Goal: Answer question/provide support

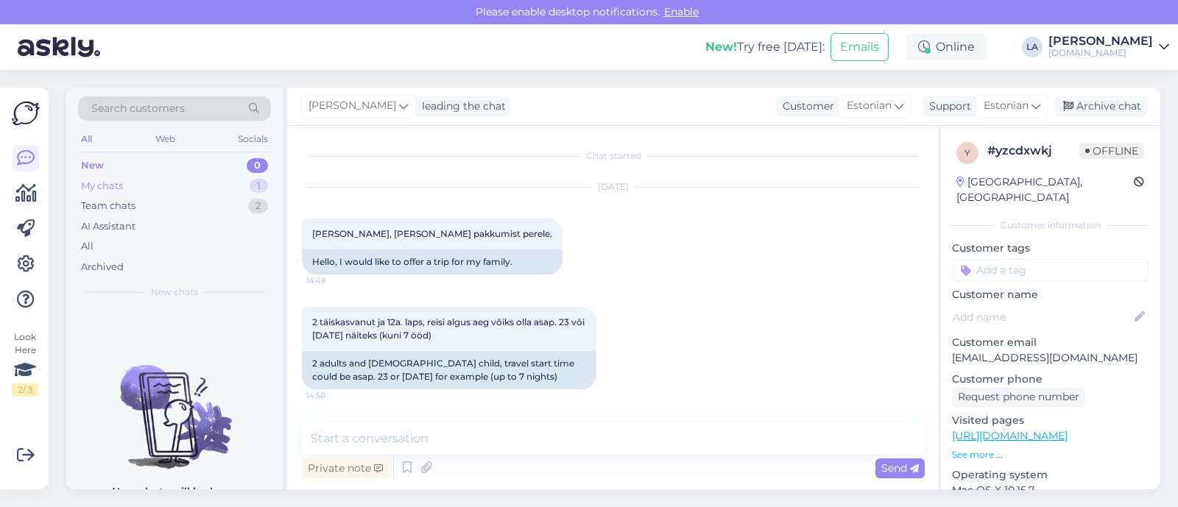
scroll to position [796, 0]
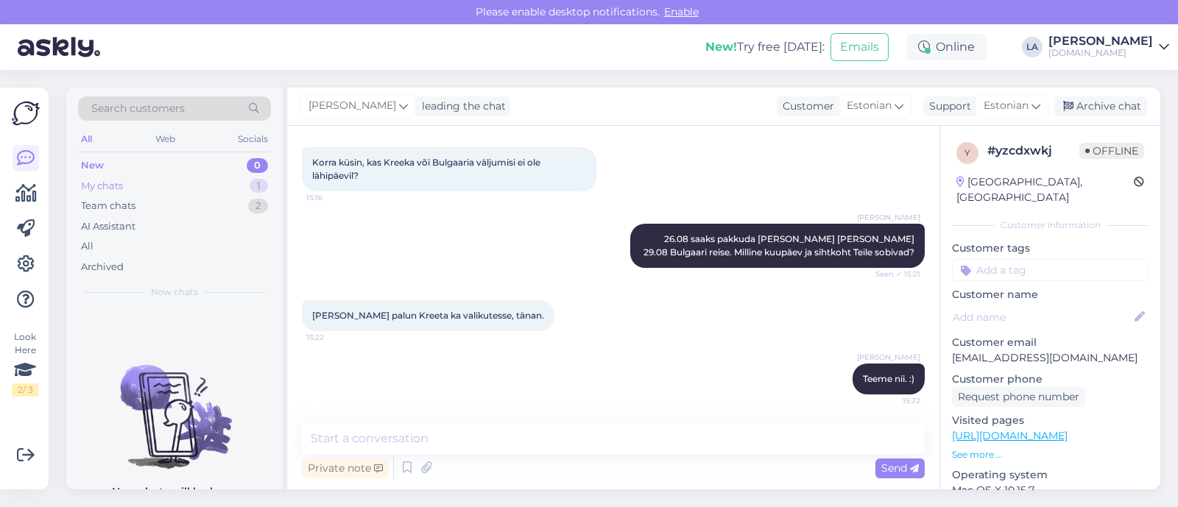
click at [222, 188] on div "My chats 1" at bounding box center [174, 186] width 193 height 21
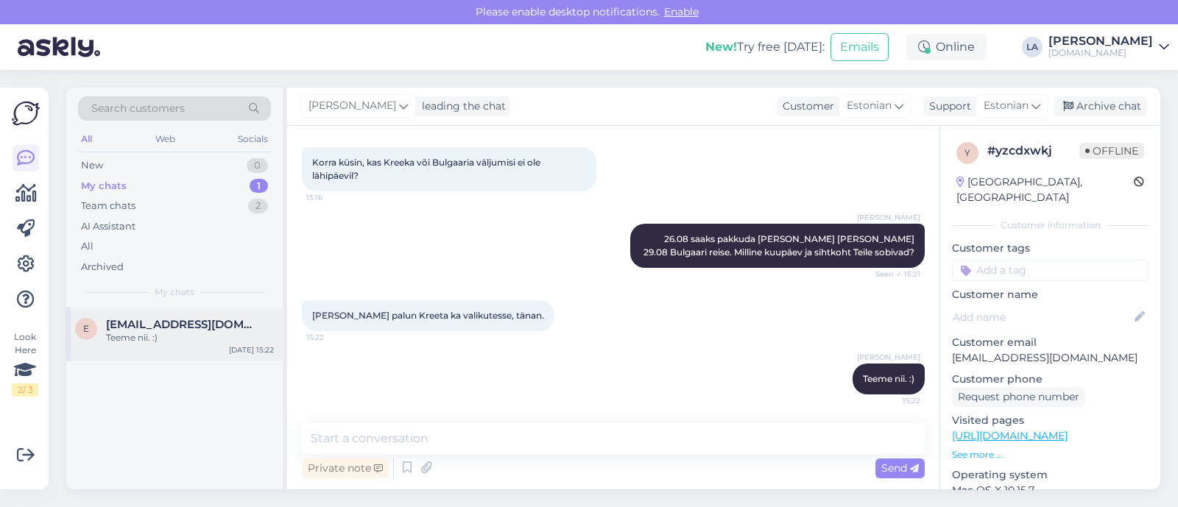
click at [227, 336] on div "Teeme nii. :)" at bounding box center [190, 337] width 168 height 13
click at [228, 171] on div "New 0" at bounding box center [174, 165] width 193 height 21
click at [218, 322] on span "[EMAIL_ADDRESS][DOMAIN_NAME]" at bounding box center [182, 324] width 153 height 13
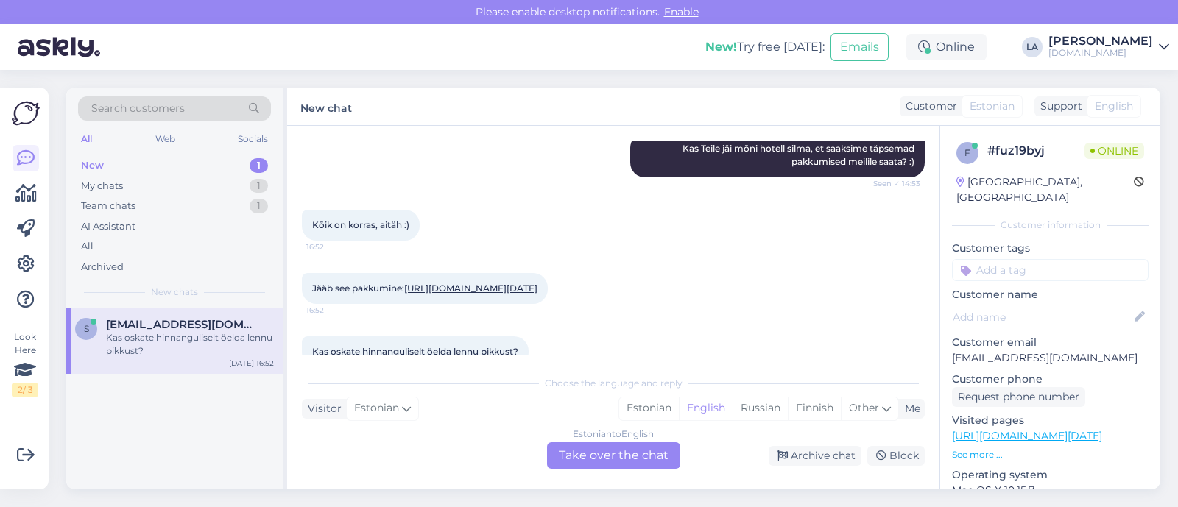
scroll to position [1592, 0]
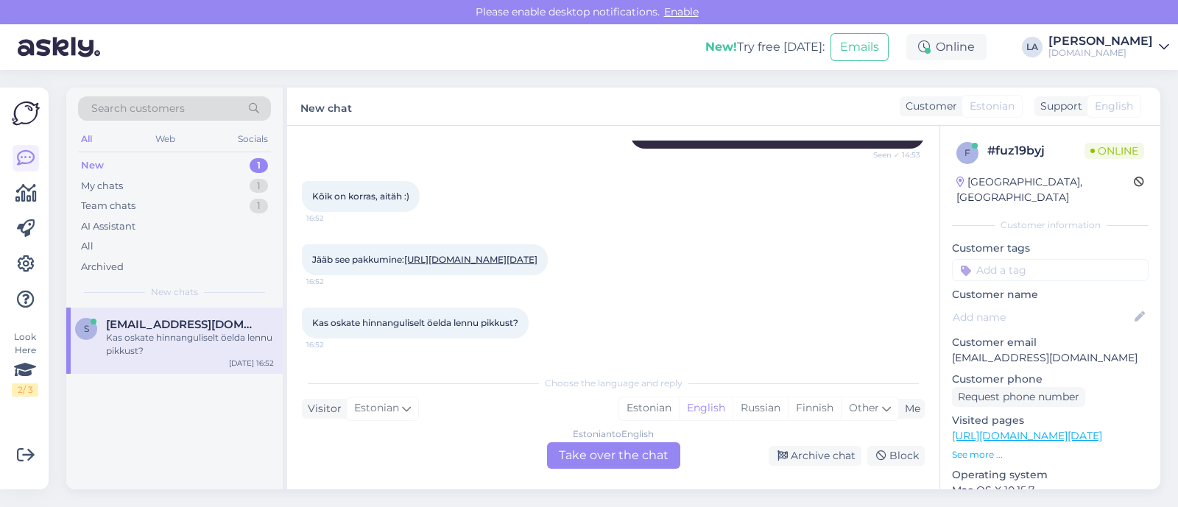
click at [530, 254] on link "[URL][DOMAIN_NAME][DATE]" at bounding box center [470, 259] width 133 height 11
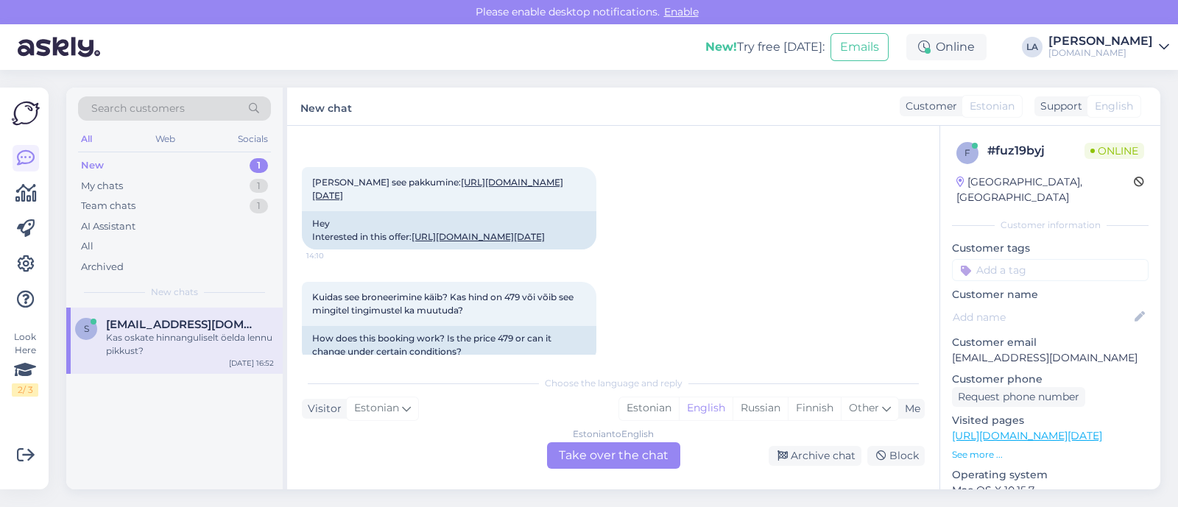
scroll to position [0, 0]
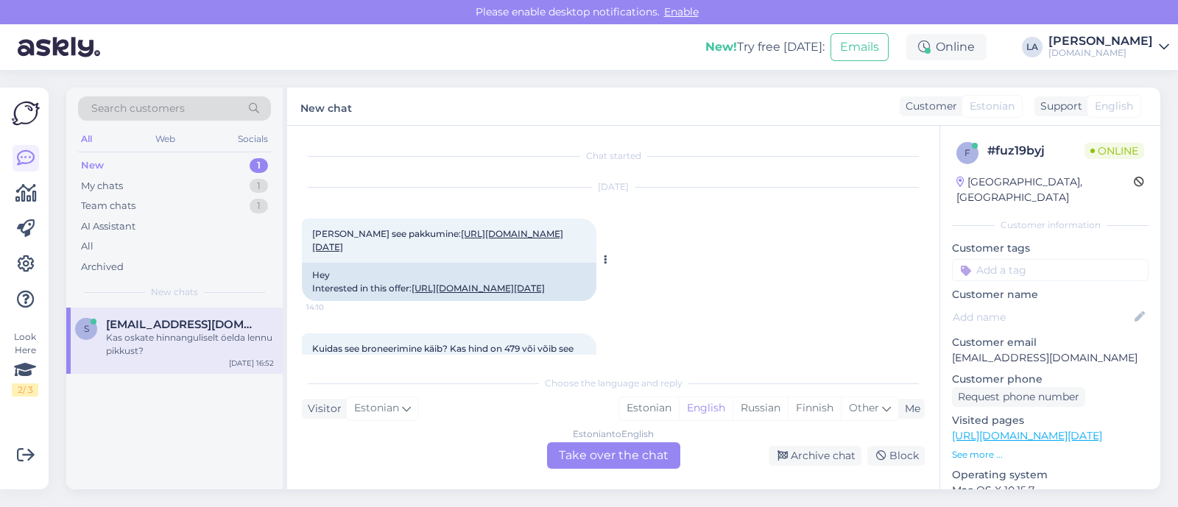
click at [548, 252] on link "[URL][DOMAIN_NAME][DATE]" at bounding box center [437, 240] width 251 height 24
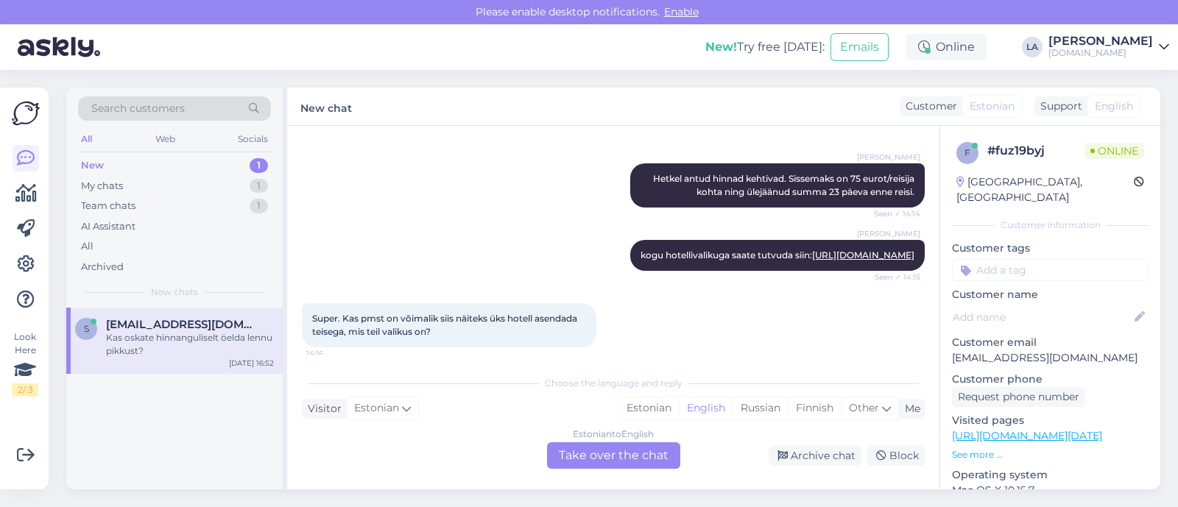
scroll to position [735, 0]
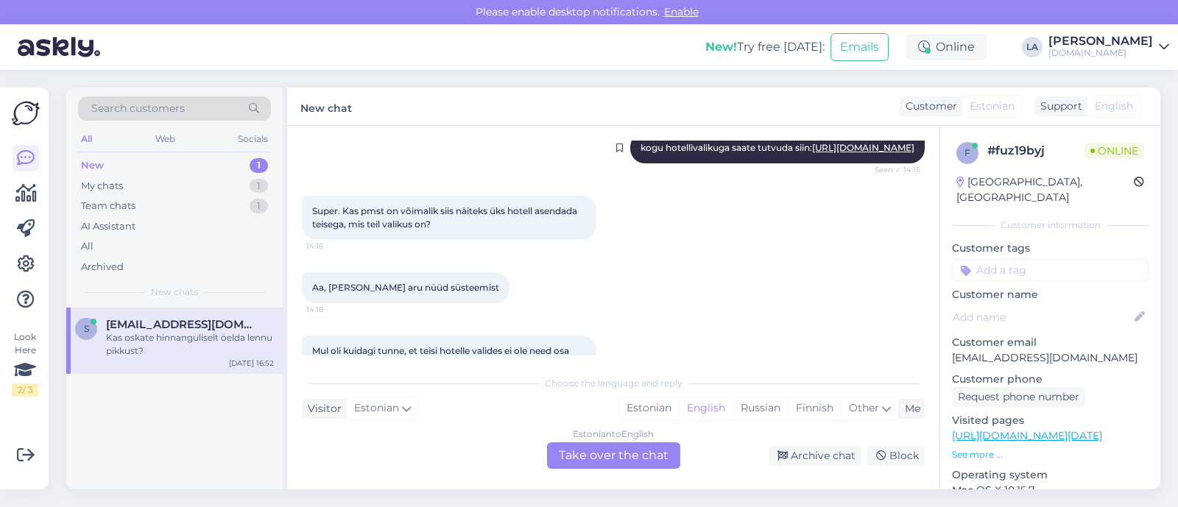
click at [836, 153] on link "[URL][DOMAIN_NAME]" at bounding box center [863, 147] width 102 height 11
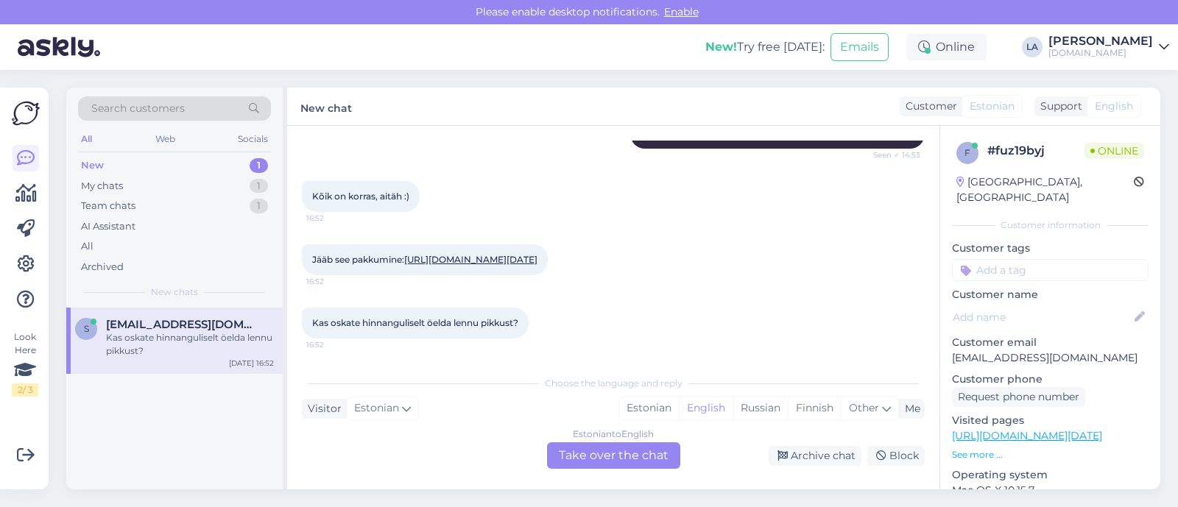
scroll to position [1593, 0]
drag, startPoint x: 950, startPoint y: 344, endPoint x: 1129, endPoint y: 344, distance: 178.9
click at [1129, 344] on div "f # fuz19byj Online [GEOGRAPHIC_DATA], [GEOGRAPHIC_DATA] Customer information C…" at bounding box center [1050, 436] width 220 height 620
copy p "[EMAIL_ADDRESS][DOMAIN_NAME]"
click at [515, 254] on link "[URL][DOMAIN_NAME][DATE]" at bounding box center [470, 259] width 133 height 11
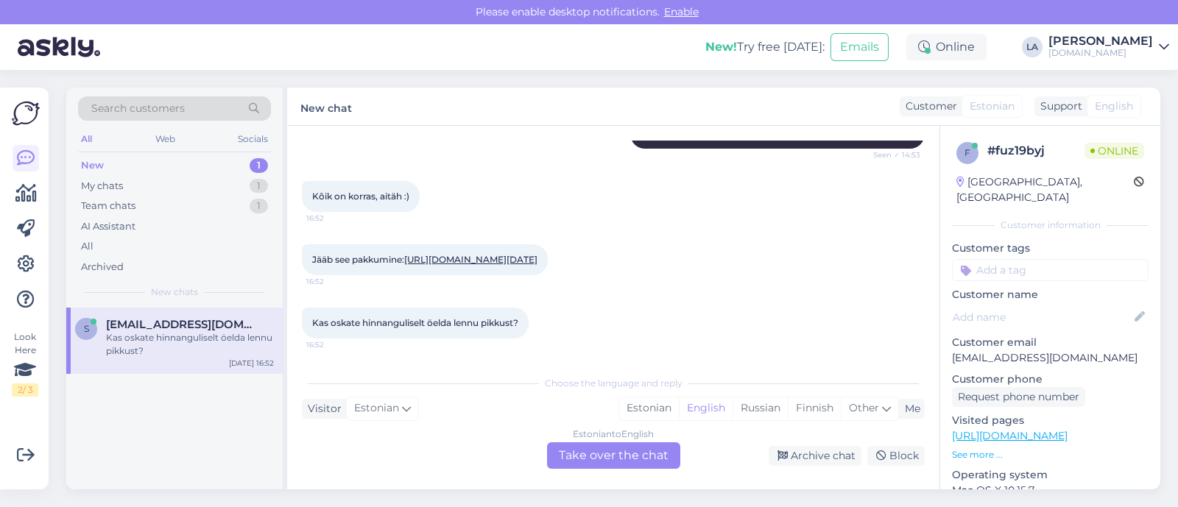
click at [621, 456] on div "Estonian to English Take over the chat" at bounding box center [613, 455] width 133 height 26
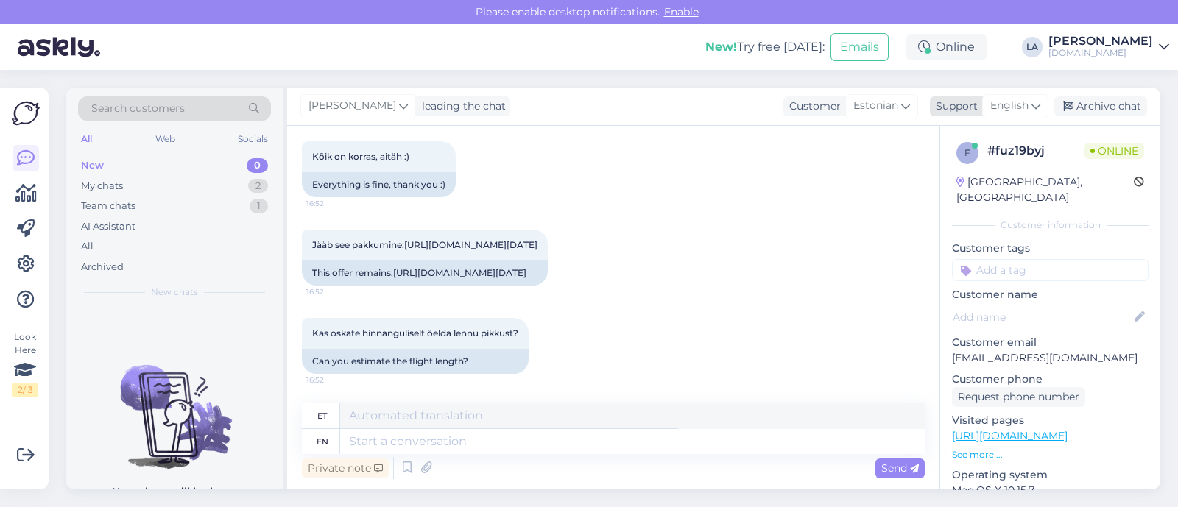
click at [1031, 109] on icon at bounding box center [1035, 106] width 9 height 16
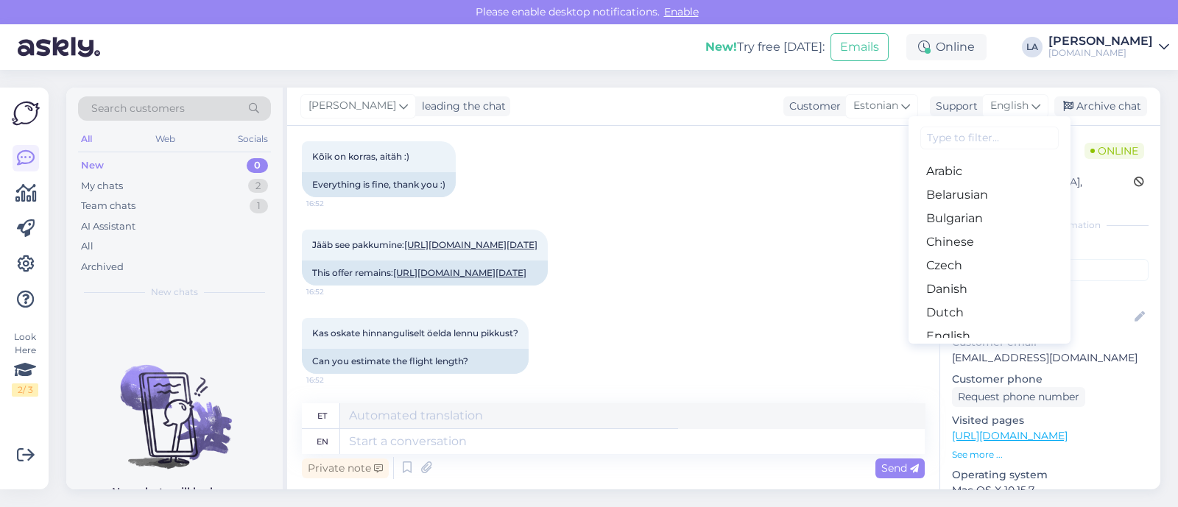
click at [946, 348] on link "Estonian" at bounding box center [989, 360] width 162 height 24
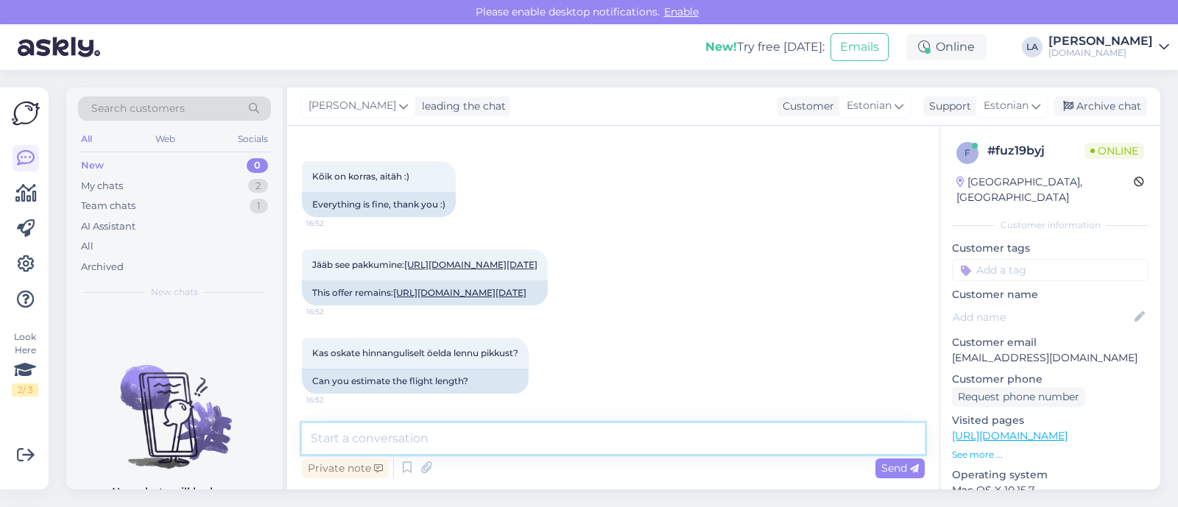
click at [377, 443] on textarea at bounding box center [613, 438] width 623 height 31
paste textarea "Malia Holidays (3)"
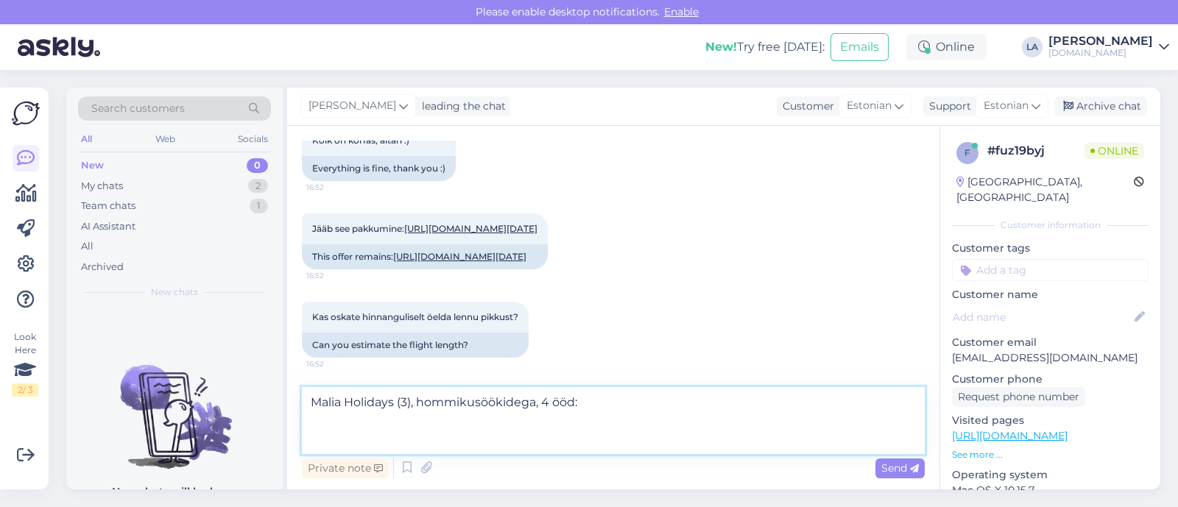
paste textarea "Standard"
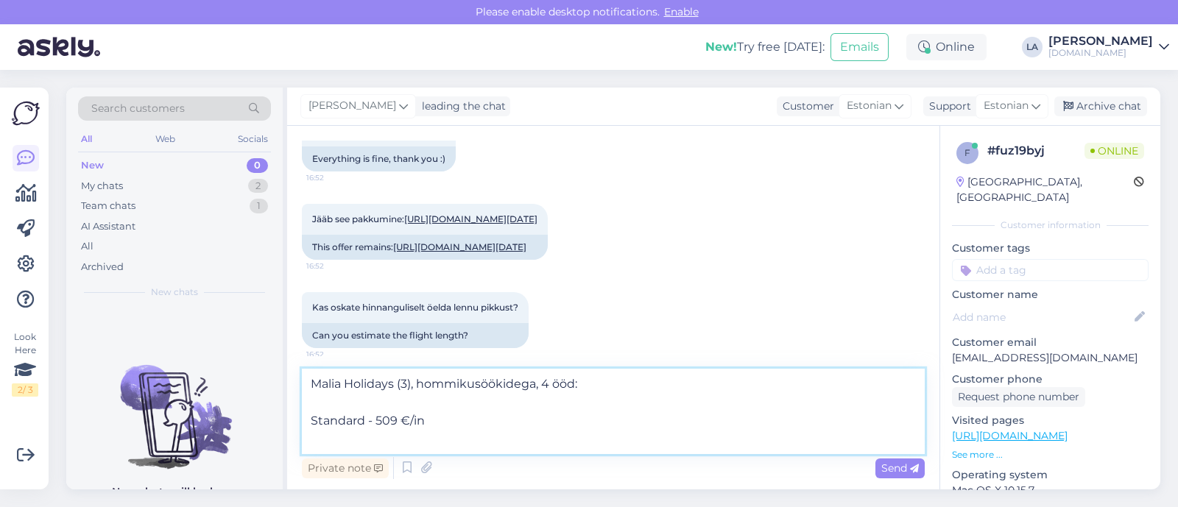
paste textarea "Superior Room"
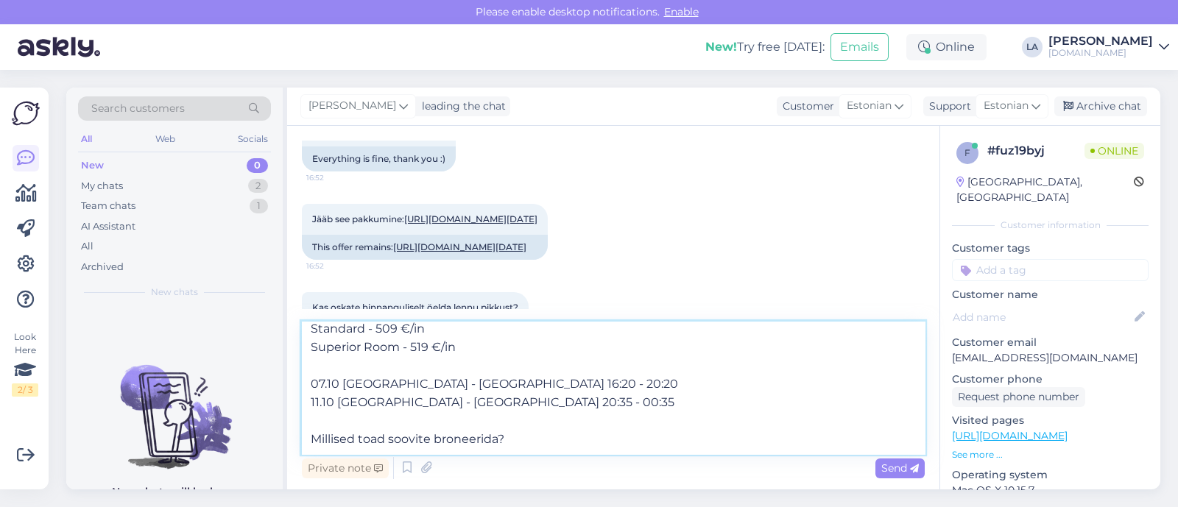
scroll to position [74, 0]
paste textarea "Endale sobiva reisi broneerimiseks palun saatke meile kõigi reisijate ees- ja p…"
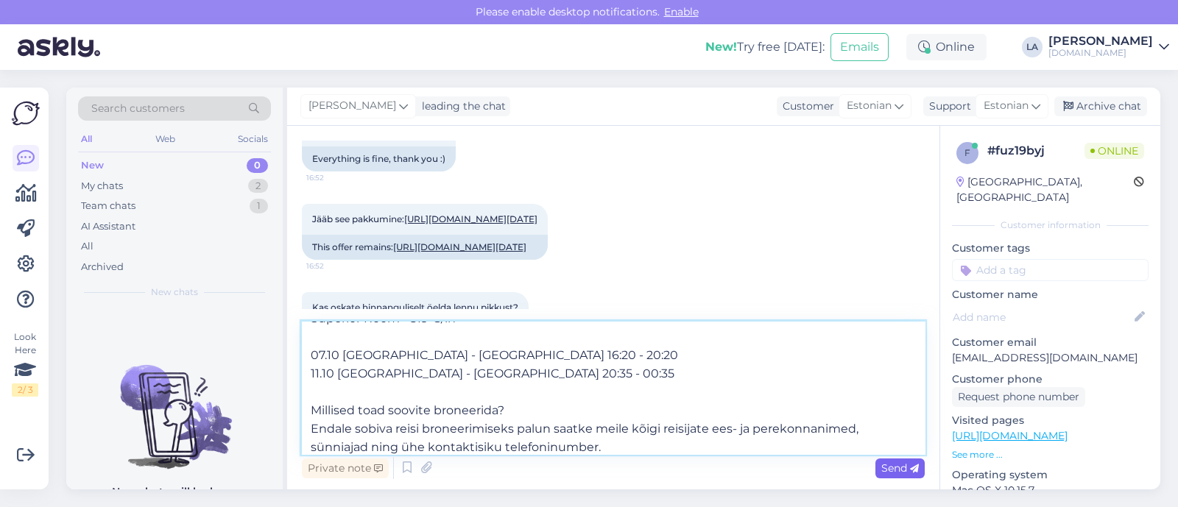
type textarea "Malia Holidays (3), hommikusöökidega, 4 ööd: Standard - 509 €/in Superior Room …"
click at [910, 471] on icon at bounding box center [914, 468] width 9 height 9
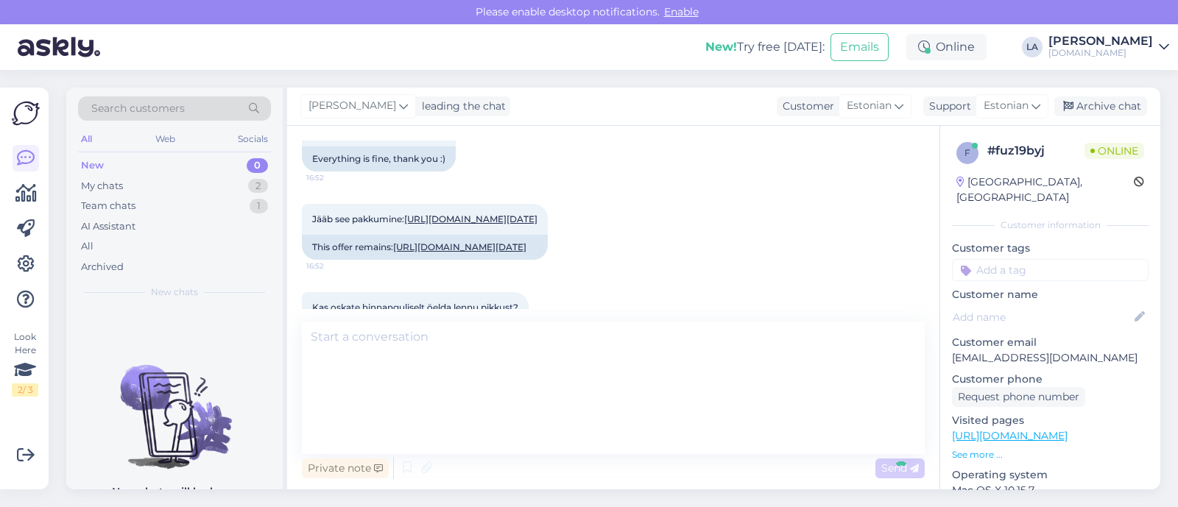
scroll to position [2067, 0]
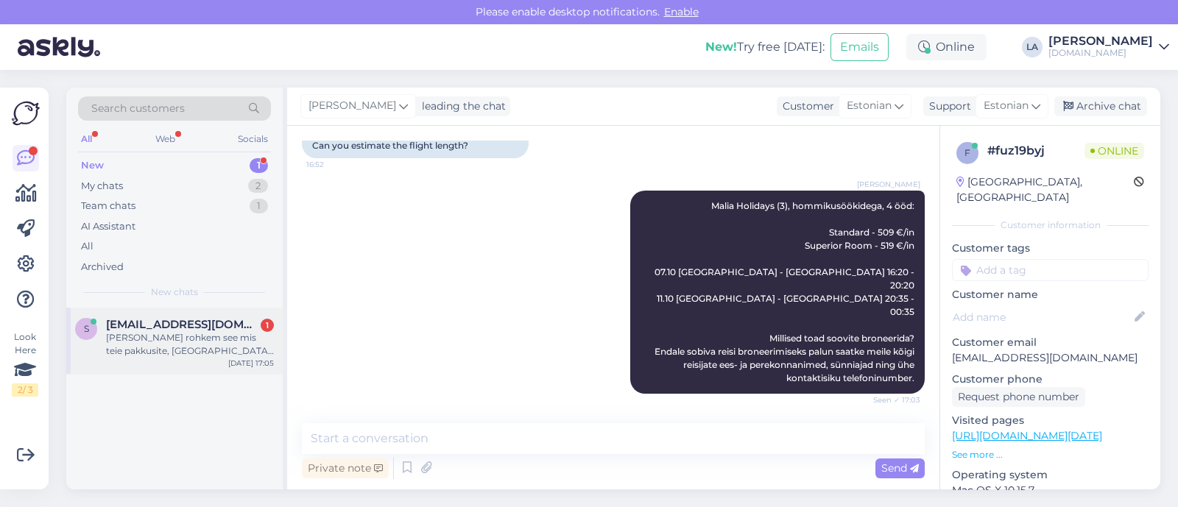
click at [204, 339] on div "[PERSON_NAME] rohkem see mis teie pakkusite, [GEOGRAPHIC_DATA] [GEOGRAPHIC_DATA…" at bounding box center [190, 344] width 168 height 26
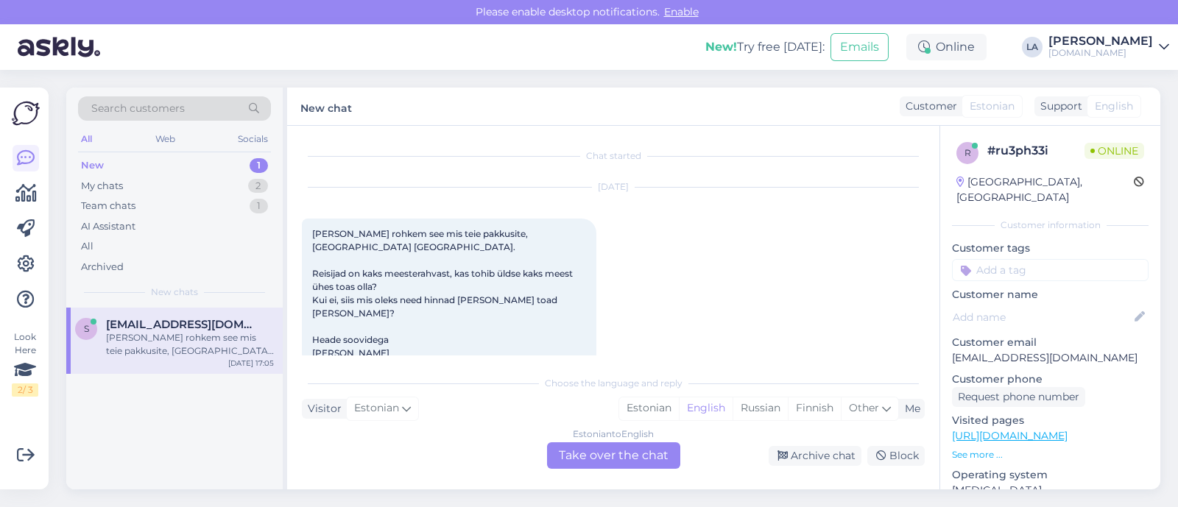
scroll to position [29, 0]
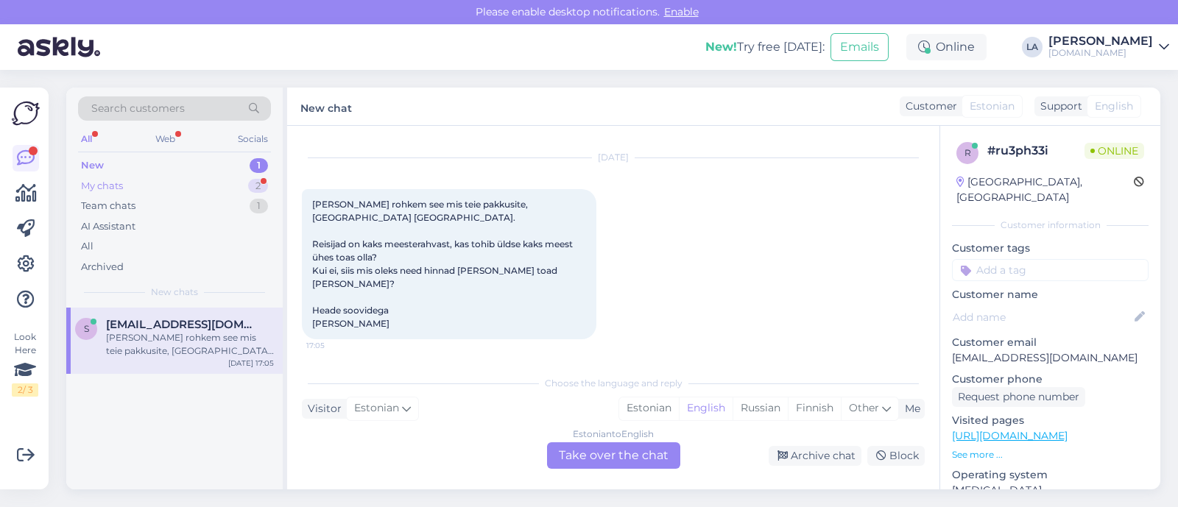
click at [230, 182] on div "My chats 2" at bounding box center [174, 186] width 193 height 21
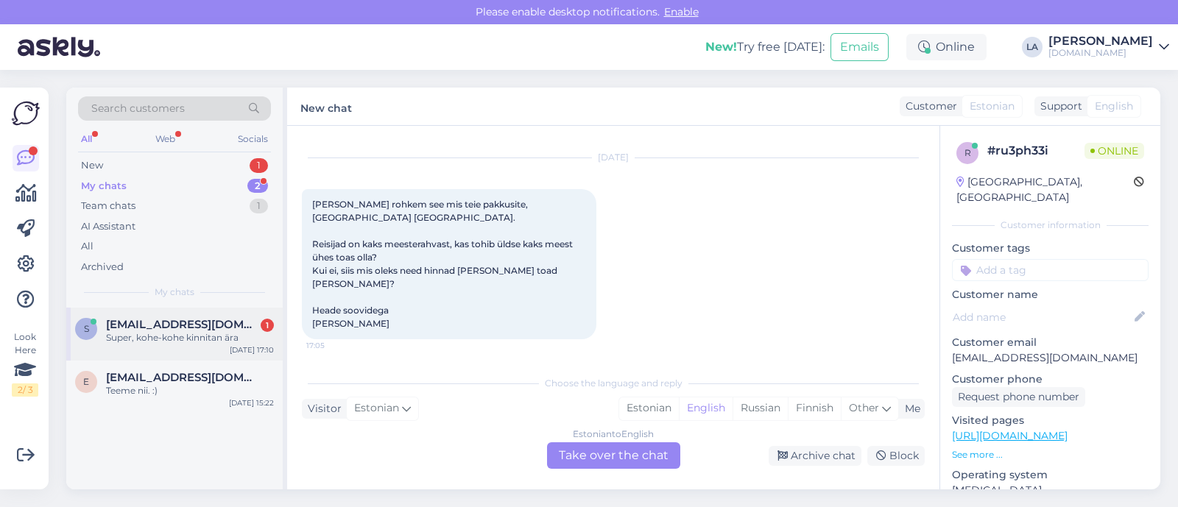
click at [234, 334] on div "Super, kohe-kohe kinnitan ära" at bounding box center [190, 337] width 168 height 13
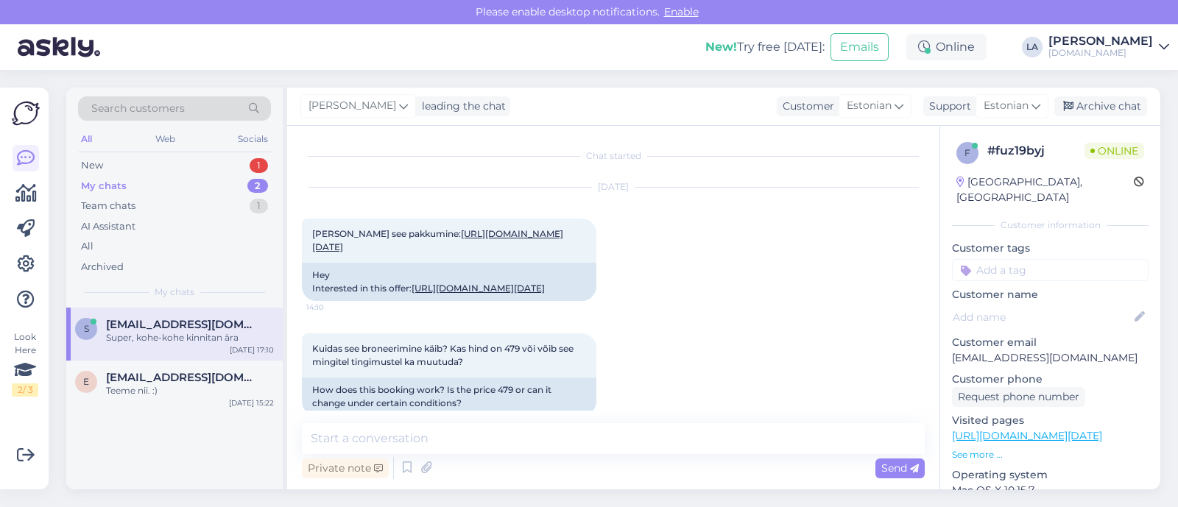
scroll to position [2130, 0]
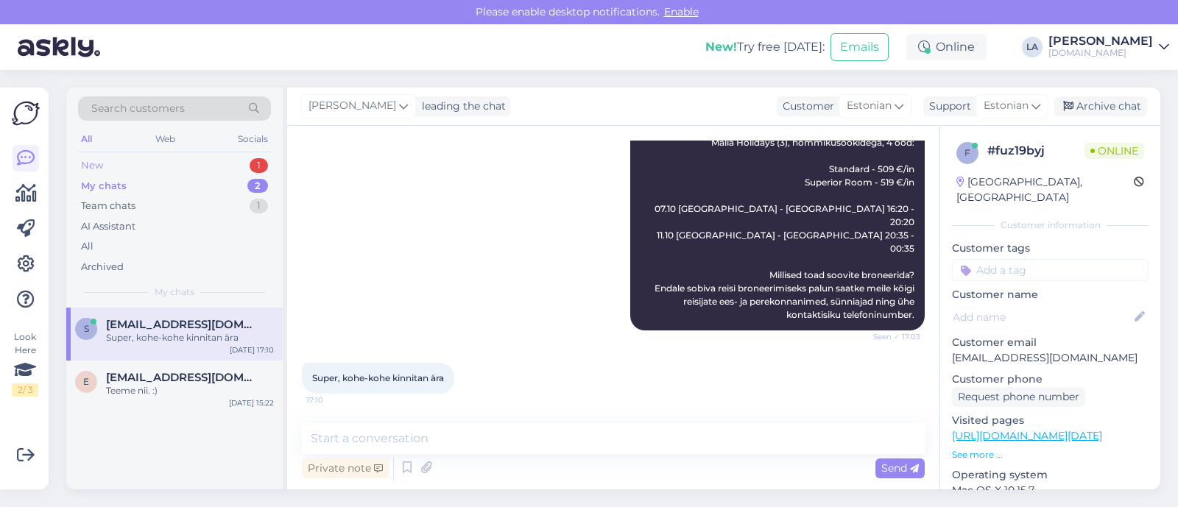
click at [236, 164] on div "New 1" at bounding box center [174, 165] width 193 height 21
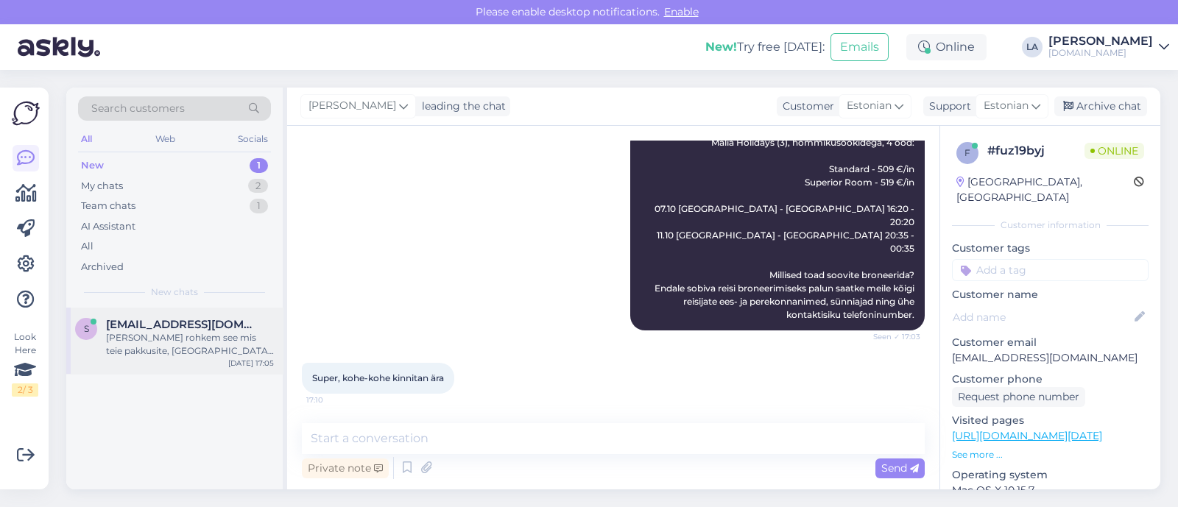
click at [211, 319] on span "[EMAIL_ADDRESS][DOMAIN_NAME]" at bounding box center [182, 324] width 153 height 13
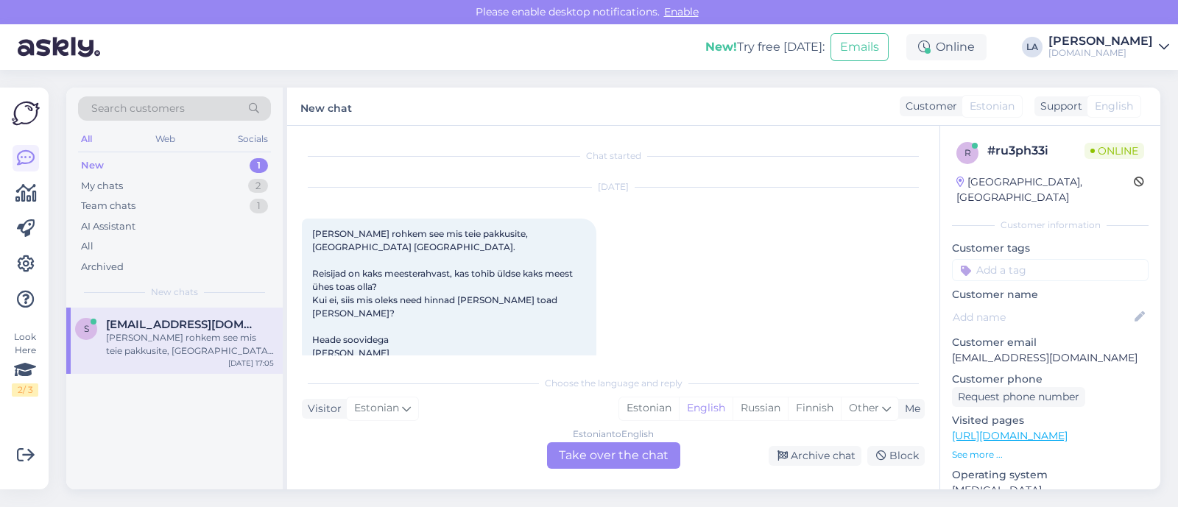
scroll to position [29, 0]
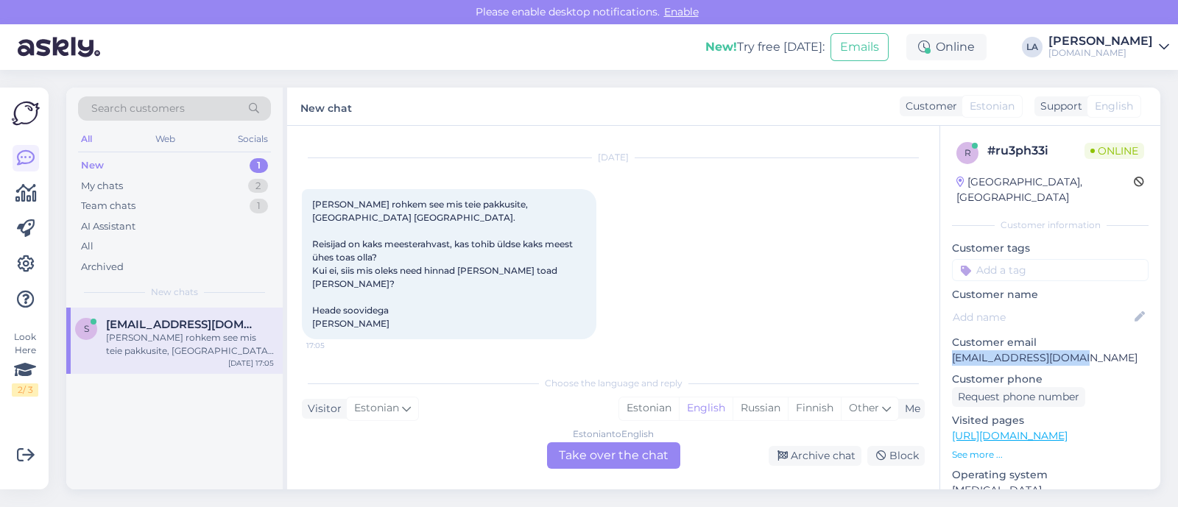
drag, startPoint x: 949, startPoint y: 345, endPoint x: 1122, endPoint y: 343, distance: 173.0
click at [1124, 343] on div "r # ru3ph33i Online [GEOGRAPHIC_DATA], [GEOGRAPHIC_DATA] Customer information C…" at bounding box center [1050, 436] width 220 height 620
copy p "[EMAIL_ADDRESS][DOMAIN_NAME]"
click at [684, 325] on div "[DATE] Tere Huvitaks rohkem see mis teie pakkusite, [GEOGRAPHIC_DATA] [GEOGRAPH…" at bounding box center [613, 248] width 623 height 213
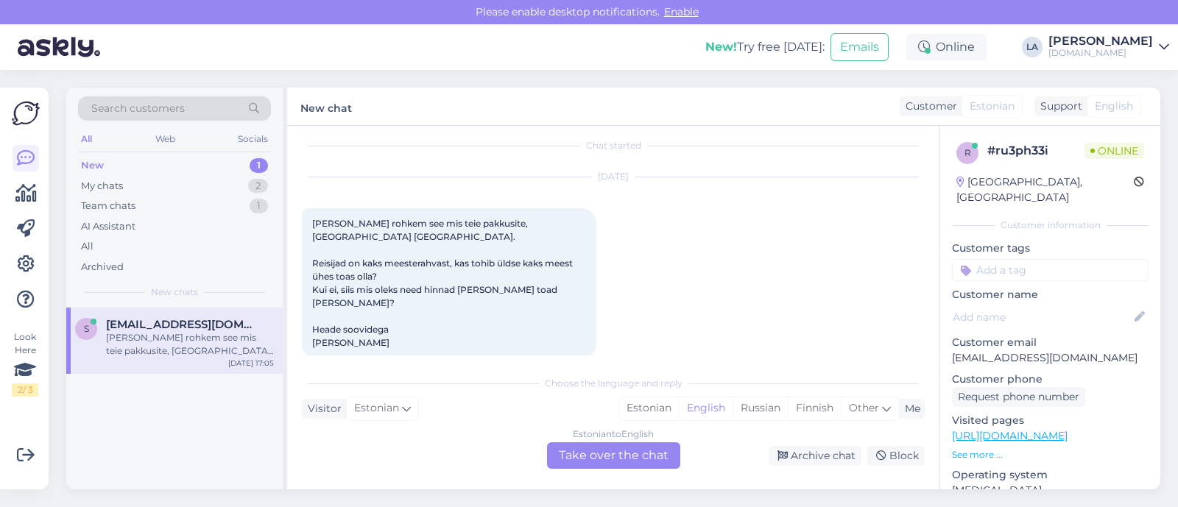
scroll to position [0, 0]
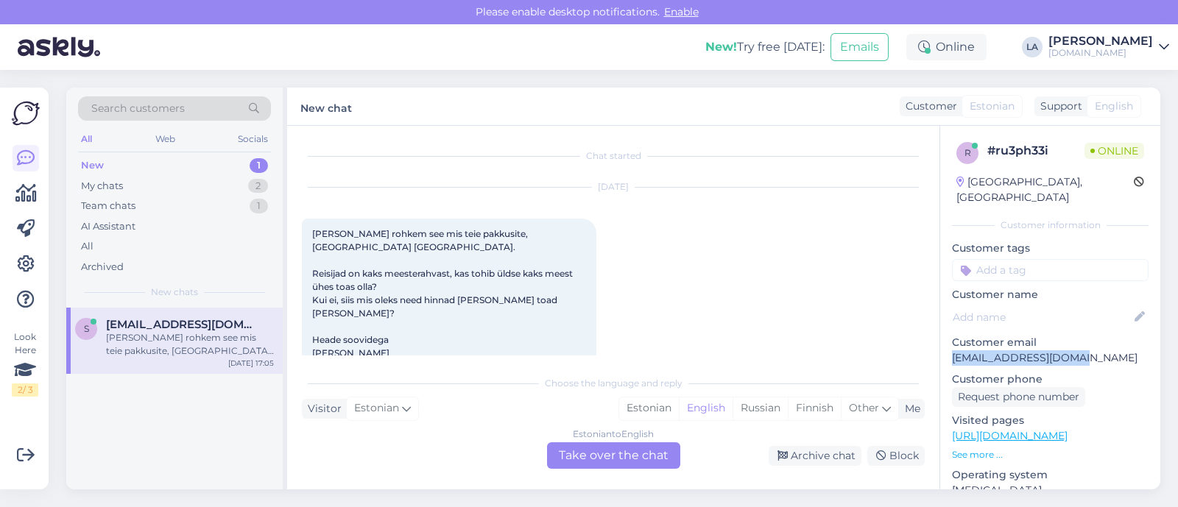
drag, startPoint x: 952, startPoint y: 340, endPoint x: 1070, endPoint y: 340, distance: 117.8
click at [1070, 350] on p "[EMAIL_ADDRESS][DOMAIN_NAME]" at bounding box center [1050, 357] width 197 height 15
copy p "[EMAIL_ADDRESS][DOMAIN_NAME]"
click at [178, 101] on span "Search customers" at bounding box center [137, 108] width 93 height 15
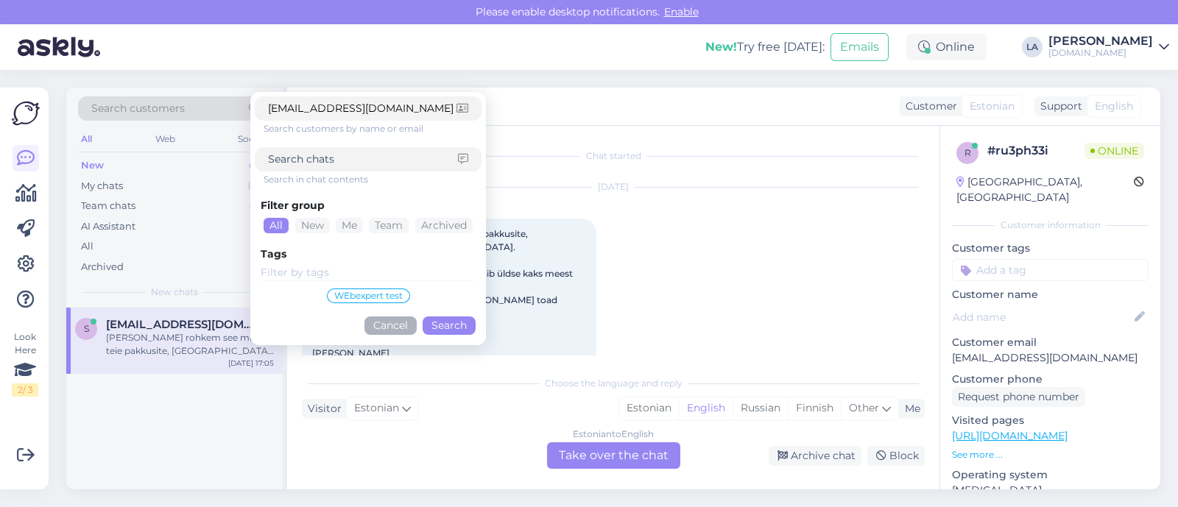
type input "[EMAIL_ADDRESS][DOMAIN_NAME]"
click at [438, 327] on button "Search" at bounding box center [448, 325] width 53 height 18
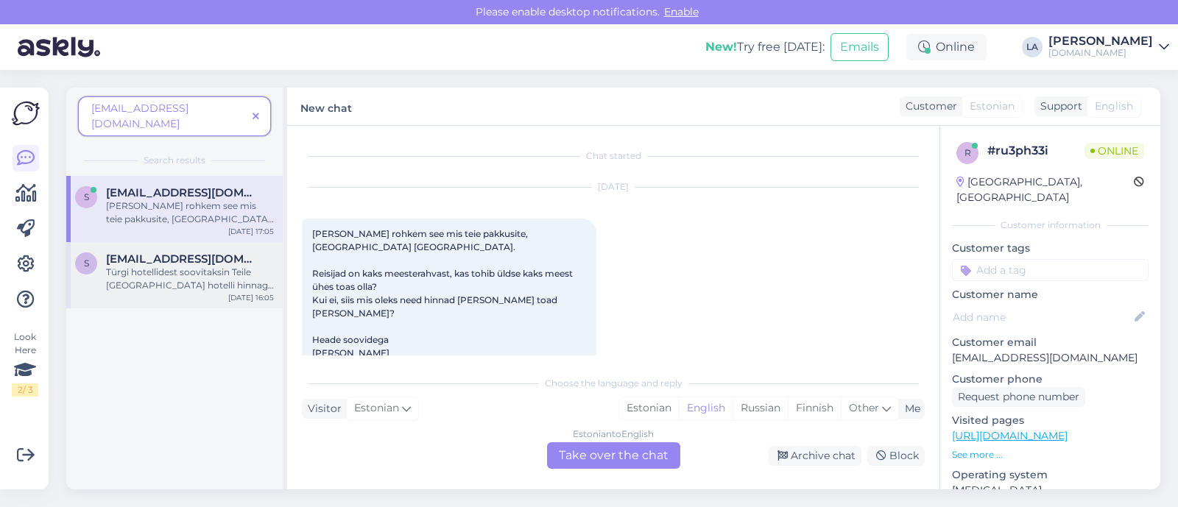
click at [175, 280] on div "s [EMAIL_ADDRESS][DOMAIN_NAME] Türgi hotellidest soovitaksin Teile [GEOGRAPHIC_…" at bounding box center [174, 275] width 216 height 66
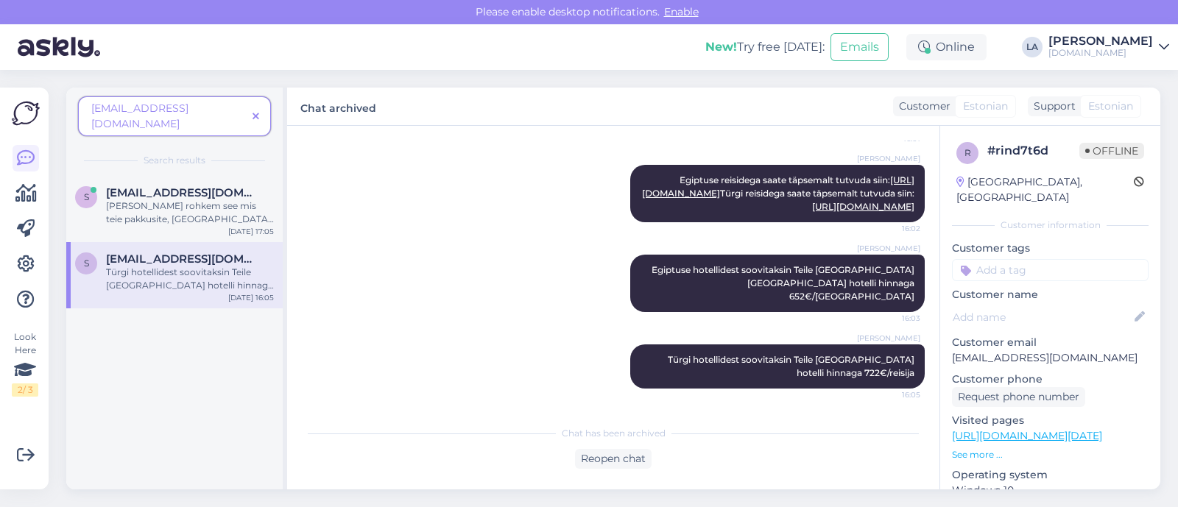
scroll to position [1499, 0]
click at [149, 202] on div "[PERSON_NAME] rohkem see mis teie pakkusite, [GEOGRAPHIC_DATA] [GEOGRAPHIC_DATA…" at bounding box center [190, 212] width 168 height 26
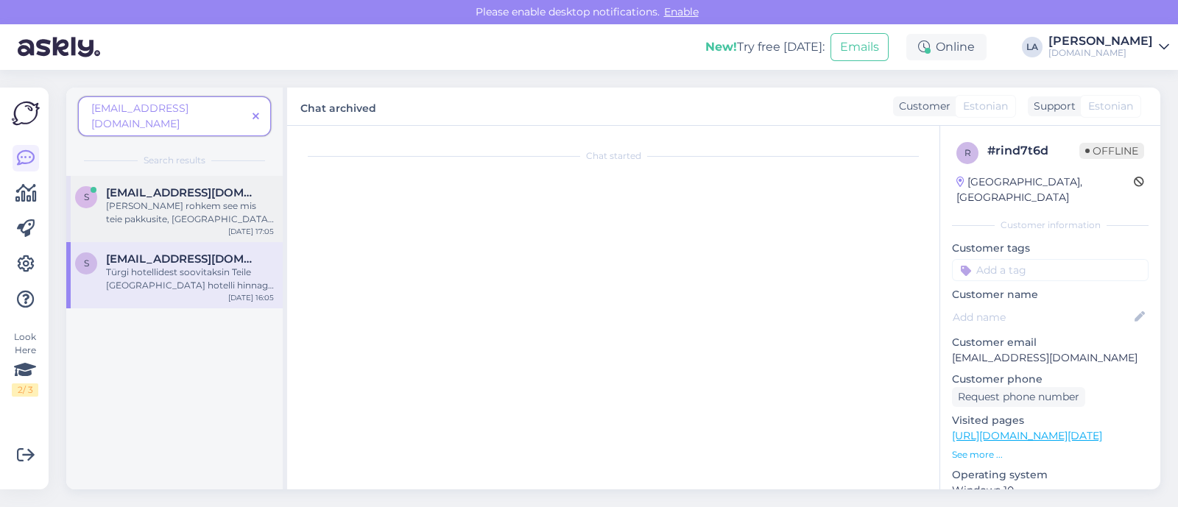
scroll to position [29, 0]
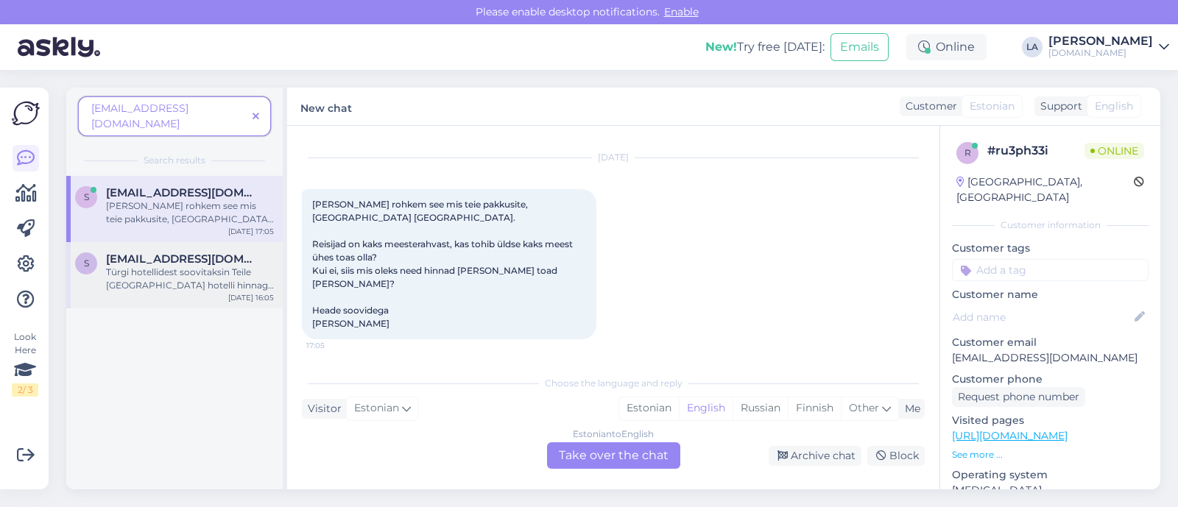
click at [150, 267] on div "Türgi hotellidest soovitaksin Teile [GEOGRAPHIC_DATA] hotelli hinnaga 722€/reis…" at bounding box center [190, 279] width 168 height 26
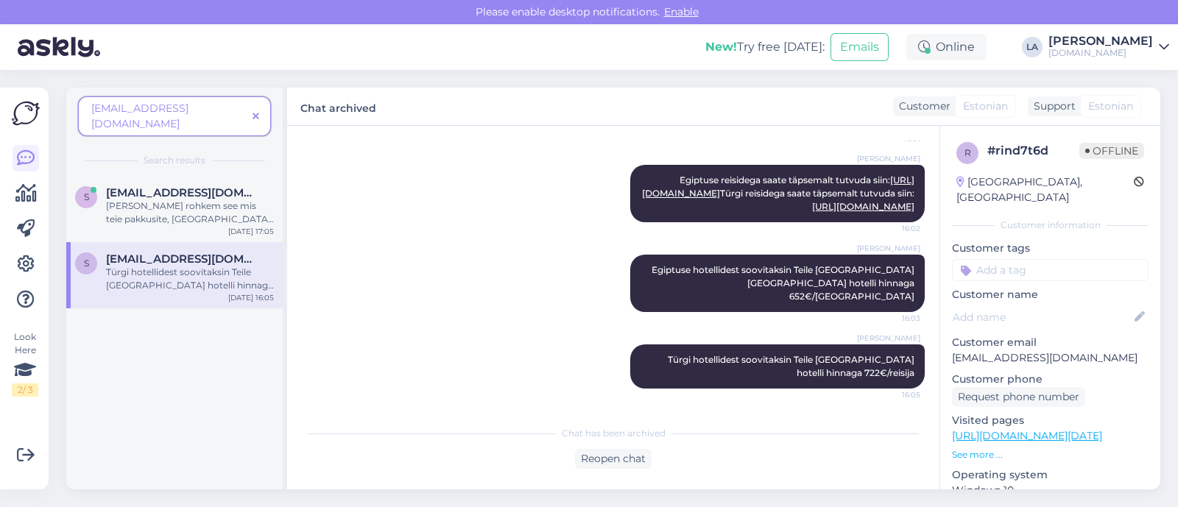
scroll to position [1407, 0]
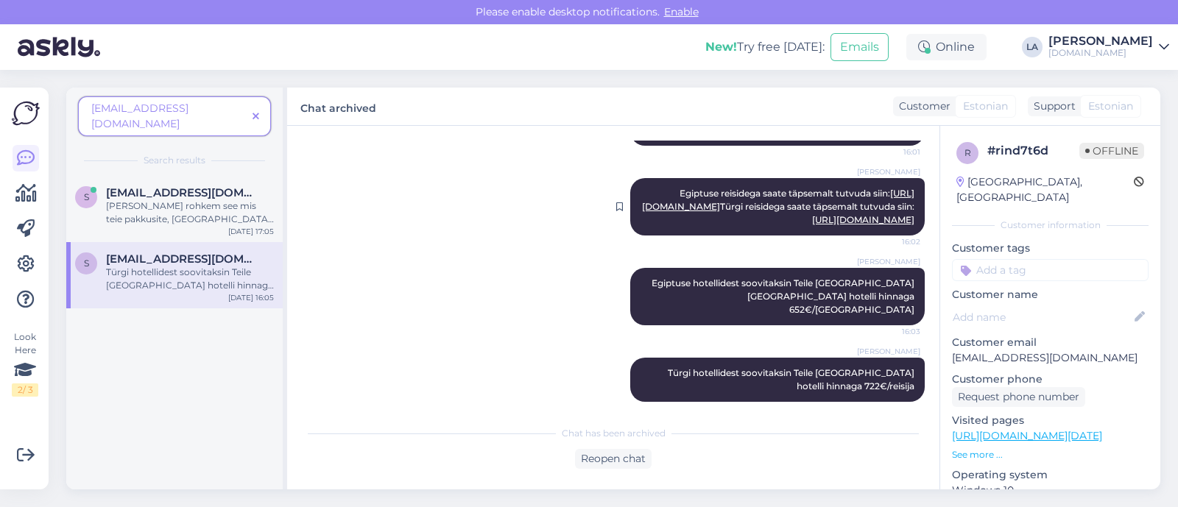
click at [856, 212] on link "[URL][DOMAIN_NAME]" at bounding box center [778, 200] width 272 height 24
click at [205, 204] on div "[PERSON_NAME] rohkem see mis teie pakkusite, [GEOGRAPHIC_DATA] [GEOGRAPHIC_DATA…" at bounding box center [190, 212] width 168 height 26
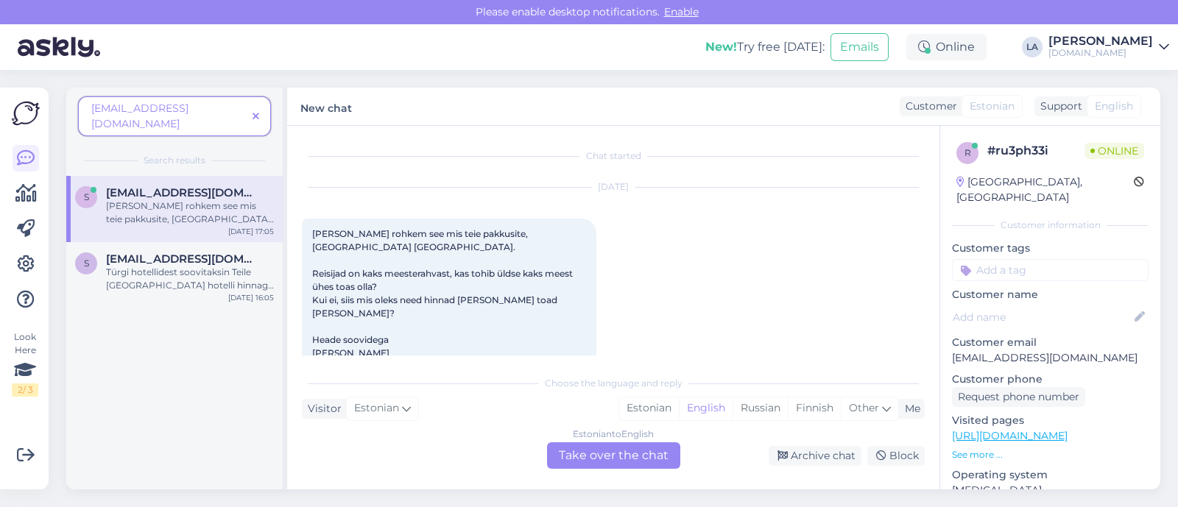
scroll to position [29, 0]
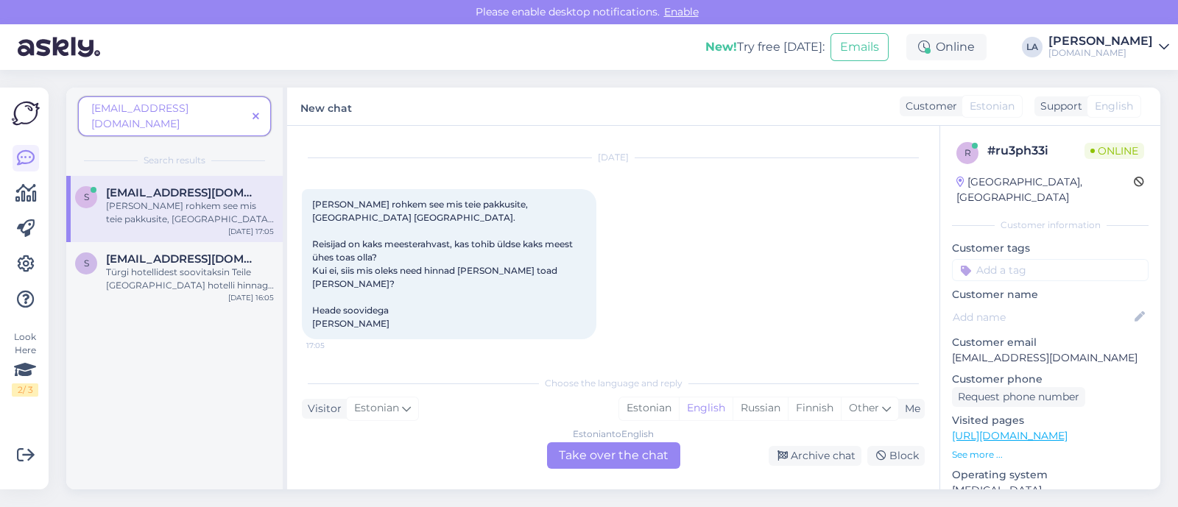
click at [617, 454] on div "Estonian to English Take over the chat" at bounding box center [613, 455] width 133 height 26
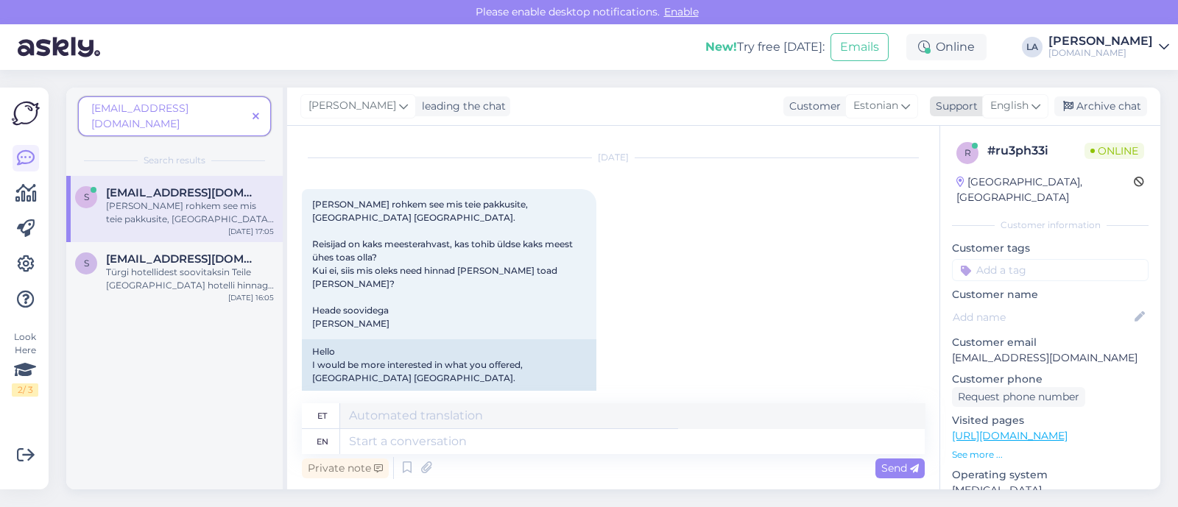
click at [1014, 112] on span "English" at bounding box center [1009, 106] width 38 height 16
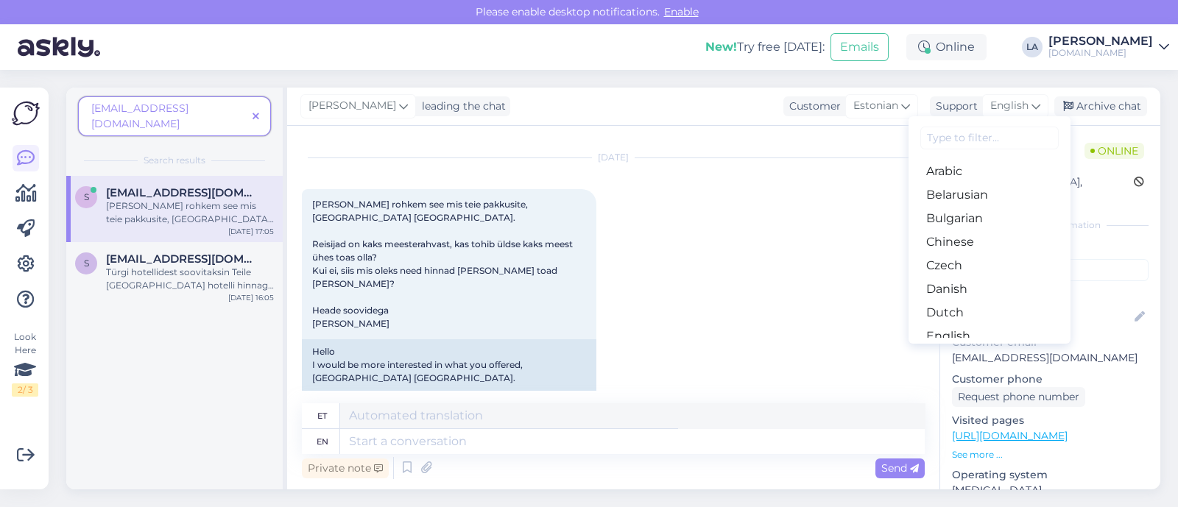
click at [959, 348] on link "Estonian" at bounding box center [989, 360] width 162 height 24
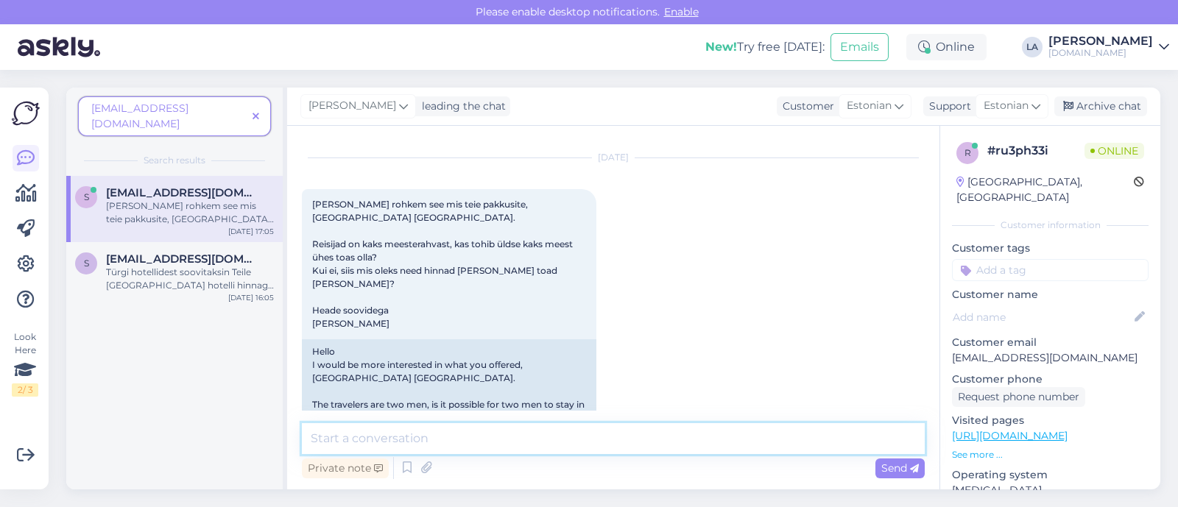
click at [451, 428] on textarea at bounding box center [613, 438] width 623 height 31
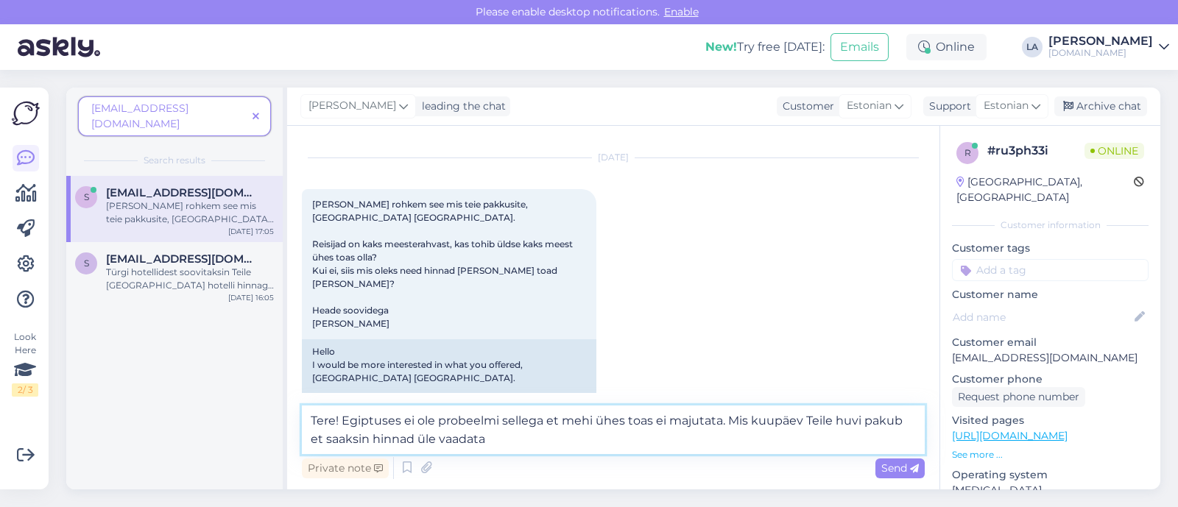
type textarea "Tere! Egiptuses ei ole probeelmi sellega et mehi ühes toas ei majutata. Mis kuu…"
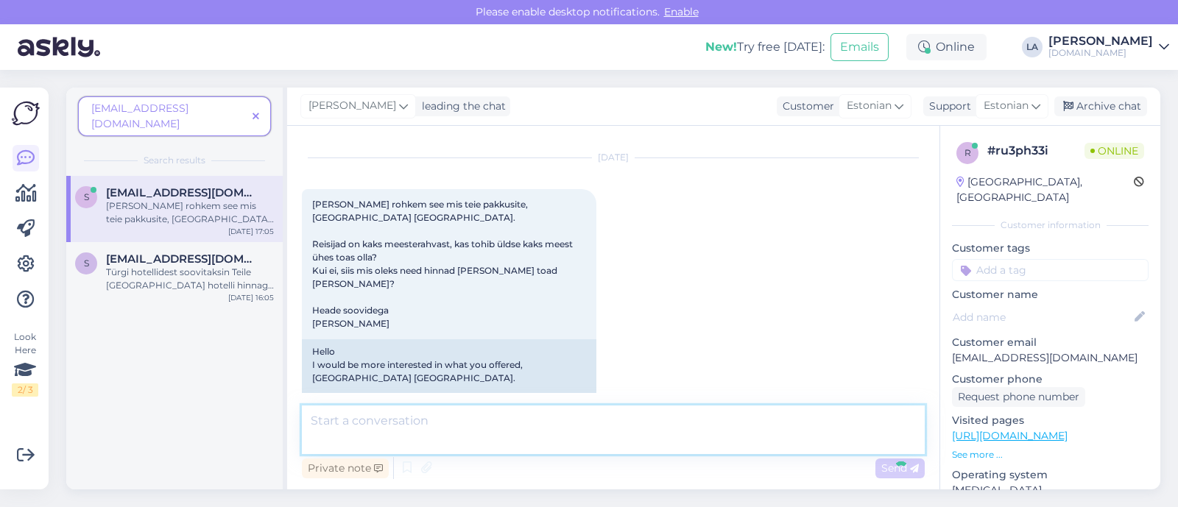
scroll to position [209, 0]
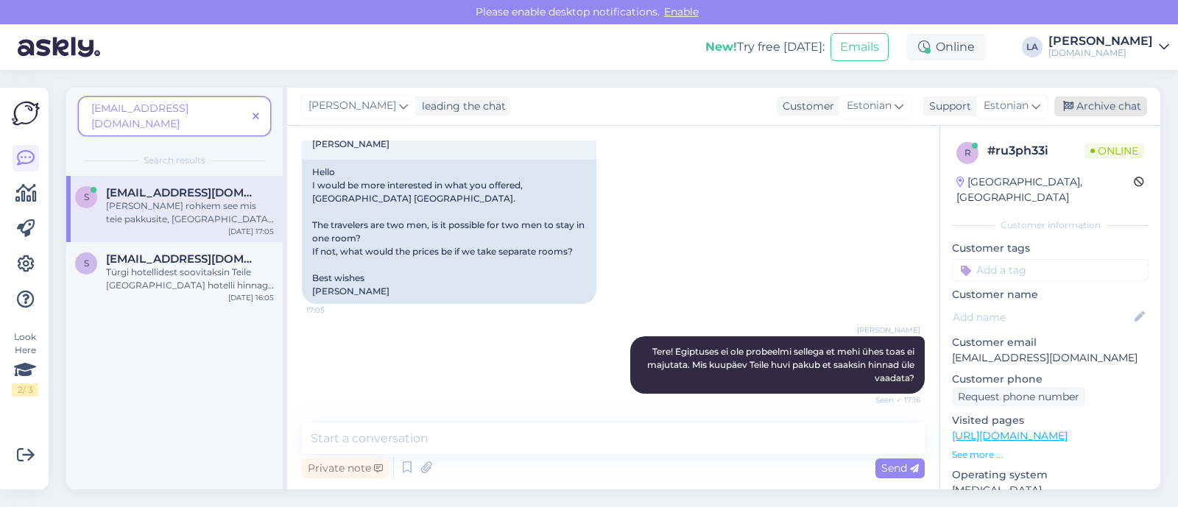
click at [1077, 111] on div "Archive chat" at bounding box center [1100, 106] width 93 height 20
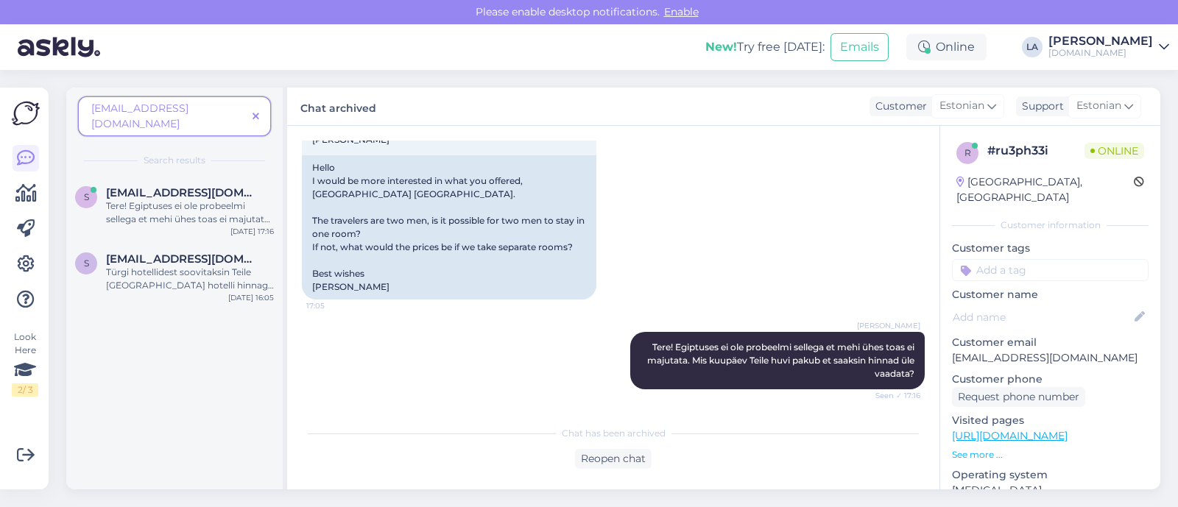
click at [259, 109] on span at bounding box center [256, 116] width 18 height 15
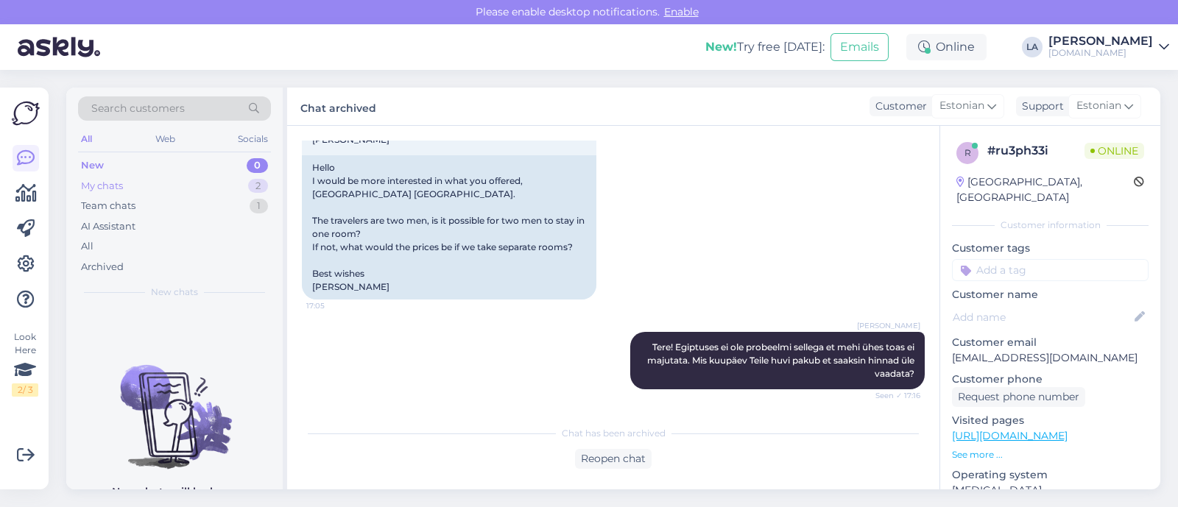
click at [245, 188] on div "My chats 2" at bounding box center [174, 186] width 193 height 21
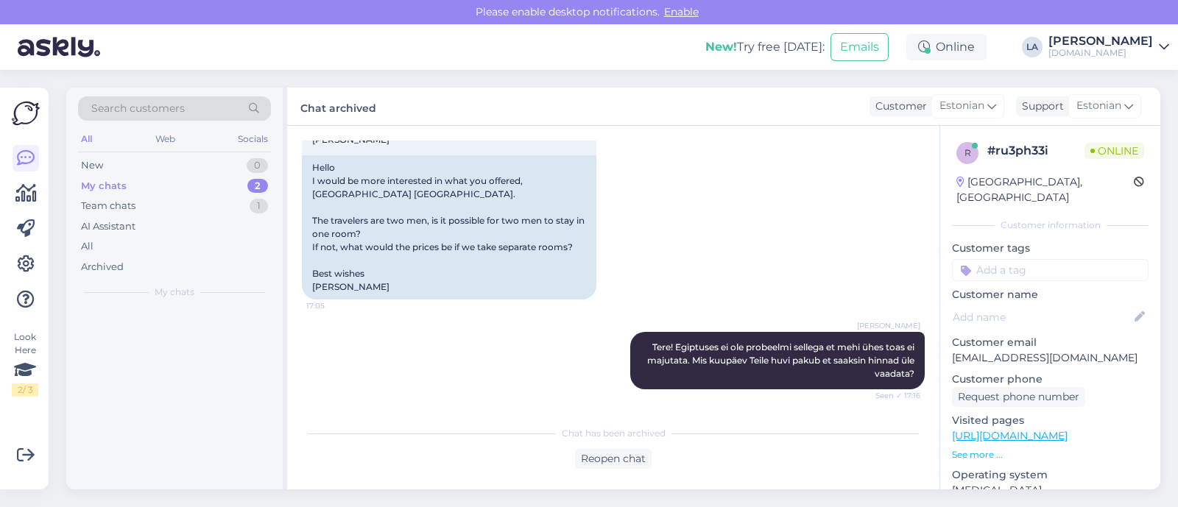
scroll to position [226, 0]
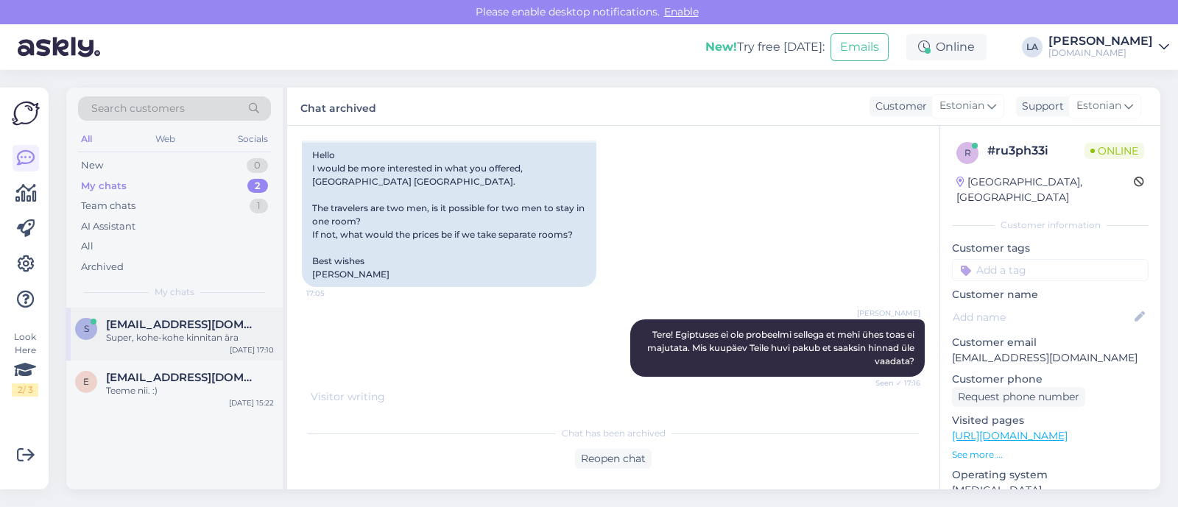
click at [224, 328] on span "[EMAIL_ADDRESS][DOMAIN_NAME]" at bounding box center [182, 324] width 153 height 13
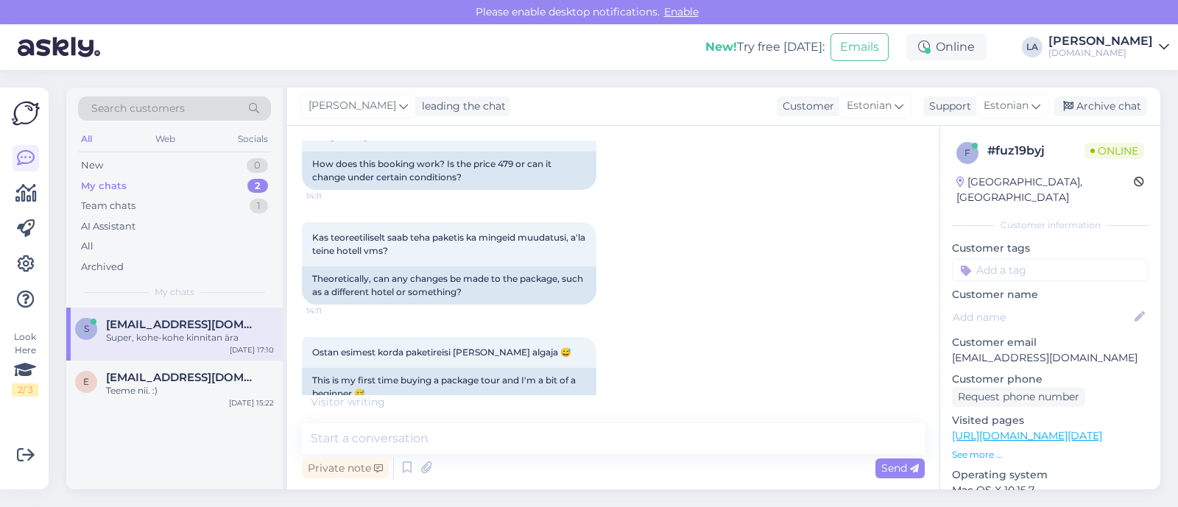
scroll to position [2146, 0]
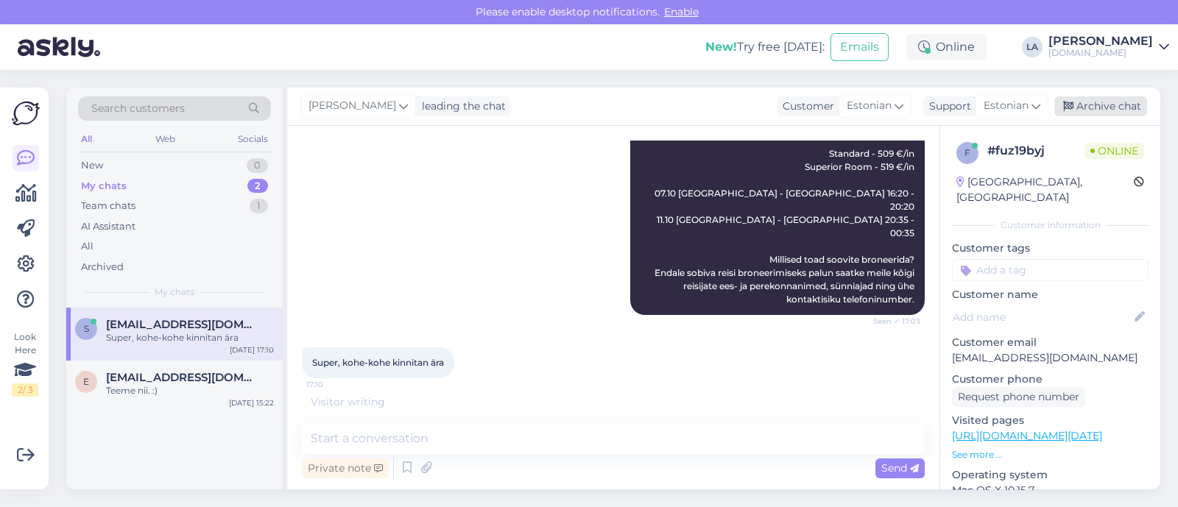
click at [1096, 111] on div "Archive chat" at bounding box center [1100, 106] width 93 height 20
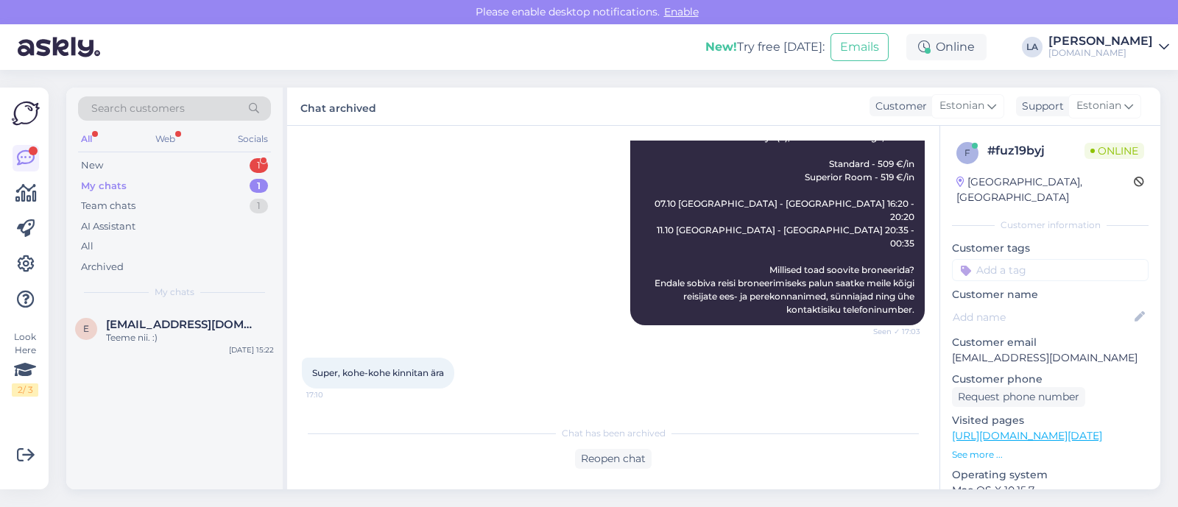
scroll to position [2134, 0]
click at [239, 166] on div "New 1" at bounding box center [174, 165] width 193 height 21
click at [206, 321] on span "[EMAIL_ADDRESS][DOMAIN_NAME]" at bounding box center [182, 324] width 153 height 13
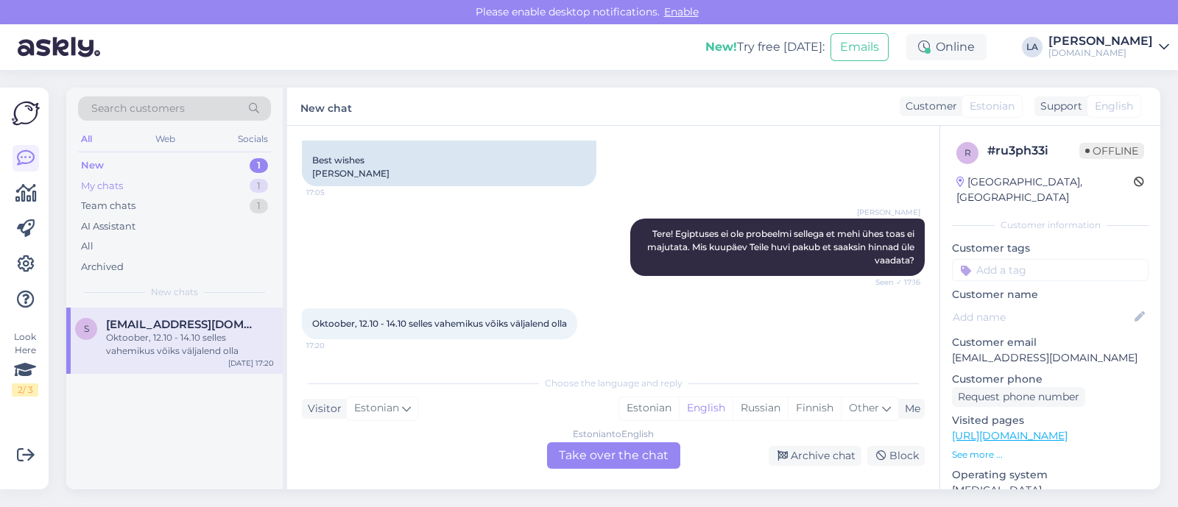
click at [225, 185] on div "My chats 1" at bounding box center [174, 186] width 193 height 21
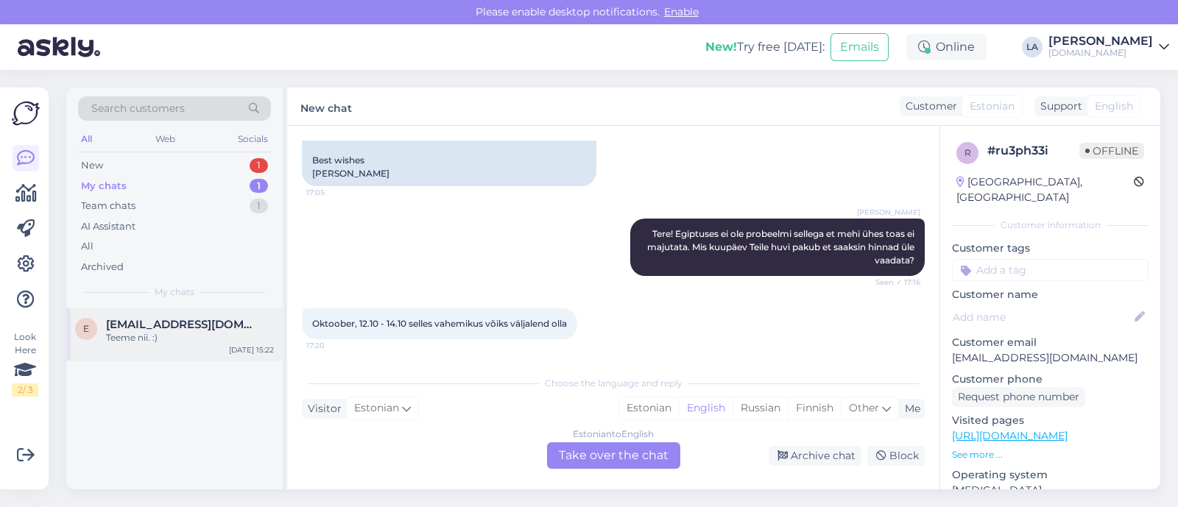
click at [193, 333] on div "Teeme nii. :)" at bounding box center [190, 337] width 168 height 13
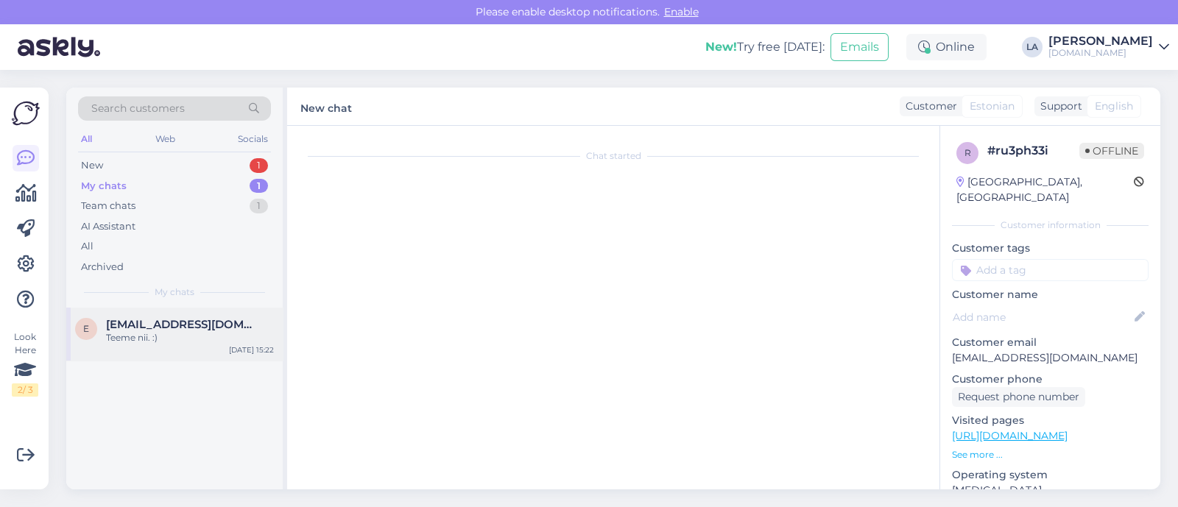
scroll to position [796, 0]
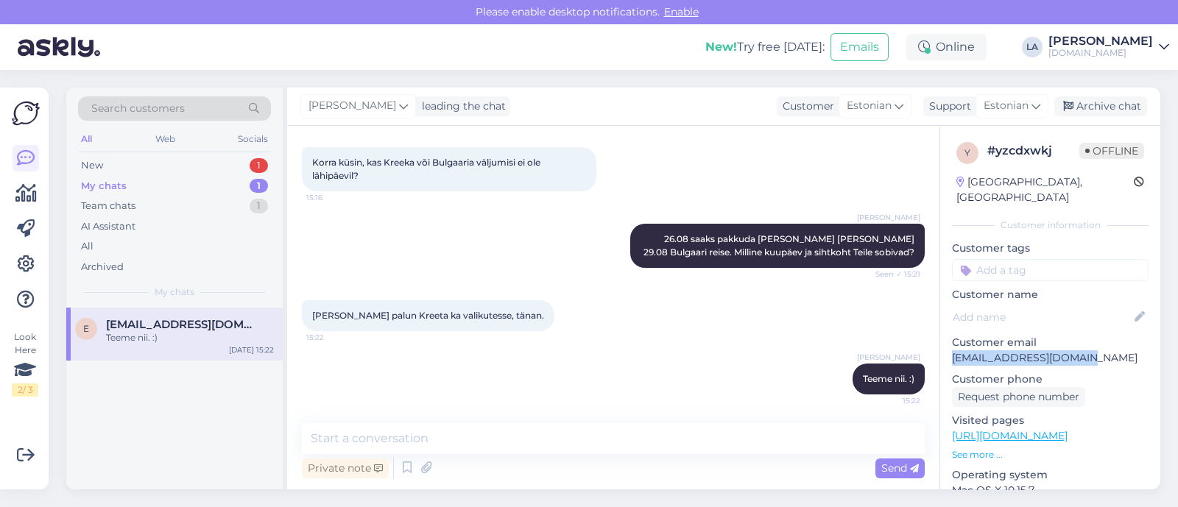
drag, startPoint x: 949, startPoint y: 340, endPoint x: 1057, endPoint y: 336, distance: 107.5
click at [1103, 344] on div "y # yzcdxwkj Offline [GEOGRAPHIC_DATA], Kuressaare Customer information Custome…" at bounding box center [1050, 436] width 220 height 620
copy p "[EMAIL_ADDRESS][DOMAIN_NAME]"
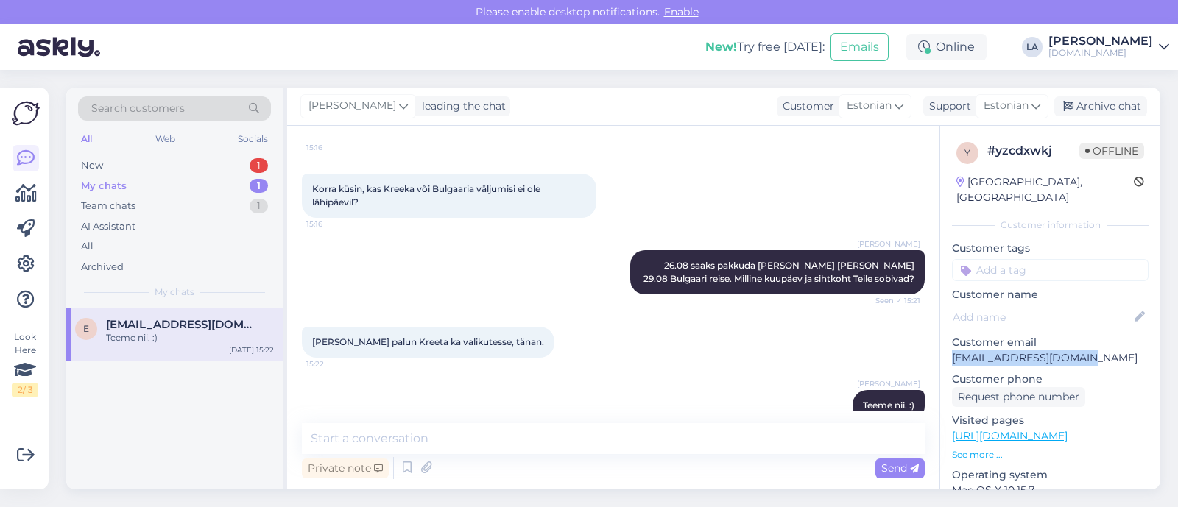
scroll to position [795, 0]
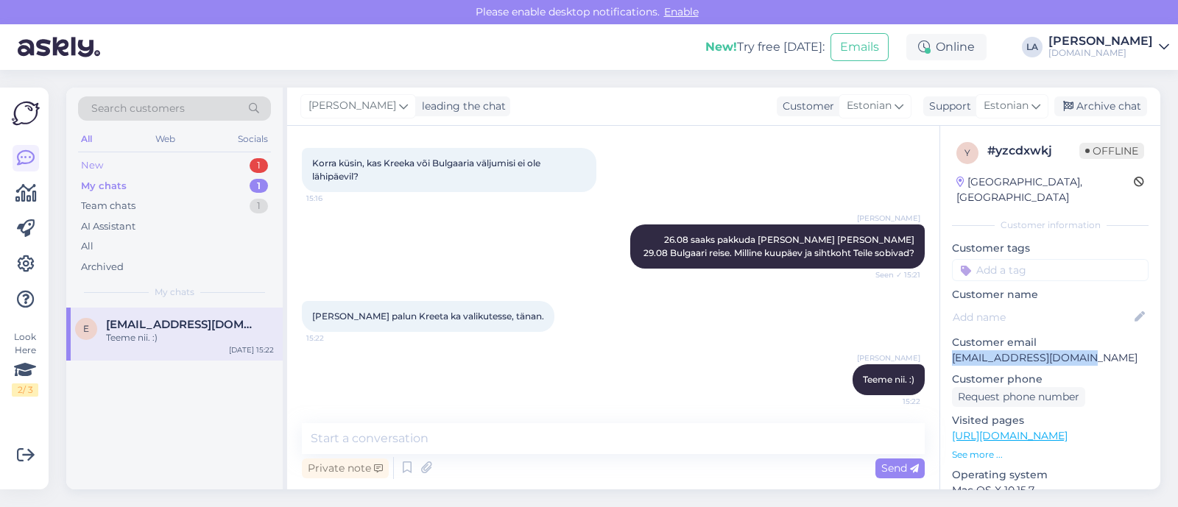
click at [221, 160] on div "New 1" at bounding box center [174, 165] width 193 height 21
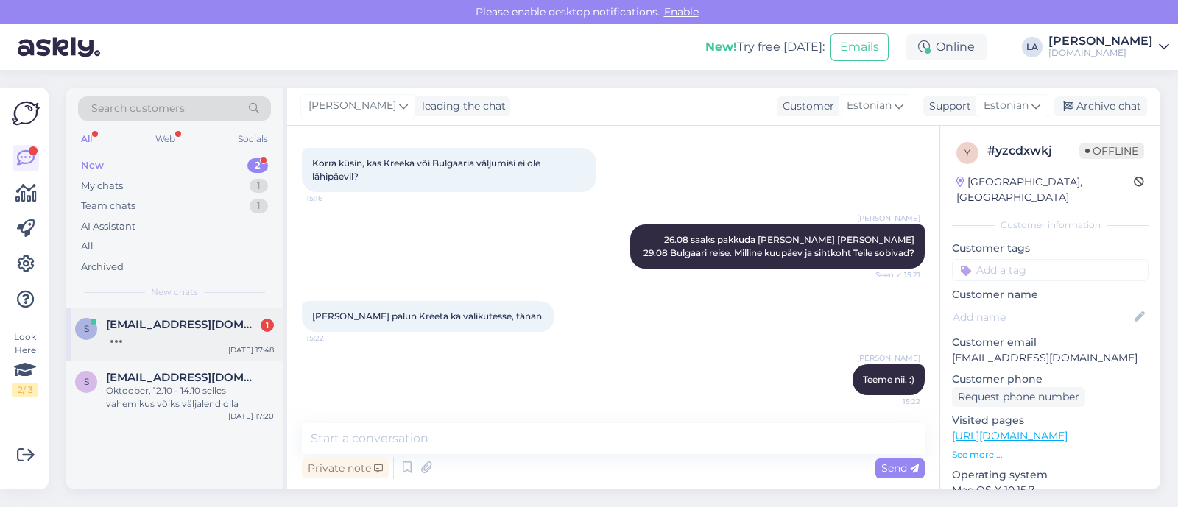
click at [171, 318] on span "[EMAIL_ADDRESS][DOMAIN_NAME]" at bounding box center [182, 324] width 153 height 13
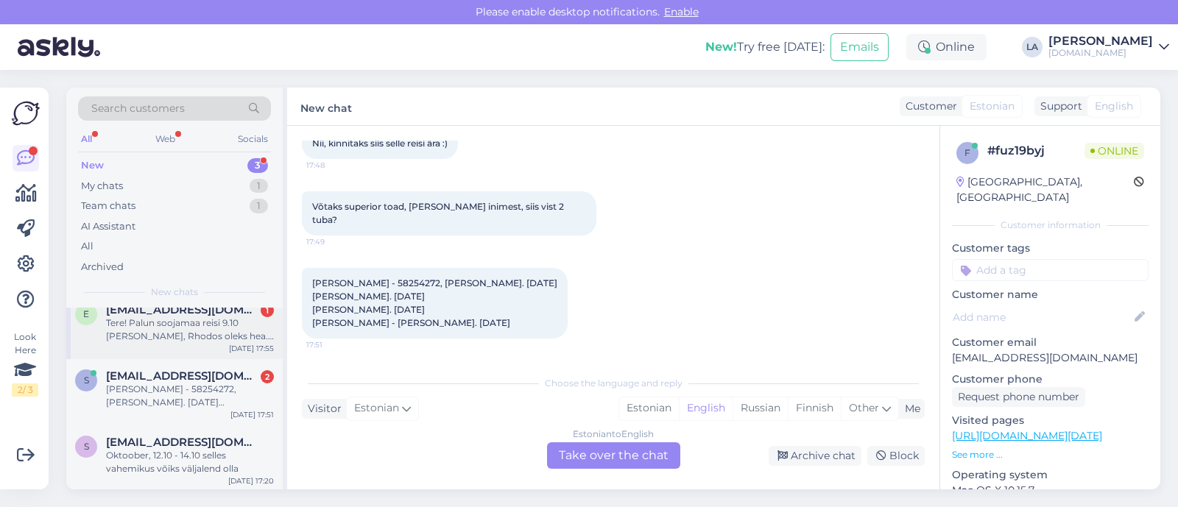
scroll to position [16, 0]
click at [191, 385] on div "[PERSON_NAME] - 58254272, [PERSON_NAME]. [DATE] [PERSON_NAME]. [DATE] [PERSON_N…" at bounding box center [190, 394] width 168 height 26
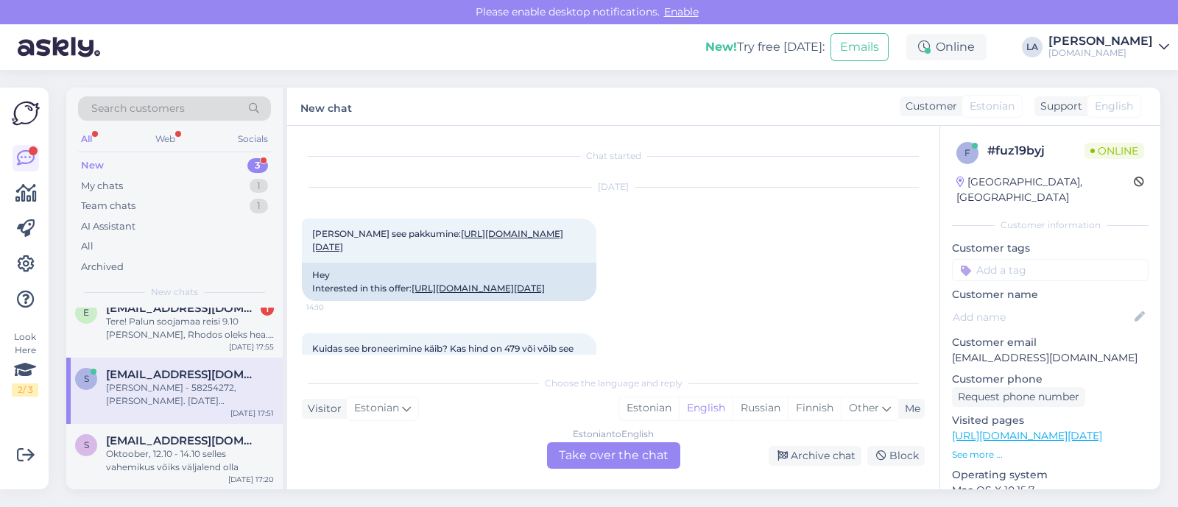
scroll to position [2413, 0]
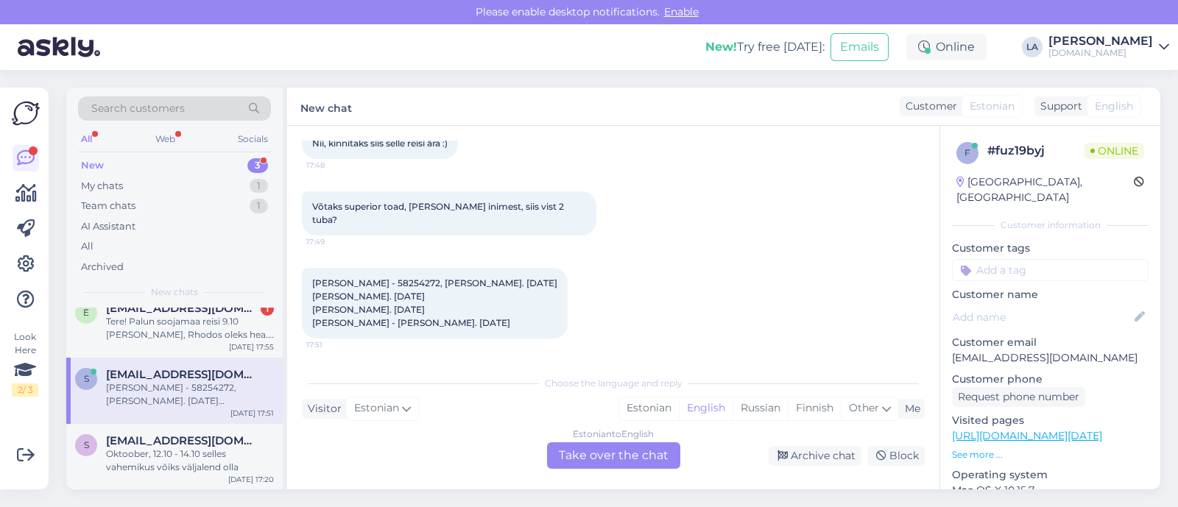
click at [595, 461] on div "Estonian to English Take over the chat" at bounding box center [613, 455] width 133 height 26
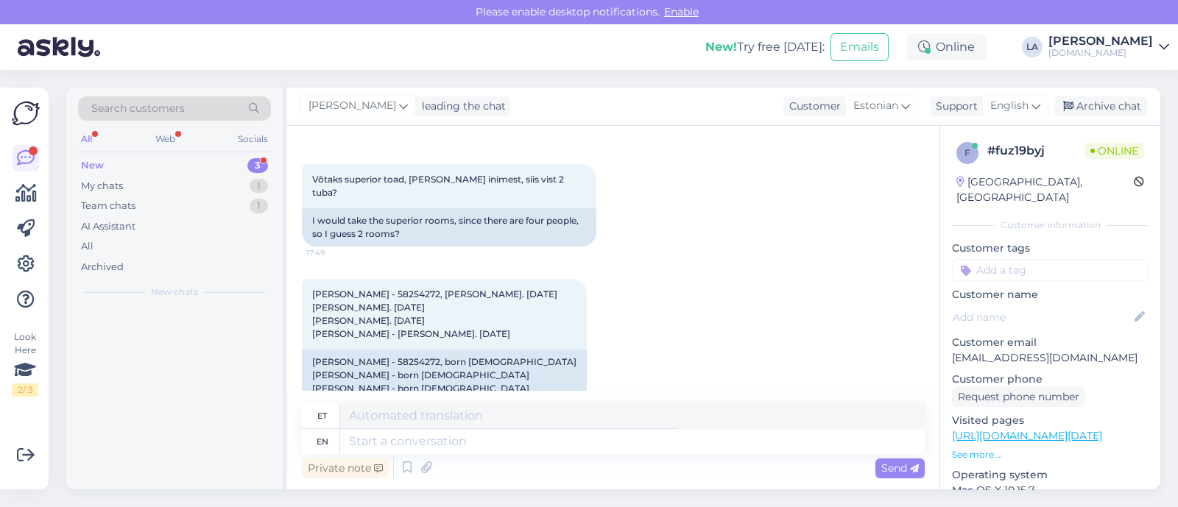
scroll to position [0, 0]
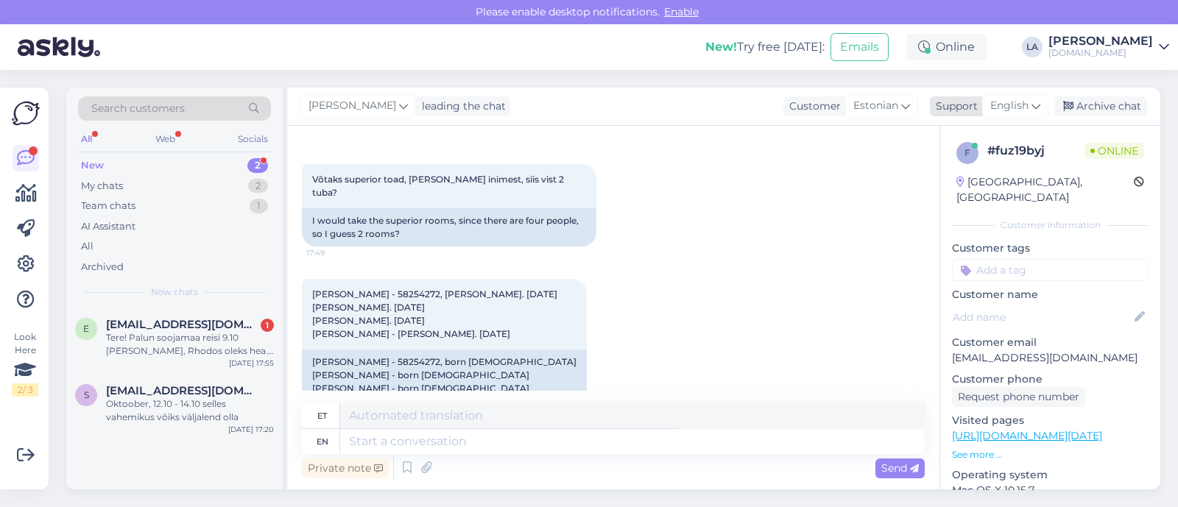
click at [1035, 107] on icon at bounding box center [1035, 106] width 9 height 16
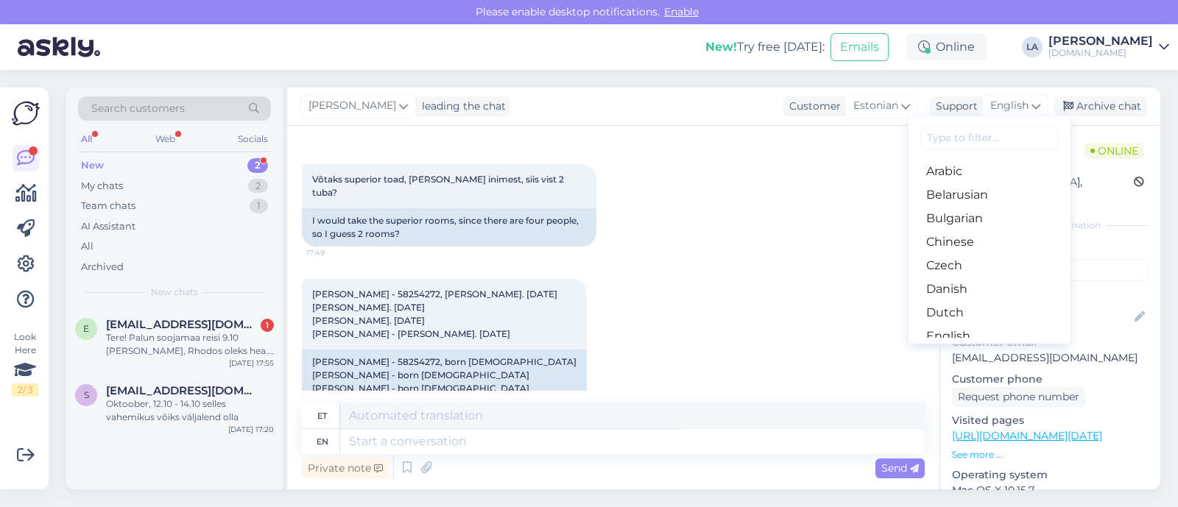
click at [964, 348] on link "Estonian" at bounding box center [989, 360] width 162 height 24
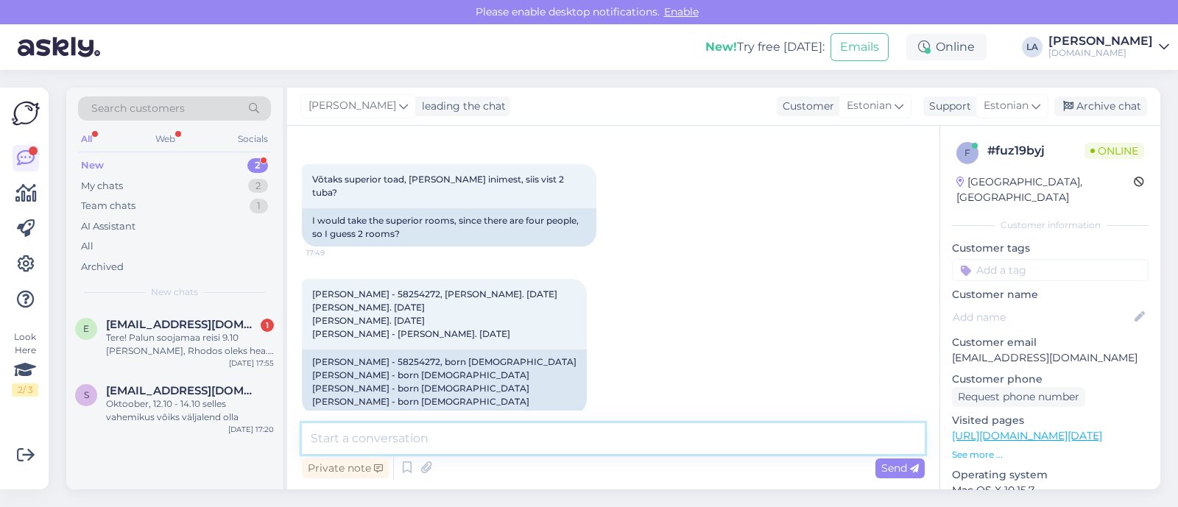
click at [409, 436] on textarea at bounding box center [613, 438] width 623 height 31
type textarea "Kas soovite ühte arvet või 2 [PERSON_NAME] kuhu saadame broneeringu info?"
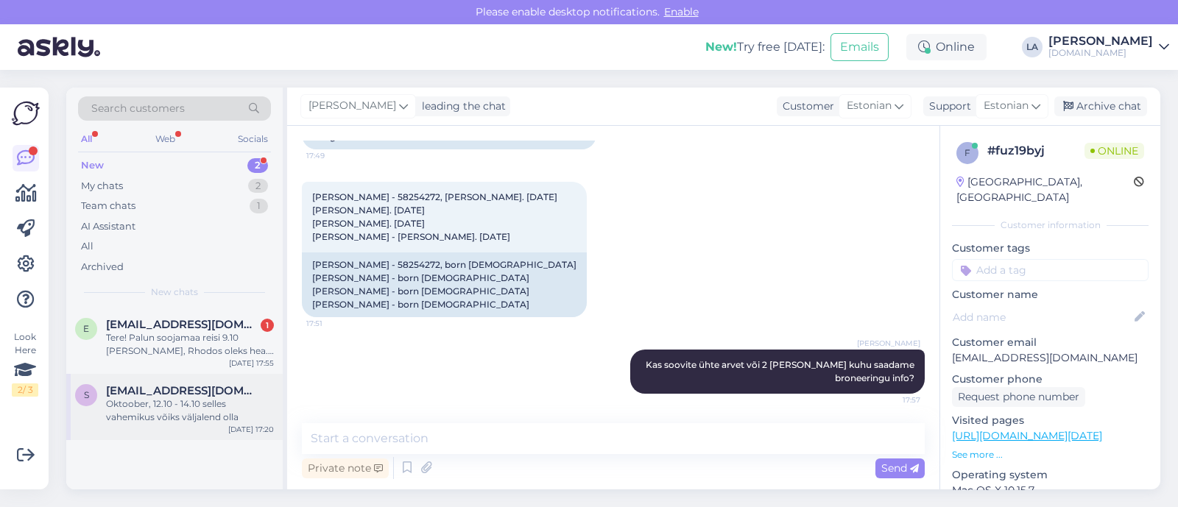
click at [205, 410] on div "Oktoober, 12.10 - 14.10 selles vahemikus võiks väljalend olla" at bounding box center [190, 410] width 168 height 26
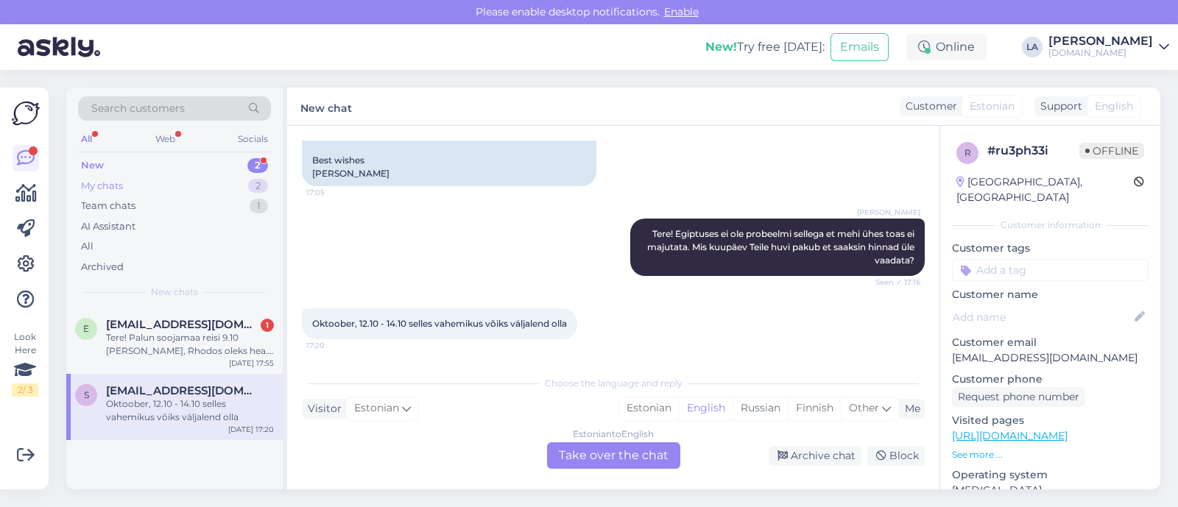
click at [240, 184] on div "My chats 2" at bounding box center [174, 186] width 193 height 21
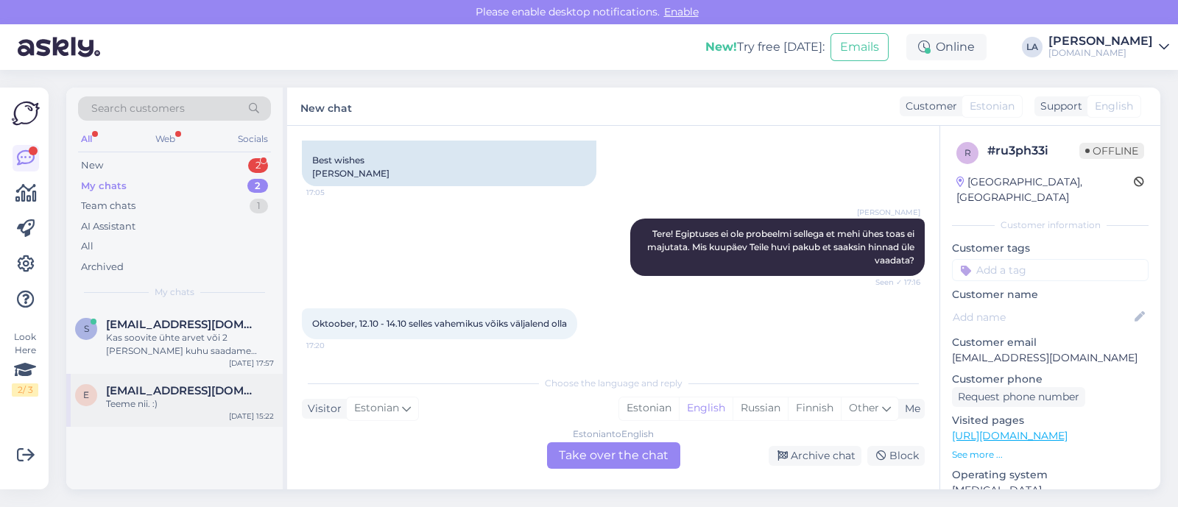
click at [209, 397] on div "Teeme nii. :)" at bounding box center [190, 403] width 168 height 13
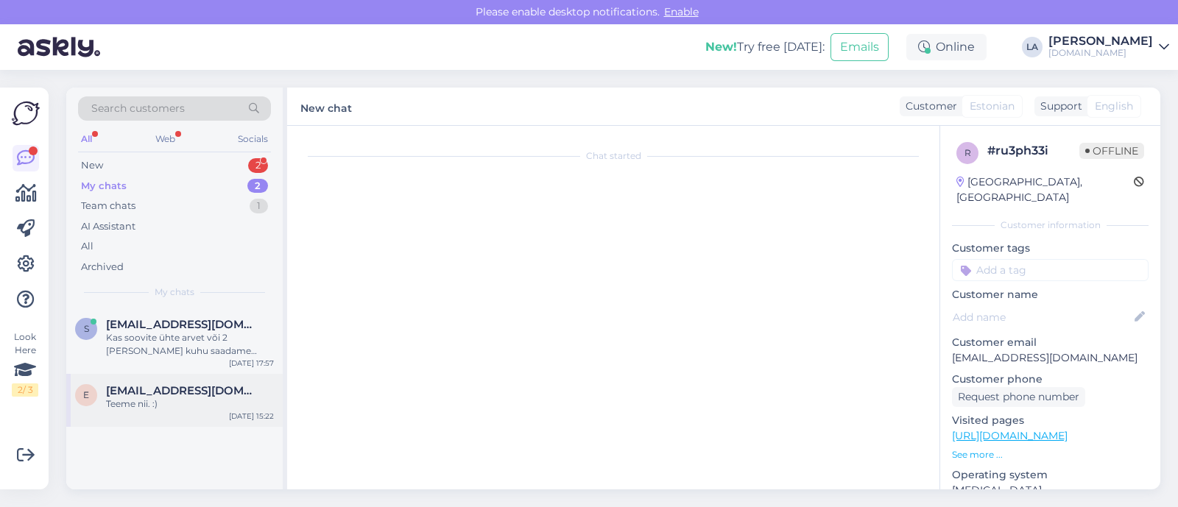
scroll to position [796, 0]
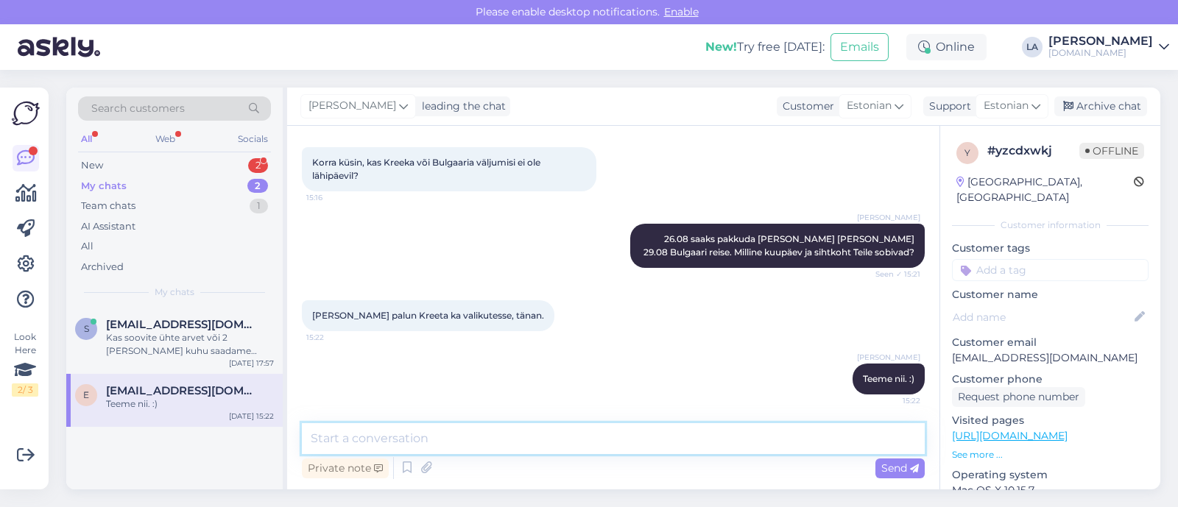
click at [437, 432] on textarea at bounding box center [613, 438] width 623 height 31
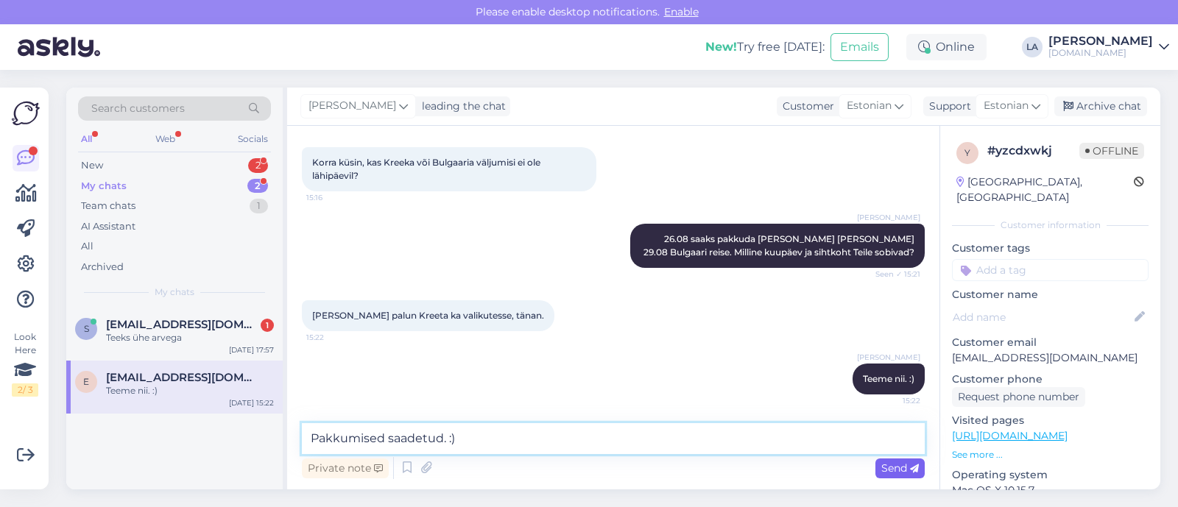
type textarea "Pakkumised saadetud. :)"
click at [912, 466] on icon at bounding box center [914, 468] width 9 height 9
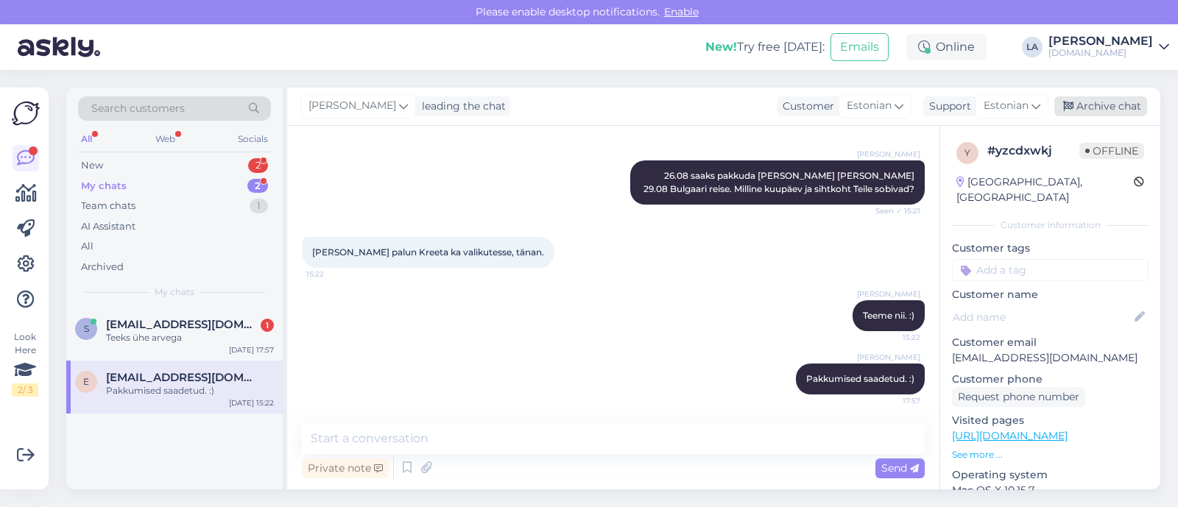
click at [1111, 109] on div "Archive chat" at bounding box center [1100, 106] width 93 height 20
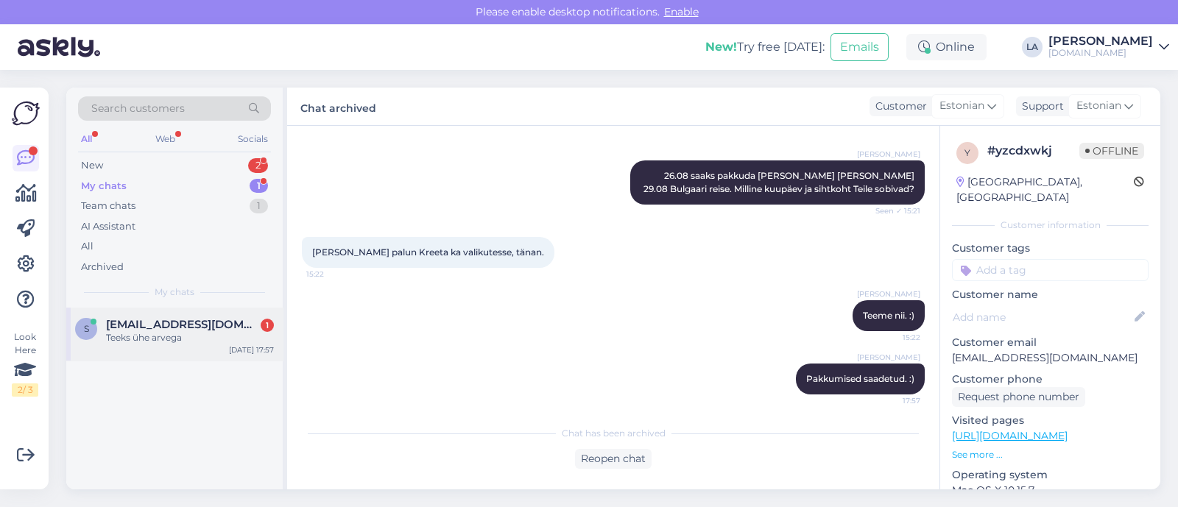
click at [180, 352] on div "s [EMAIL_ADDRESS][DOMAIN_NAME] 1 Teeks ühe arvega [DATE] 17:57" at bounding box center [174, 334] width 216 height 53
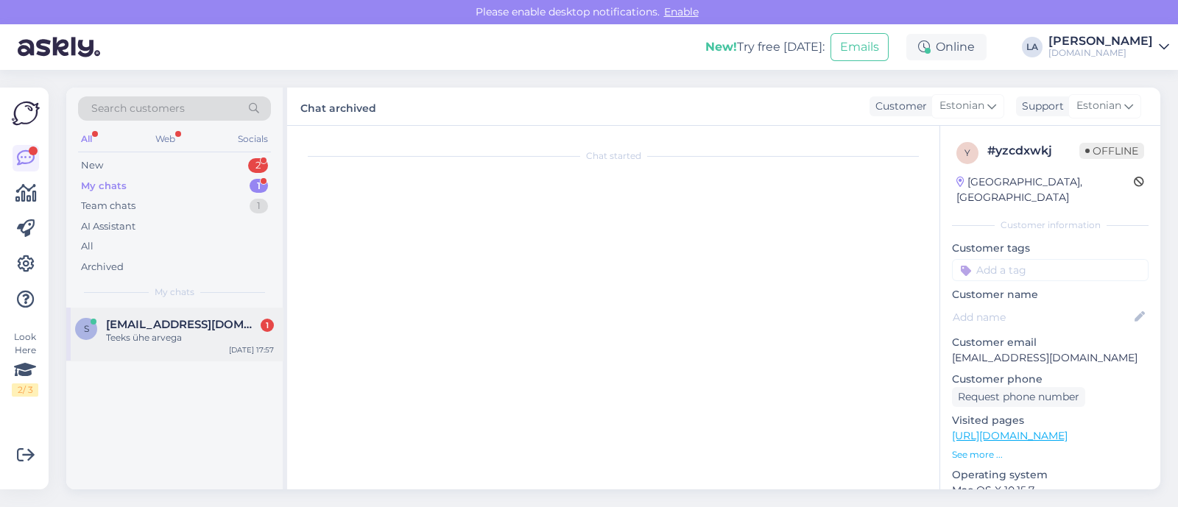
scroll to position [2653, 0]
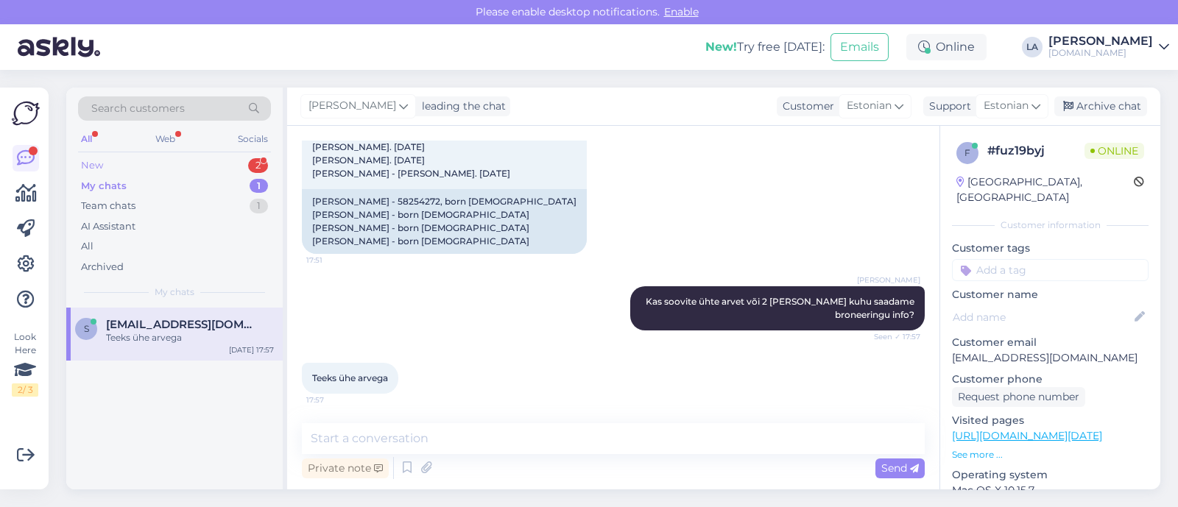
click at [217, 166] on div "New 2" at bounding box center [174, 165] width 193 height 21
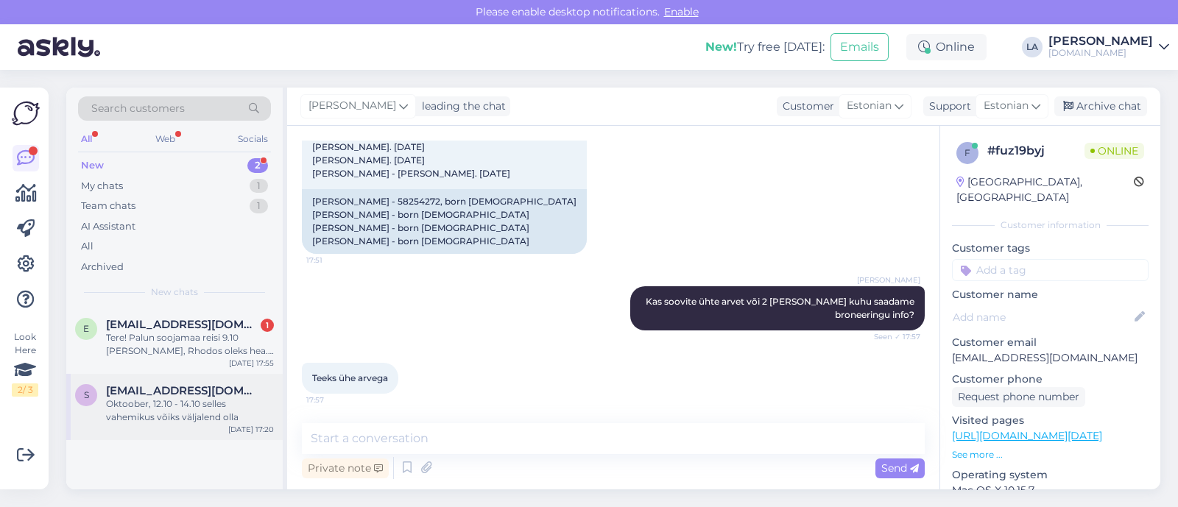
click at [192, 403] on div "Oktoober, 12.10 - 14.10 selles vahemikus võiks väljalend olla" at bounding box center [190, 410] width 168 height 26
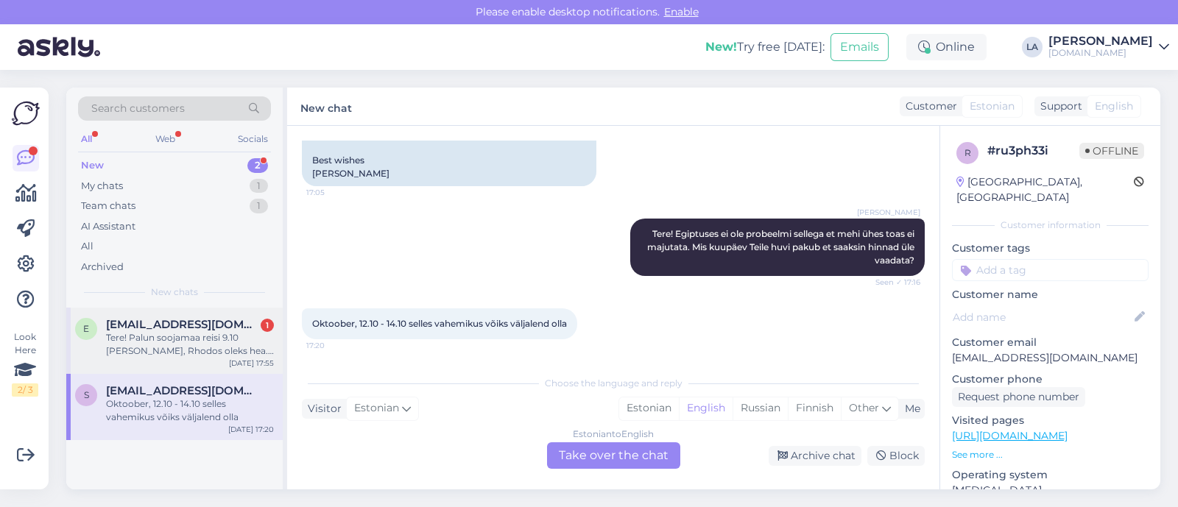
click at [202, 344] on div "Tere! Palun soojamaa reisi 9.10 [PERSON_NAME], Rhodos oleks hea. 2tk ja 2last. …" at bounding box center [190, 344] width 168 height 26
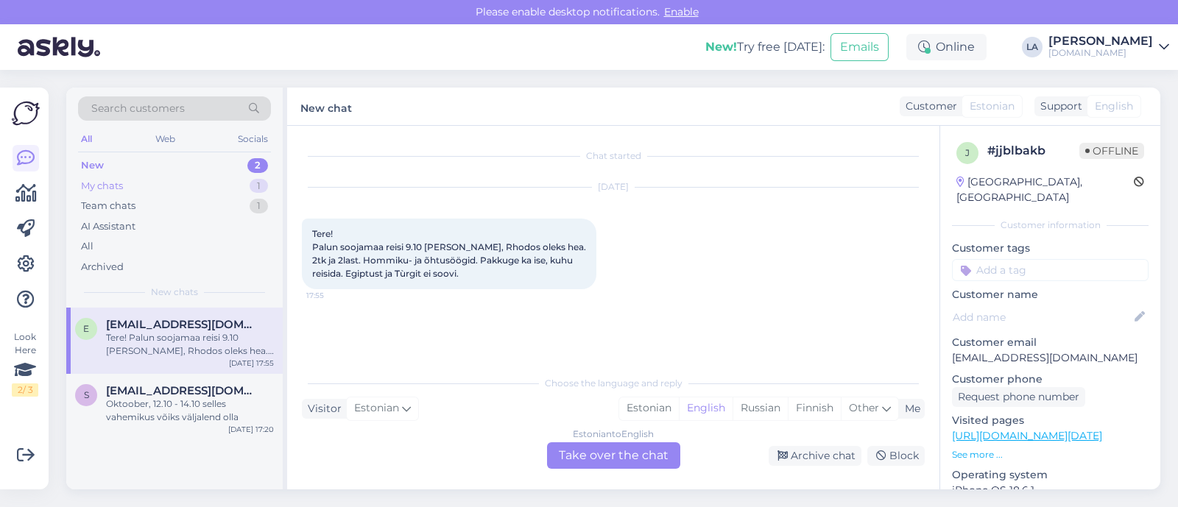
click at [216, 191] on div "My chats 1" at bounding box center [174, 186] width 193 height 21
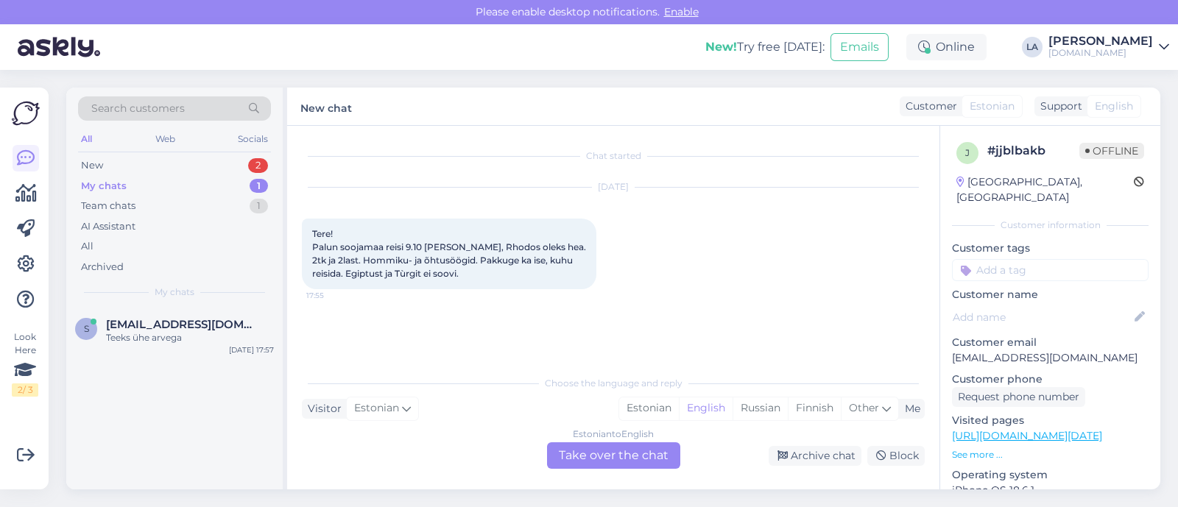
click at [633, 450] on div "Estonian to English Take over the chat" at bounding box center [613, 455] width 133 height 26
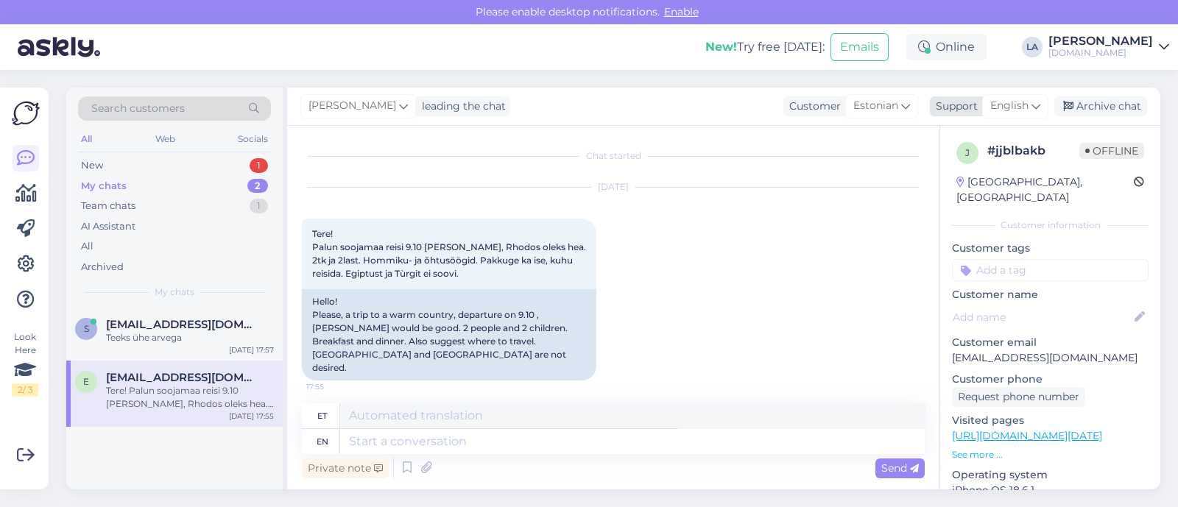
click at [1008, 105] on span "English" at bounding box center [1009, 106] width 38 height 16
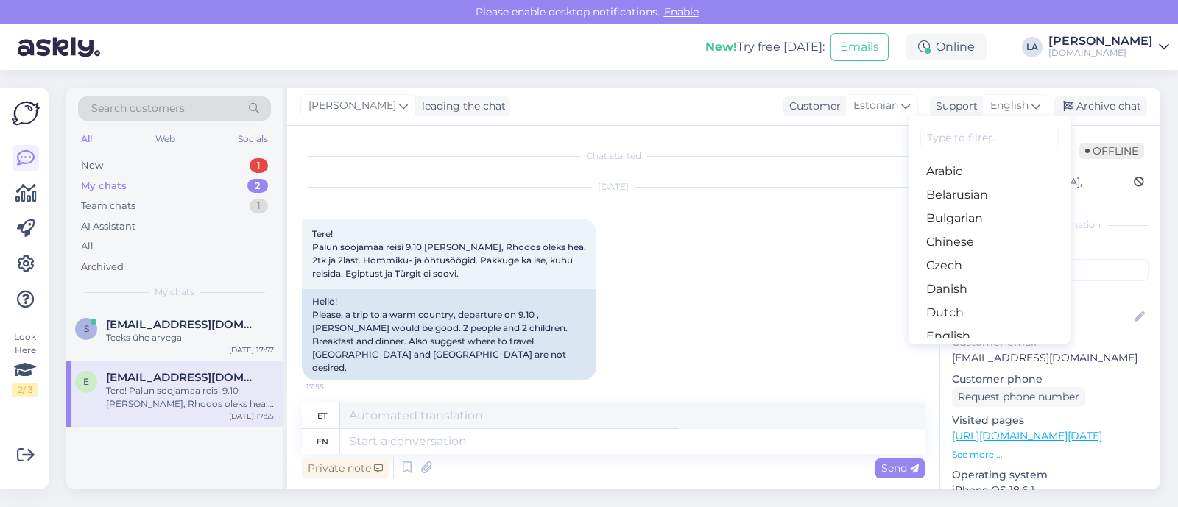
click at [948, 348] on link "Estonian" at bounding box center [989, 360] width 162 height 24
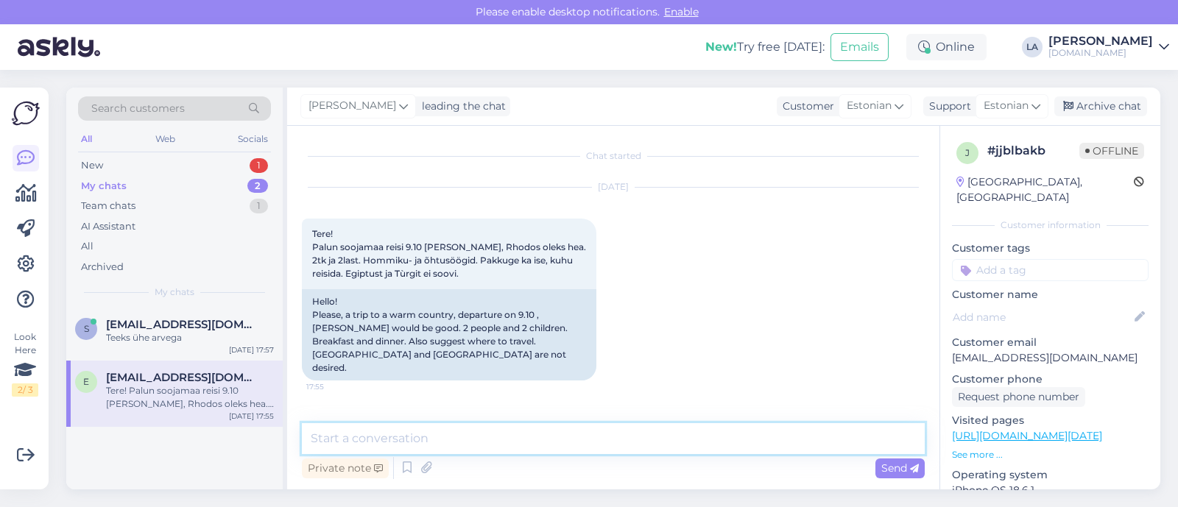
click at [570, 436] on textarea at bounding box center [613, 438] width 623 height 31
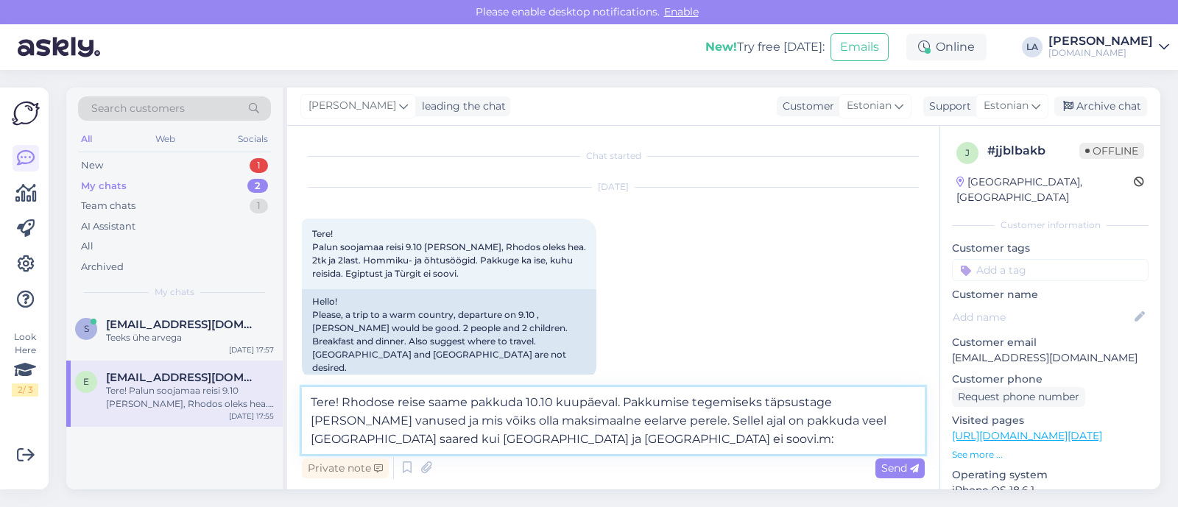
type textarea "Tere! Rhodose reise saame pakkuda 10.10 kuupäeval. Pakkumise tegemiseks täpsust…"
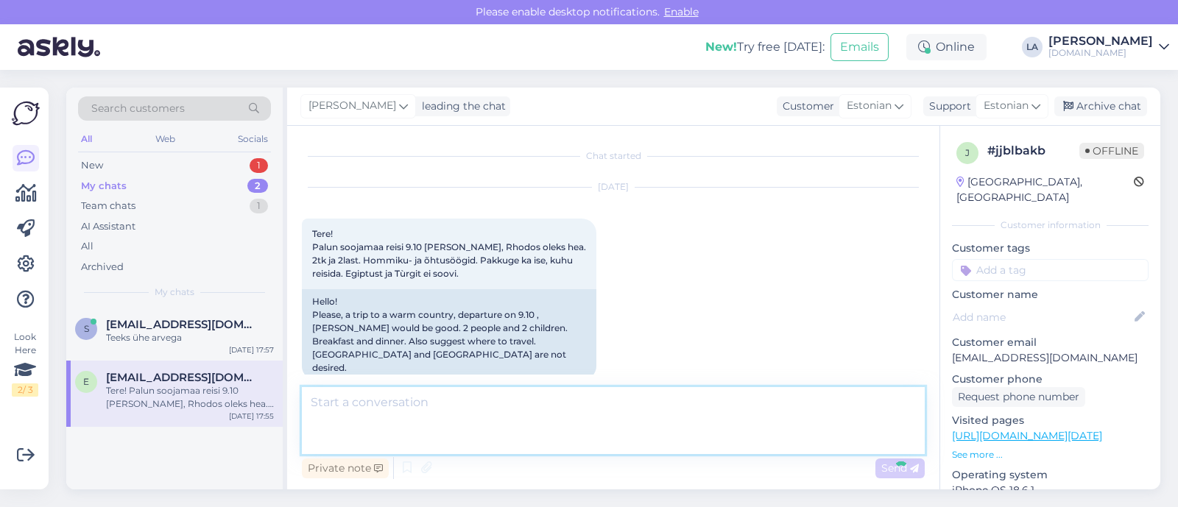
scroll to position [77, 0]
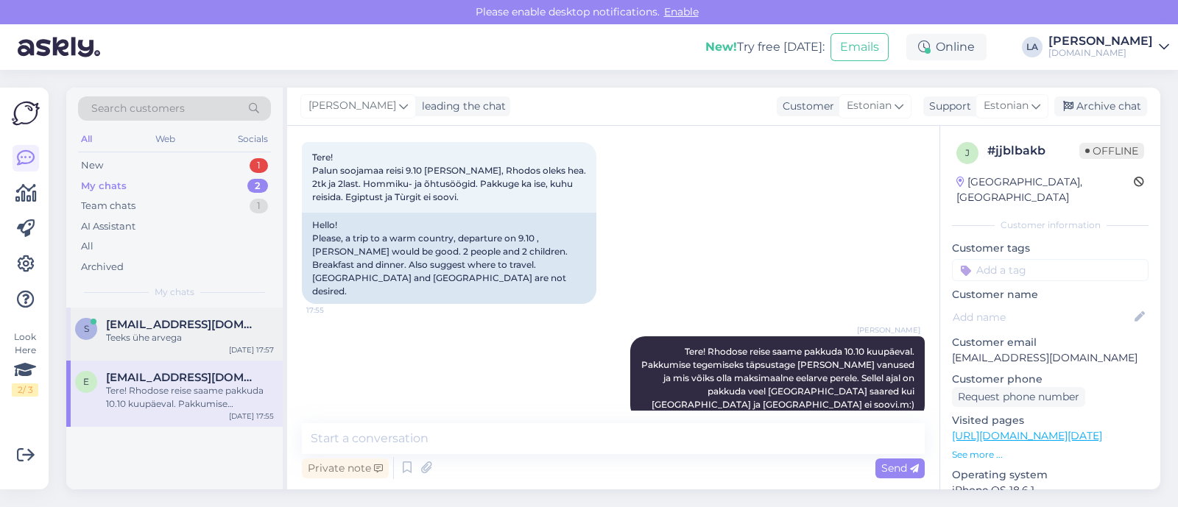
click at [188, 331] on div "Teeks ühe arvega" at bounding box center [190, 337] width 168 height 13
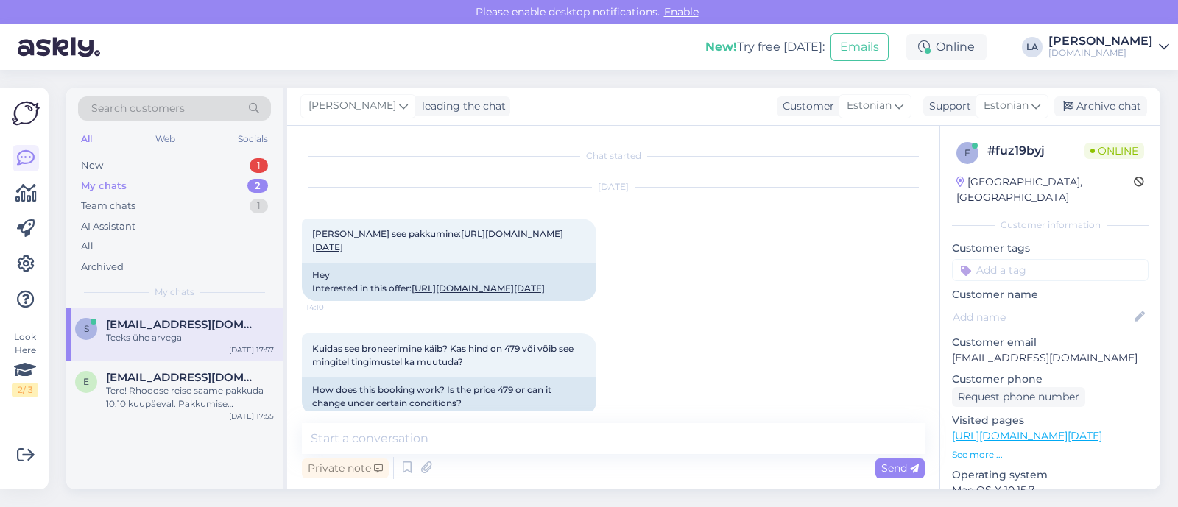
scroll to position [2653, 0]
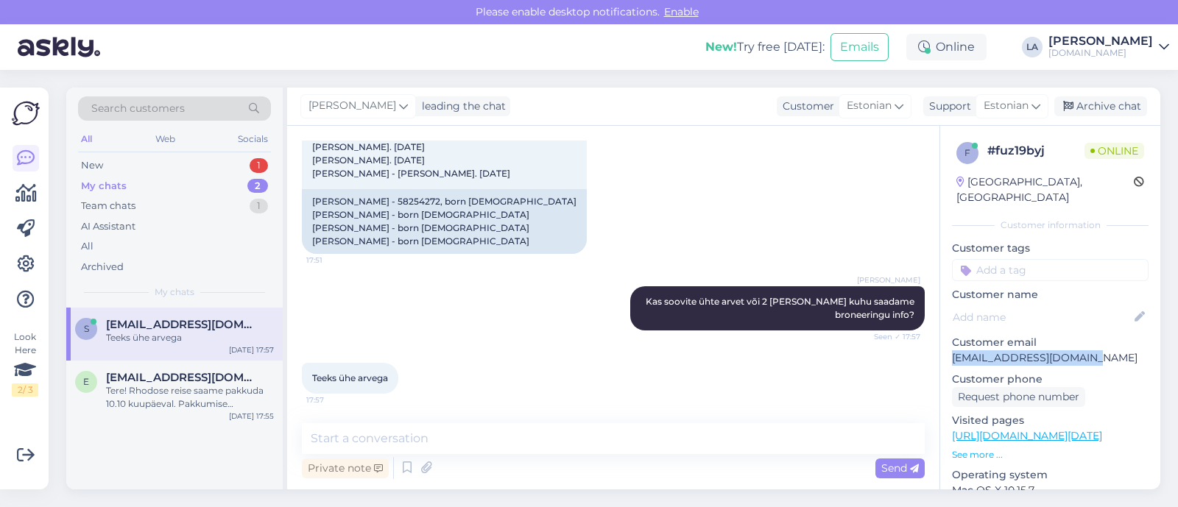
drag, startPoint x: 949, startPoint y: 344, endPoint x: 1087, endPoint y: 349, distance: 137.7
click at [1089, 350] on div "f # fuz19byj Online [GEOGRAPHIC_DATA], [GEOGRAPHIC_DATA] Customer information C…" at bounding box center [1050, 436] width 220 height 620
copy p "[EMAIL_ADDRESS][DOMAIN_NAME]"
click at [602, 425] on textarea at bounding box center [613, 438] width 623 height 31
paste textarea "[EMAIL_ADDRESS][DOMAIN_NAME]"
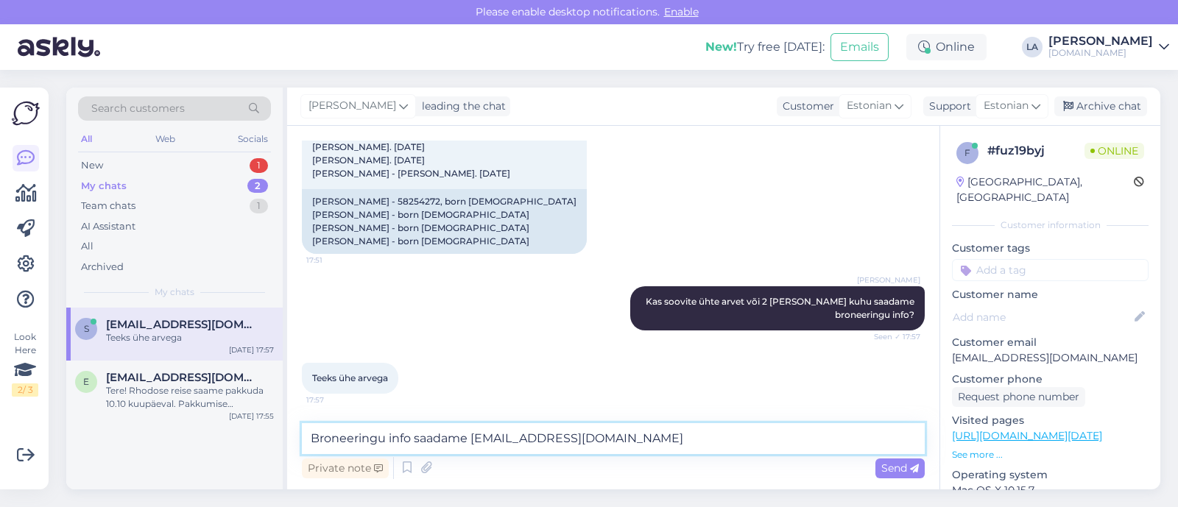
type textarea "Broneeringu info saadame [EMAIL_ADDRESS][DOMAIN_NAME]?"
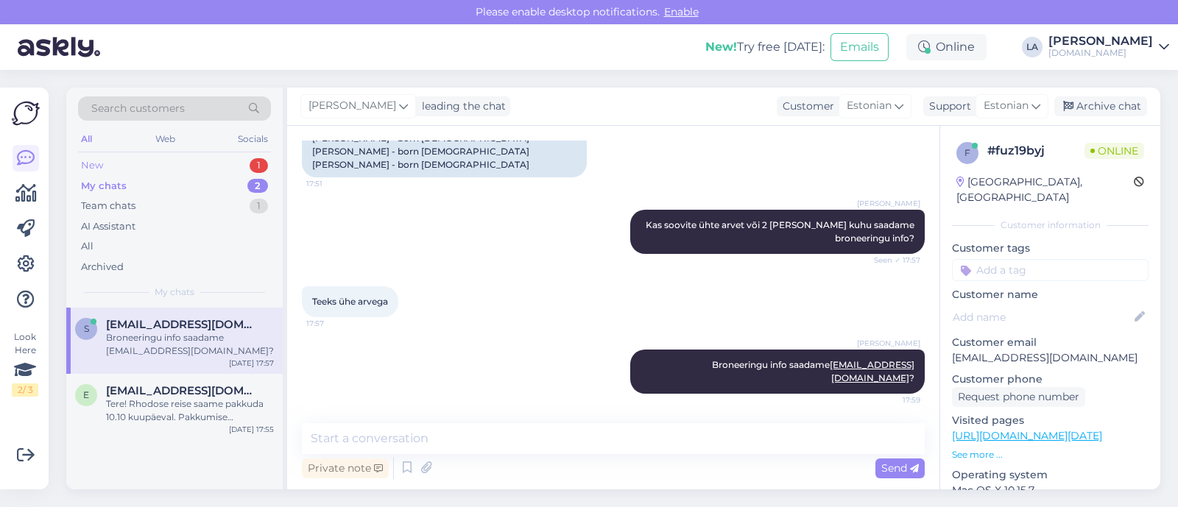
click at [205, 166] on div "New 1" at bounding box center [174, 165] width 193 height 21
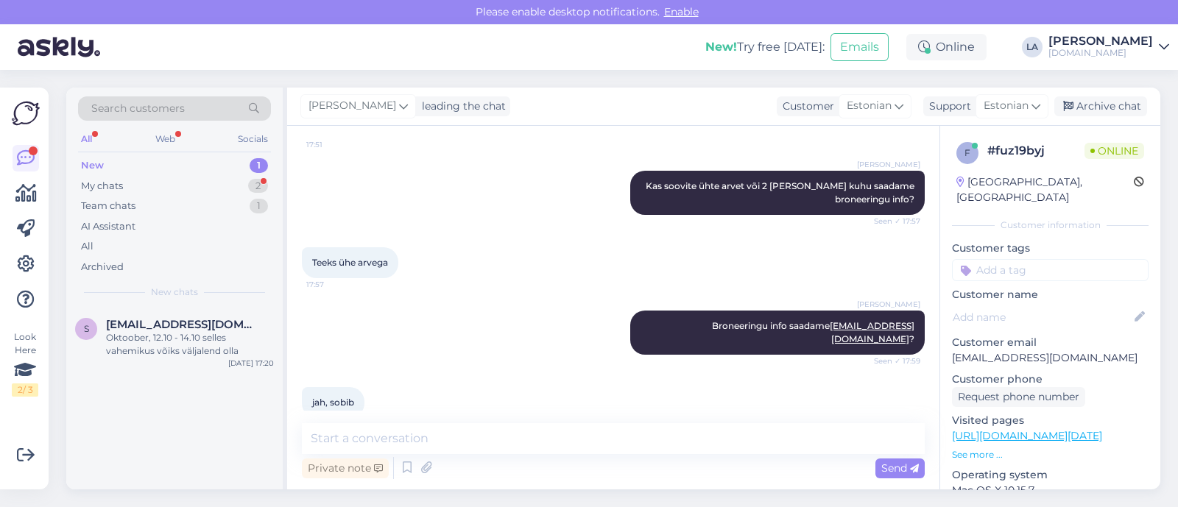
scroll to position [2778, 0]
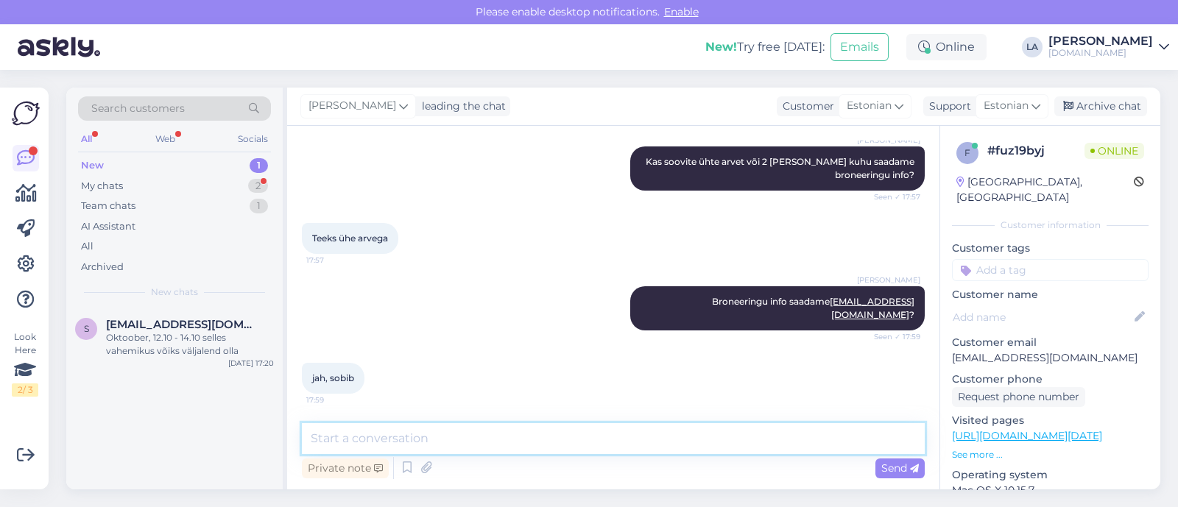
click at [474, 438] on textarea at bounding box center [613, 438] width 623 height 31
type textarea "Teeme nii. :)"
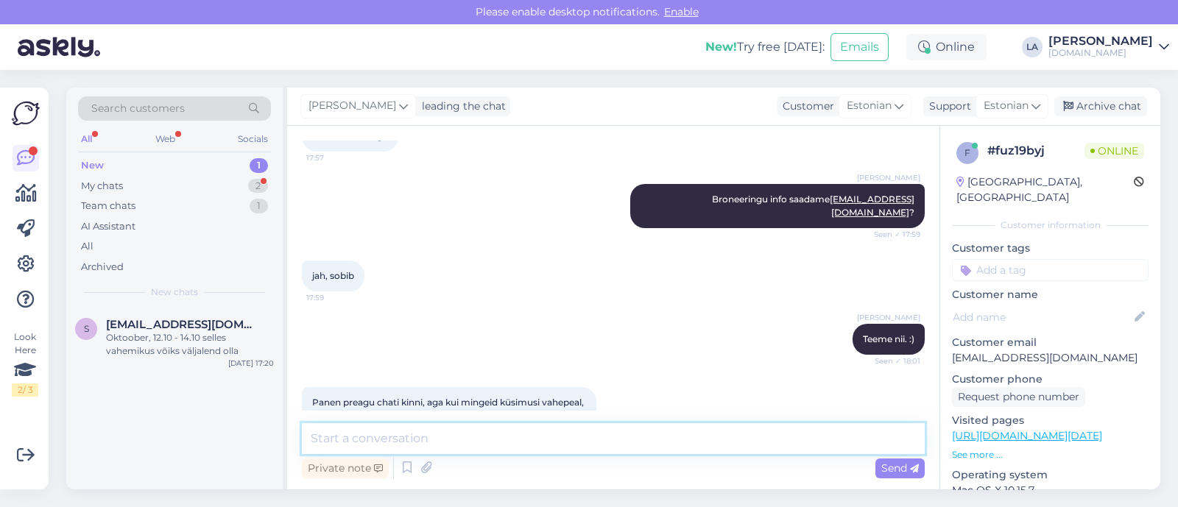
scroll to position [2982, 0]
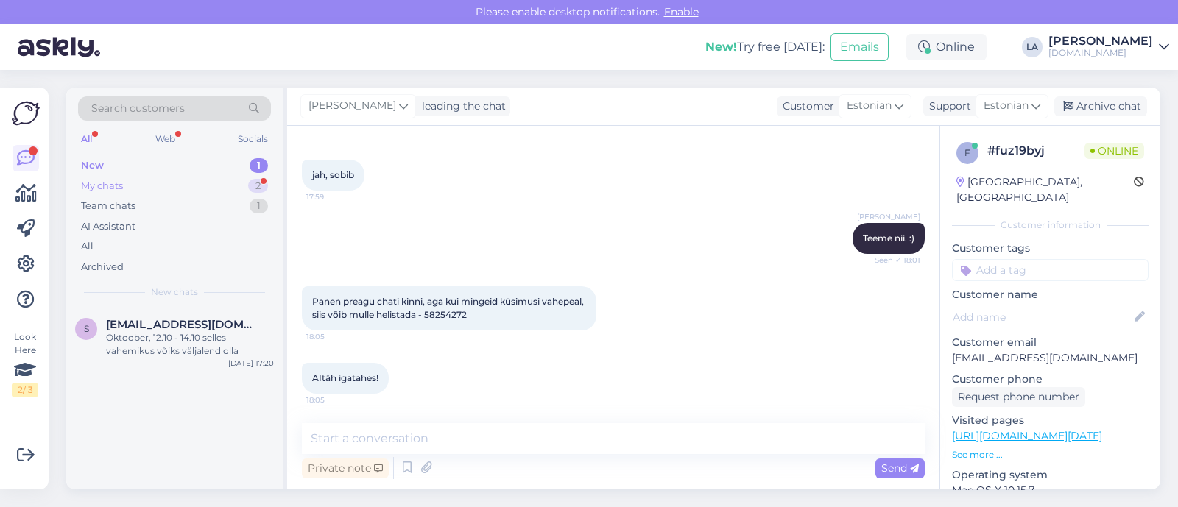
click at [254, 181] on div "2" at bounding box center [258, 186] width 20 height 15
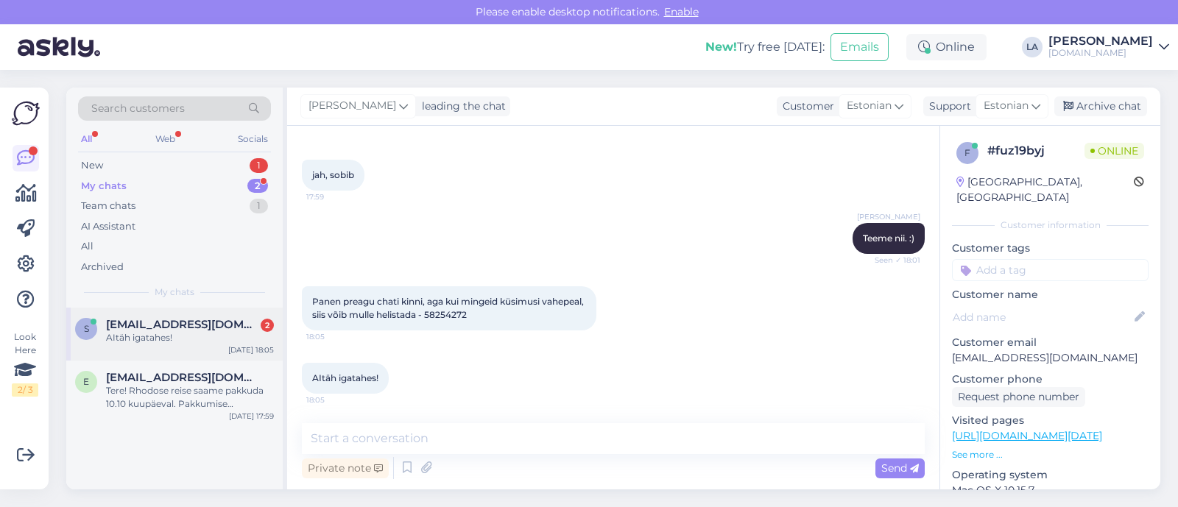
click at [220, 325] on span "[EMAIL_ADDRESS][DOMAIN_NAME]" at bounding box center [182, 324] width 153 height 13
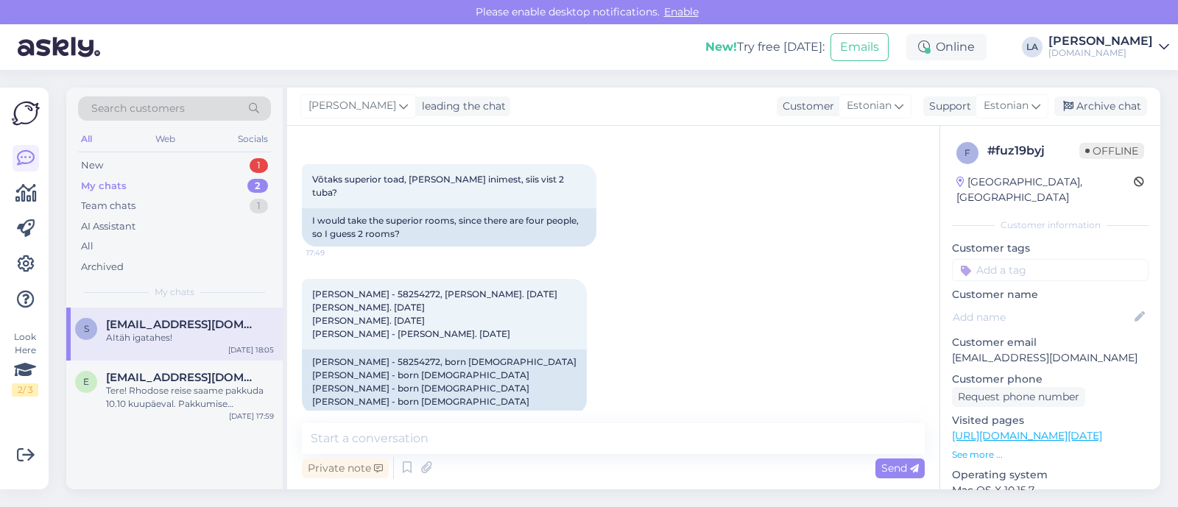
scroll to position [2522, 0]
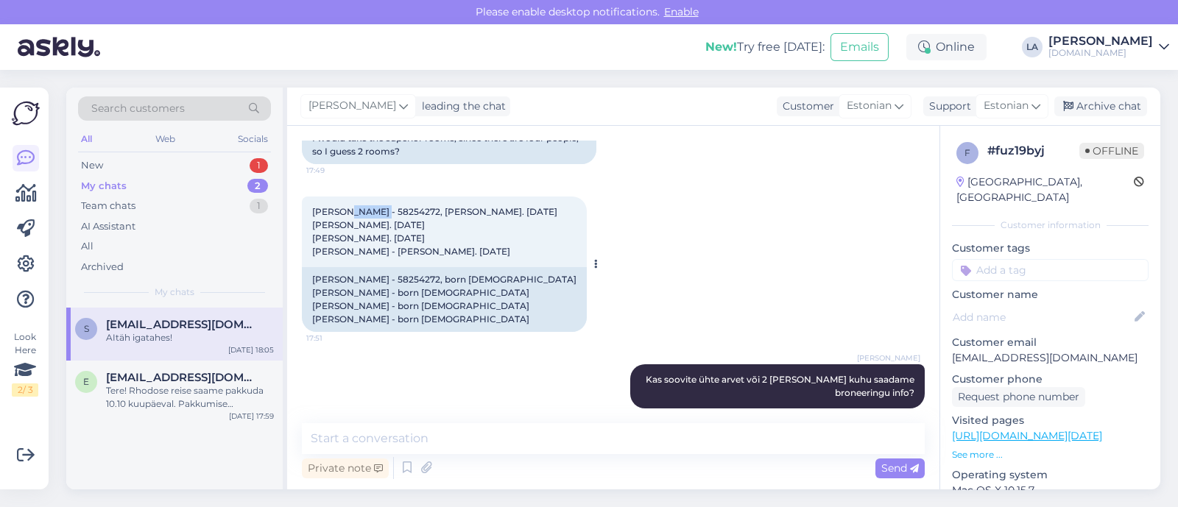
drag, startPoint x: 346, startPoint y: 264, endPoint x: 381, endPoint y: 264, distance: 34.6
click at [381, 257] on span "[PERSON_NAME] - 58254272, [PERSON_NAME]. [DATE] [PERSON_NAME]. [DATE] [PERSON_N…" at bounding box center [434, 231] width 245 height 51
copy span "[PERSON_NAME]"
drag, startPoint x: 467, startPoint y: 263, endPoint x: 507, endPoint y: 263, distance: 40.5
click at [507, 263] on div "[PERSON_NAME] - 58254272, [PERSON_NAME]. [DATE] [PERSON_NAME]. [DATE] [PERSON_N…" at bounding box center [444, 232] width 285 height 71
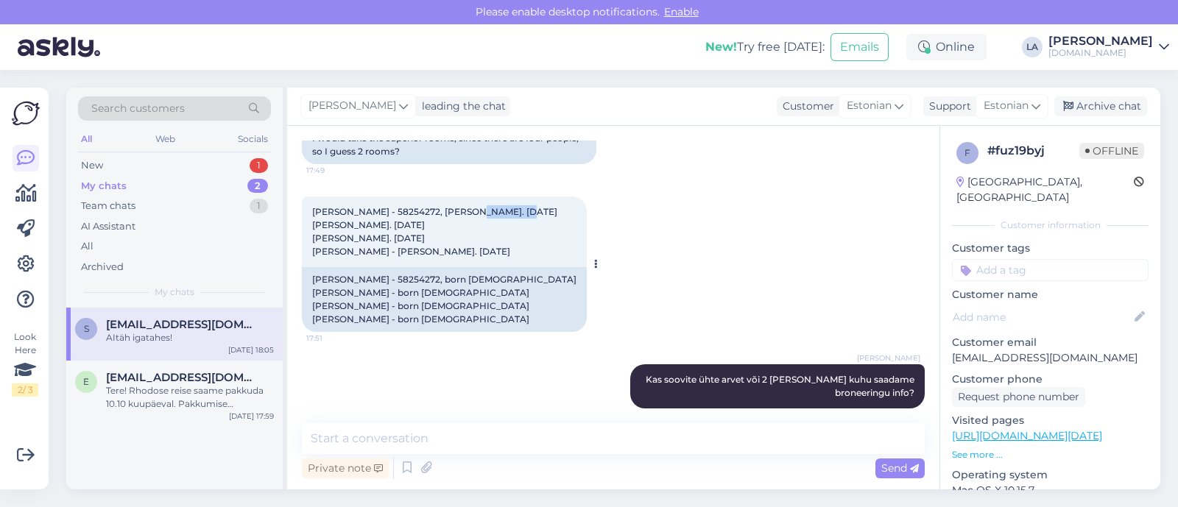
copy span "[DATE]"
drag, startPoint x: 392, startPoint y: 264, endPoint x: 431, endPoint y: 263, distance: 39.0
click at [431, 257] on span "[PERSON_NAME] - 58254272, [PERSON_NAME]. [DATE] [PERSON_NAME]. [DATE] [PERSON_N…" at bounding box center [434, 231] width 245 height 51
copy span "58254272"
drag, startPoint x: 406, startPoint y: 277, endPoint x: 449, endPoint y: 274, distance: 43.5
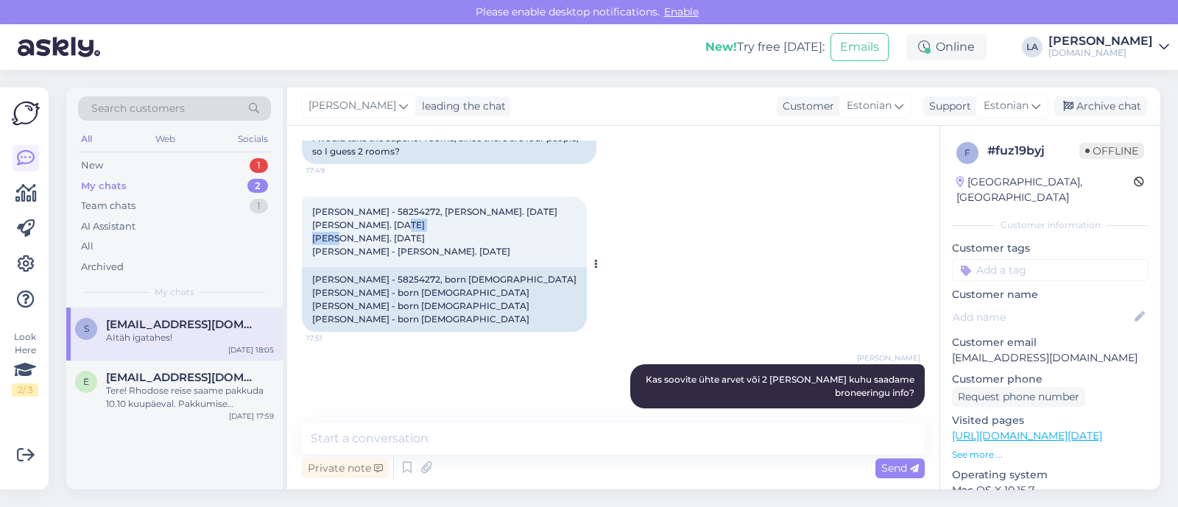
click at [449, 267] on div "[PERSON_NAME] - 58254272, [PERSON_NAME]. [DATE] [PERSON_NAME]. [DATE] [PERSON_N…" at bounding box center [444, 232] width 285 height 71
copy span "[DATE]"
drag, startPoint x: 398, startPoint y: 358, endPoint x: 435, endPoint y: 358, distance: 36.8
click at [442, 332] on div "[PERSON_NAME] - 58254272, born [DEMOGRAPHIC_DATA] [PERSON_NAME] - born [DEMOGRA…" at bounding box center [444, 299] width 285 height 65
copy div "[DATE]"
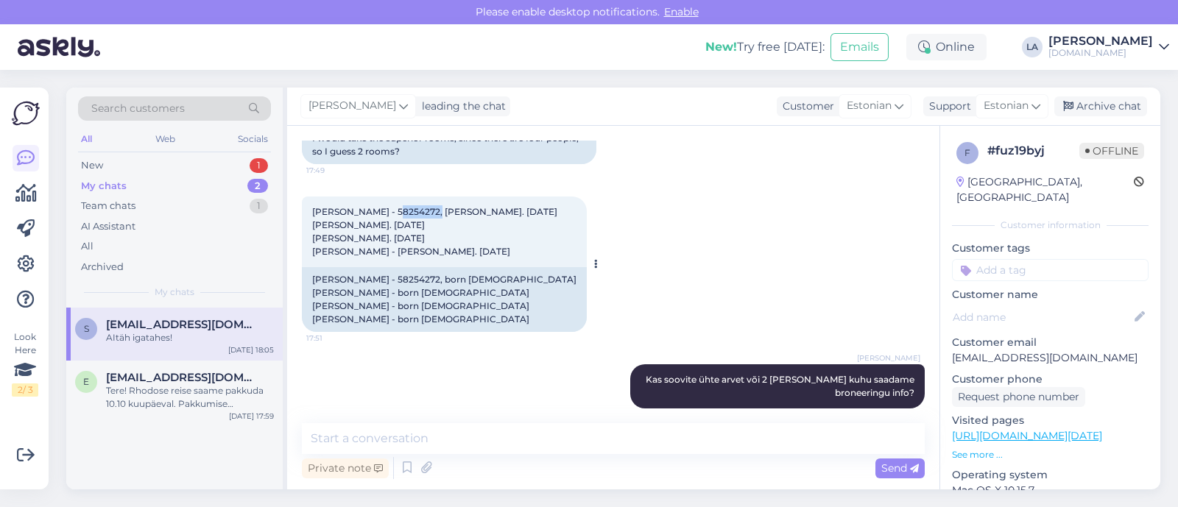
drag, startPoint x: 391, startPoint y: 263, endPoint x: 431, endPoint y: 263, distance: 40.5
click at [431, 257] on span "[PERSON_NAME] - 58254272, [PERSON_NAME]. [DATE] [PERSON_NAME]. [DATE] [PERSON_N…" at bounding box center [434, 231] width 245 height 51
drag, startPoint x: 397, startPoint y: 373, endPoint x: 442, endPoint y: 372, distance: 44.2
click at [442, 332] on div "[PERSON_NAME] - 58254272, born [DEMOGRAPHIC_DATA] [PERSON_NAME] - born [DEMOGRA…" at bounding box center [444, 299] width 285 height 65
drag, startPoint x: 402, startPoint y: 358, endPoint x: 420, endPoint y: 361, distance: 18.5
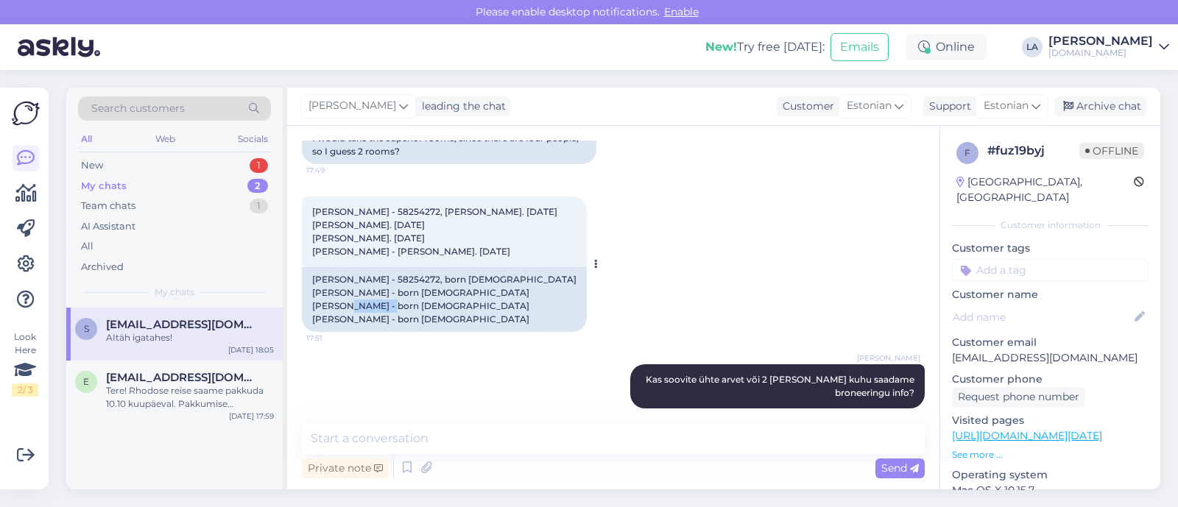
click at [443, 332] on div "[PERSON_NAME] - 58254272, born [DEMOGRAPHIC_DATA] [PERSON_NAME] - born [DEMOGRA…" at bounding box center [444, 299] width 285 height 65
drag, startPoint x: 400, startPoint y: 358, endPoint x: 442, endPoint y: 358, distance: 42.0
click at [442, 332] on div "[PERSON_NAME] - 58254272, born [DEMOGRAPHIC_DATA] [PERSON_NAME] - born [DEMOGRA…" at bounding box center [444, 299] width 285 height 65
drag, startPoint x: 949, startPoint y: 342, endPoint x: 1080, endPoint y: 342, distance: 131.0
click at [1106, 342] on div "f # fuz19byj Offline [GEOGRAPHIC_DATA], [GEOGRAPHIC_DATA] Customer information …" at bounding box center [1050, 436] width 220 height 620
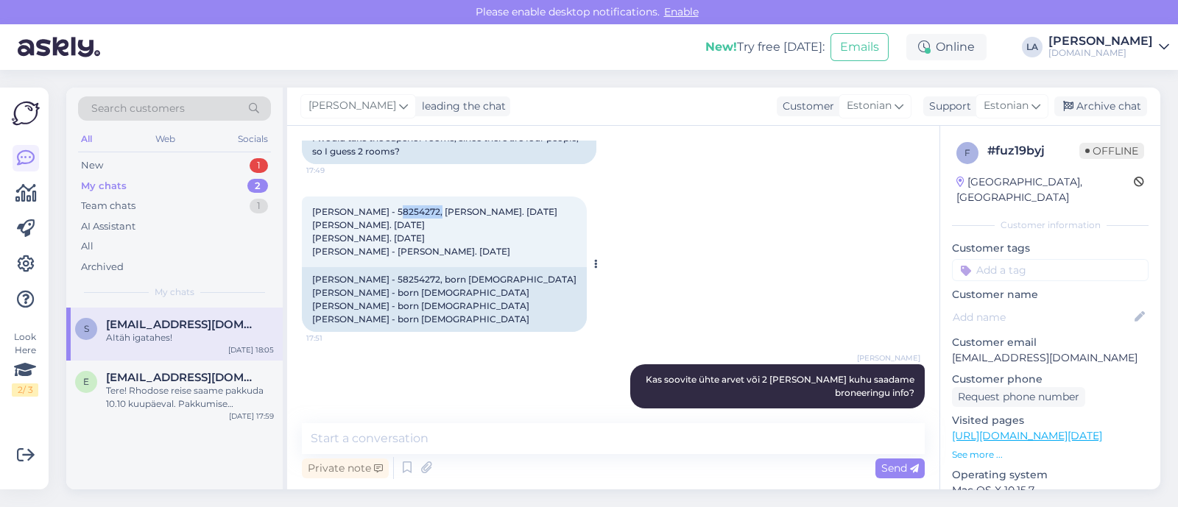
drag, startPoint x: 393, startPoint y: 265, endPoint x: 433, endPoint y: 263, distance: 39.8
click at [433, 257] on span "[PERSON_NAME] - 58254272, [PERSON_NAME]. [DATE] [PERSON_NAME]. [DATE] [PERSON_N…" at bounding box center [434, 231] width 245 height 51
drag, startPoint x: 309, startPoint y: 263, endPoint x: 441, endPoint y: 301, distance: 137.2
click at [441, 267] on div "[PERSON_NAME] - 58254272, [PERSON_NAME]. [DATE] [PERSON_NAME]. [DATE] [PERSON_N…" at bounding box center [444, 232] width 285 height 71
drag, startPoint x: 445, startPoint y: 302, endPoint x: 317, endPoint y: 267, distance: 131.9
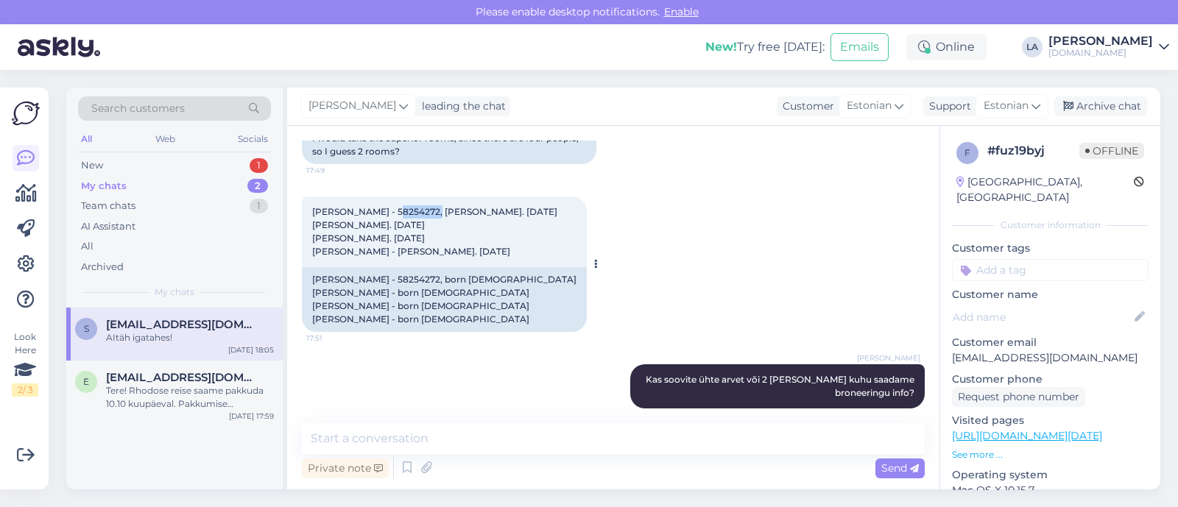
click at [313, 257] on span "[PERSON_NAME] - 58254272, [PERSON_NAME]. [DATE] [PERSON_NAME]. [DATE] [PERSON_N…" at bounding box center [434, 231] width 245 height 51
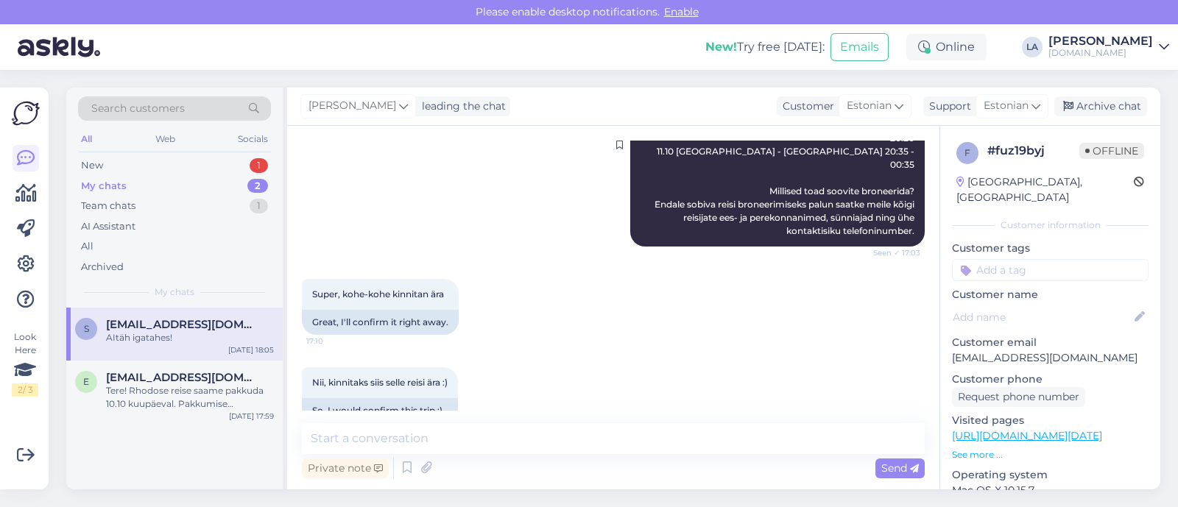
scroll to position [2154, 0]
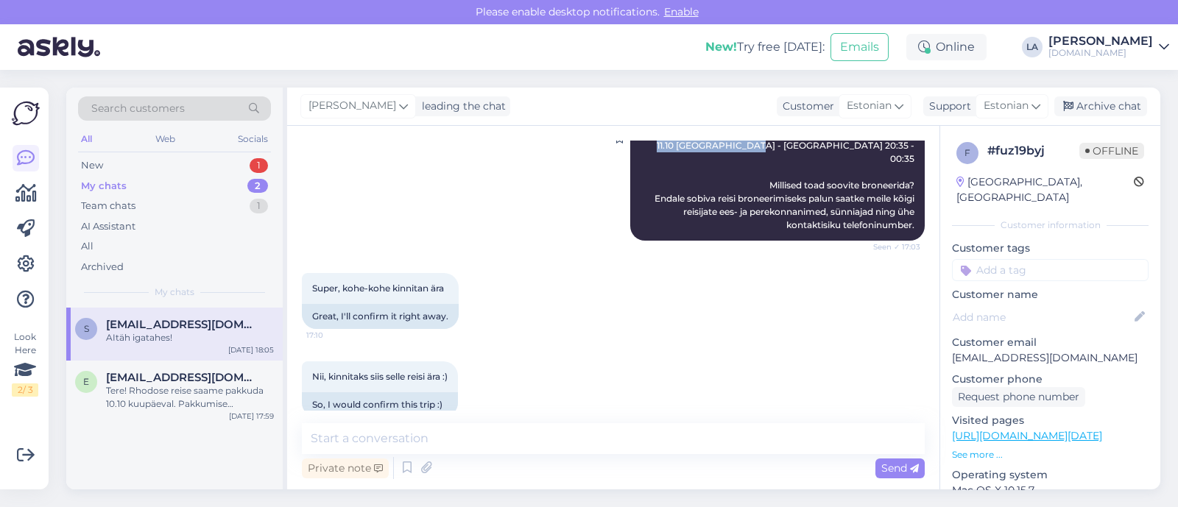
drag, startPoint x: 740, startPoint y: 209, endPoint x: 890, endPoint y: 222, distance: 150.0
click at [900, 225] on div "Lilit [PERSON_NAME] Holidays (3), hommikusöökidega, 4 ööd: Standard - 509 €/in …" at bounding box center [777, 139] width 294 height 203
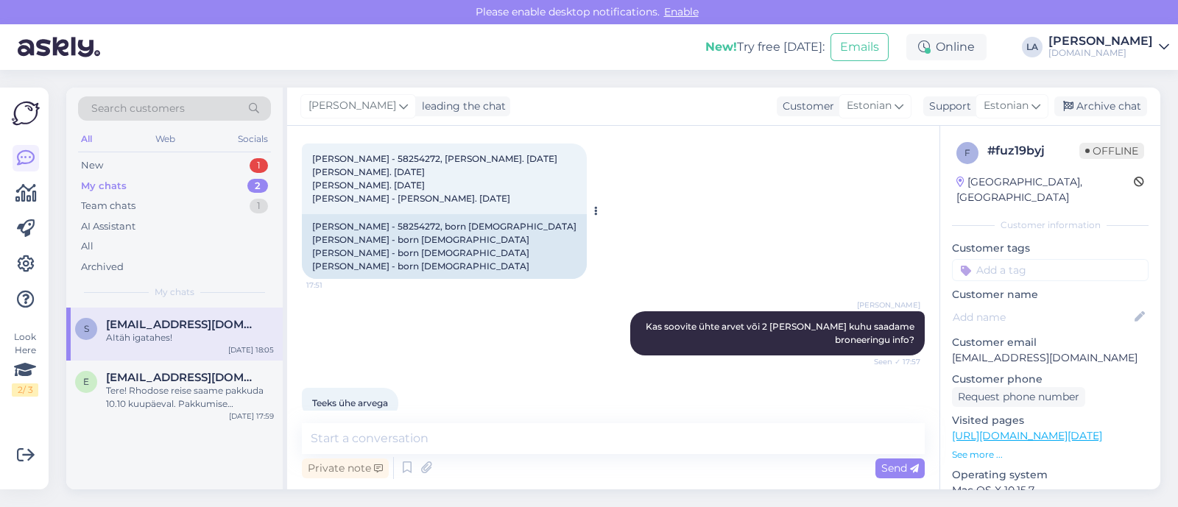
scroll to position [2798, 0]
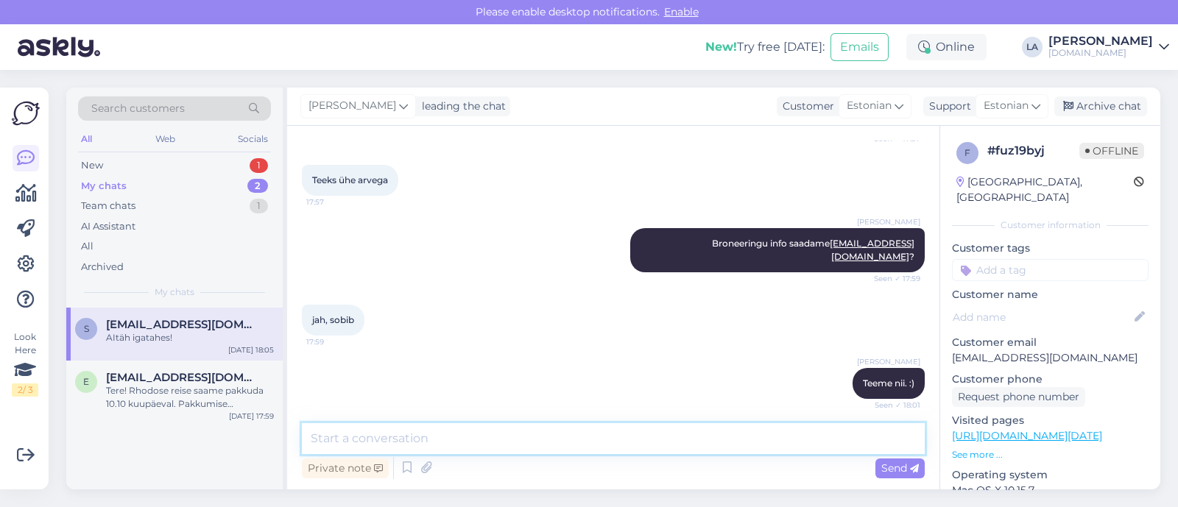
click at [431, 434] on textarea at bounding box center [613, 438] width 623 height 31
type textarea "Broneeringu info saadetud meilile. :)"
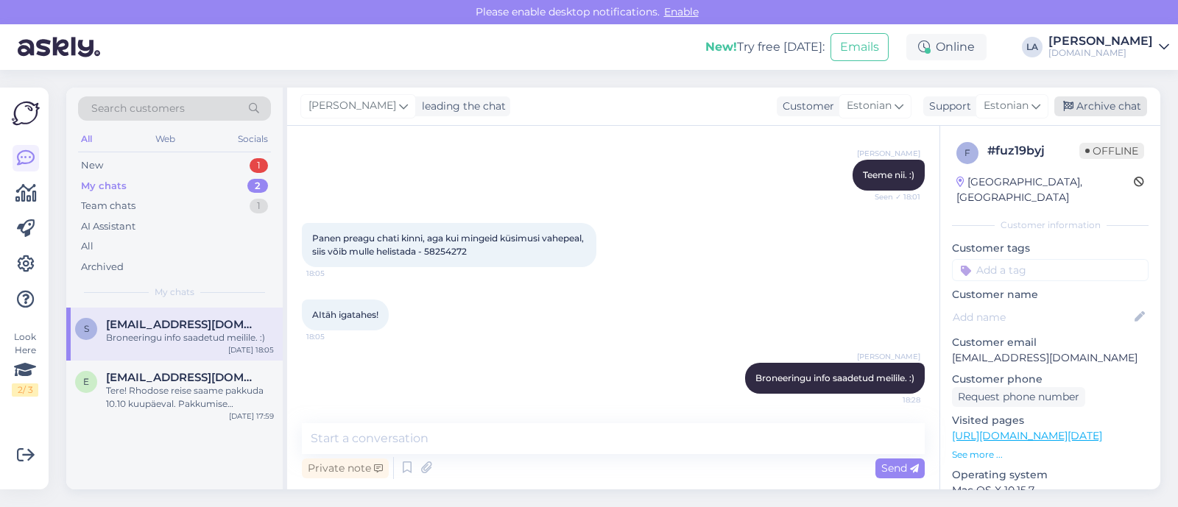
click at [1071, 102] on icon at bounding box center [1068, 107] width 10 height 10
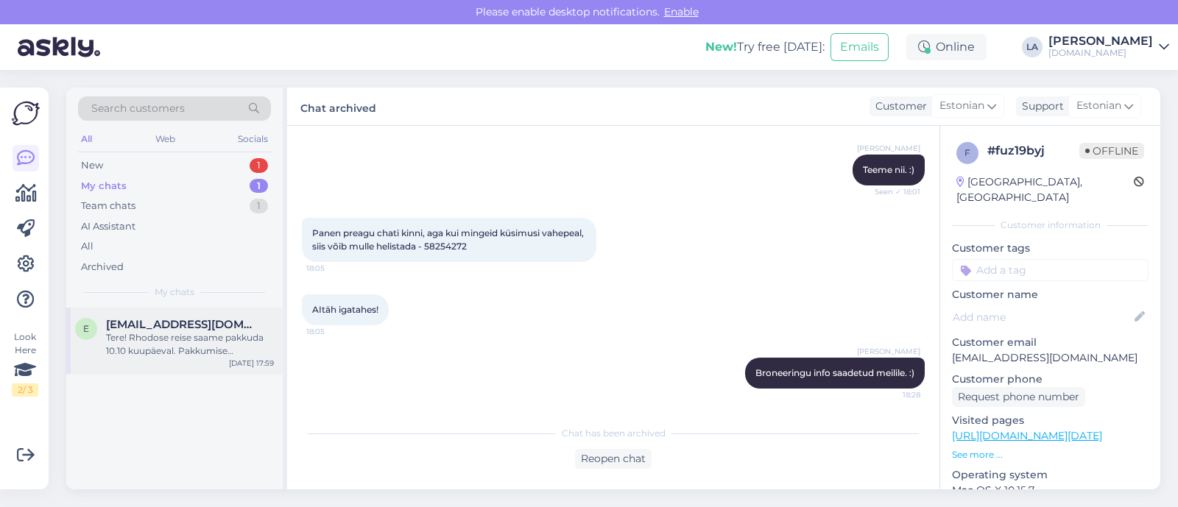
click at [198, 339] on div "Tere! Rhodose reise saame pakkuda 10.10 kuupäeval. Pakkumise tegemiseks täpsust…" at bounding box center [190, 344] width 168 height 26
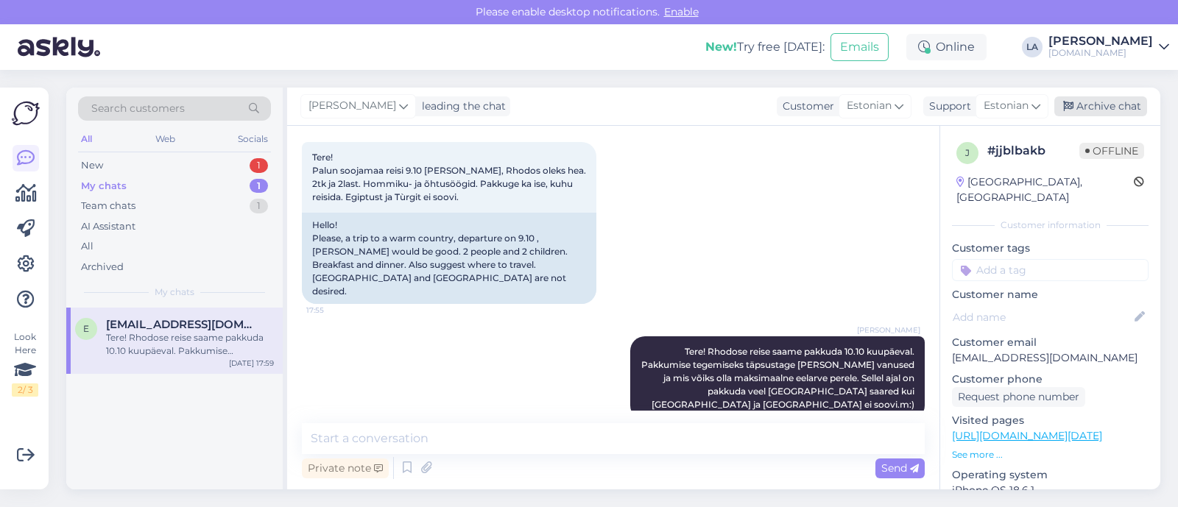
click at [1095, 105] on div "Archive chat" at bounding box center [1100, 106] width 93 height 20
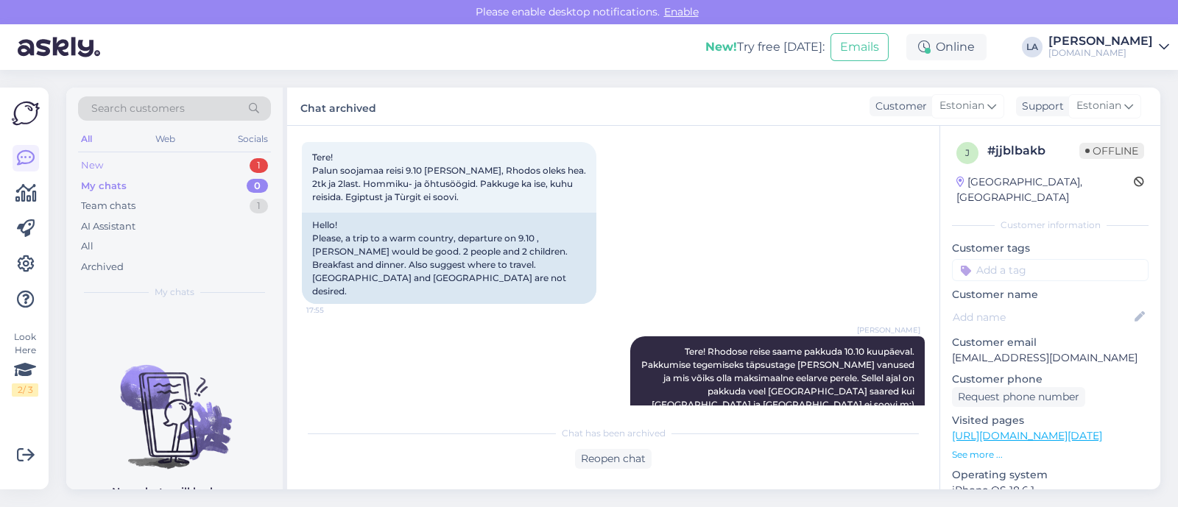
click at [257, 160] on div "1" at bounding box center [259, 165] width 18 height 15
